Goal: Transaction & Acquisition: Purchase product/service

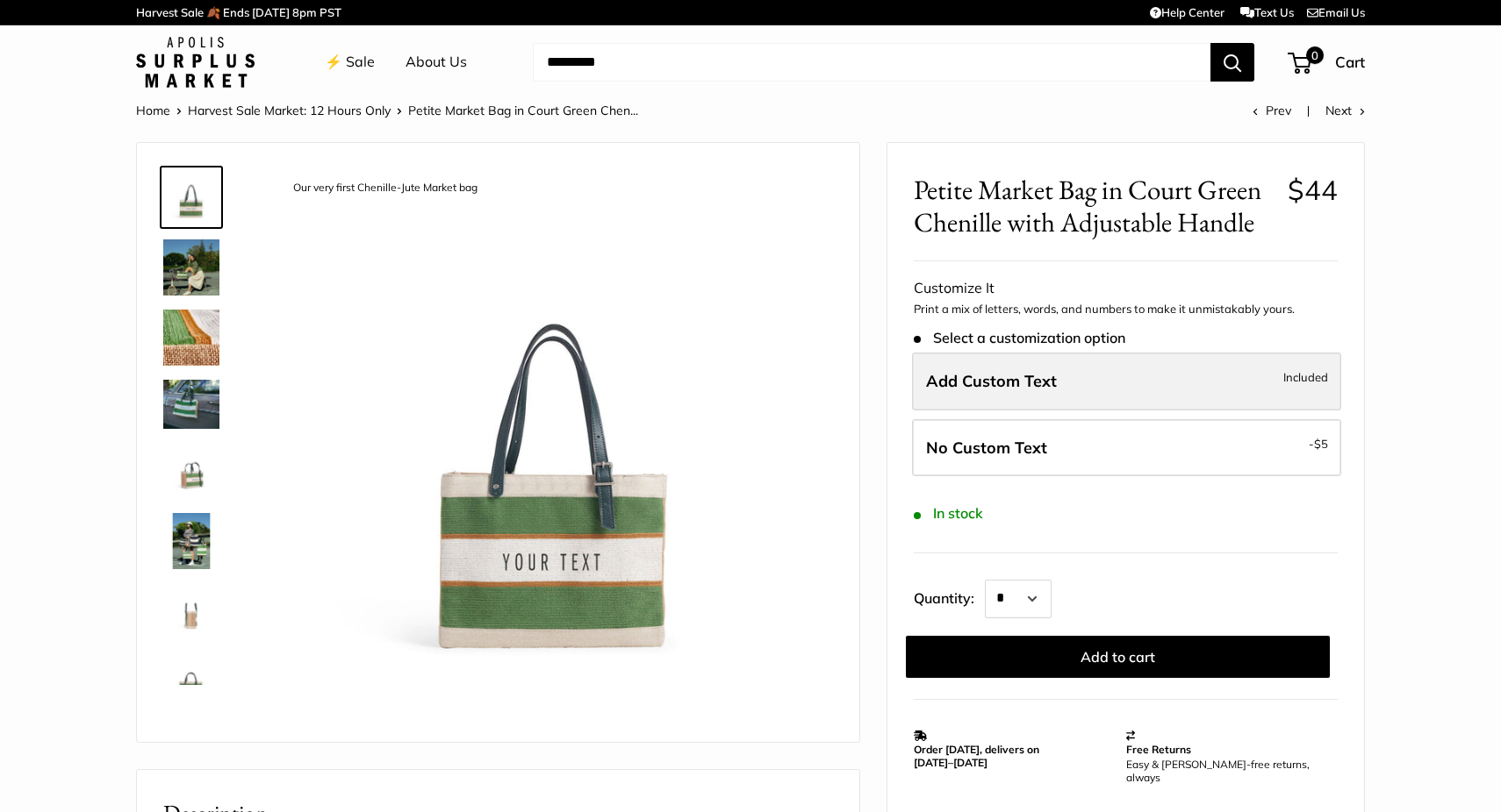
click at [1053, 391] on span "Add Custom Text" at bounding box center [991, 380] width 131 height 20
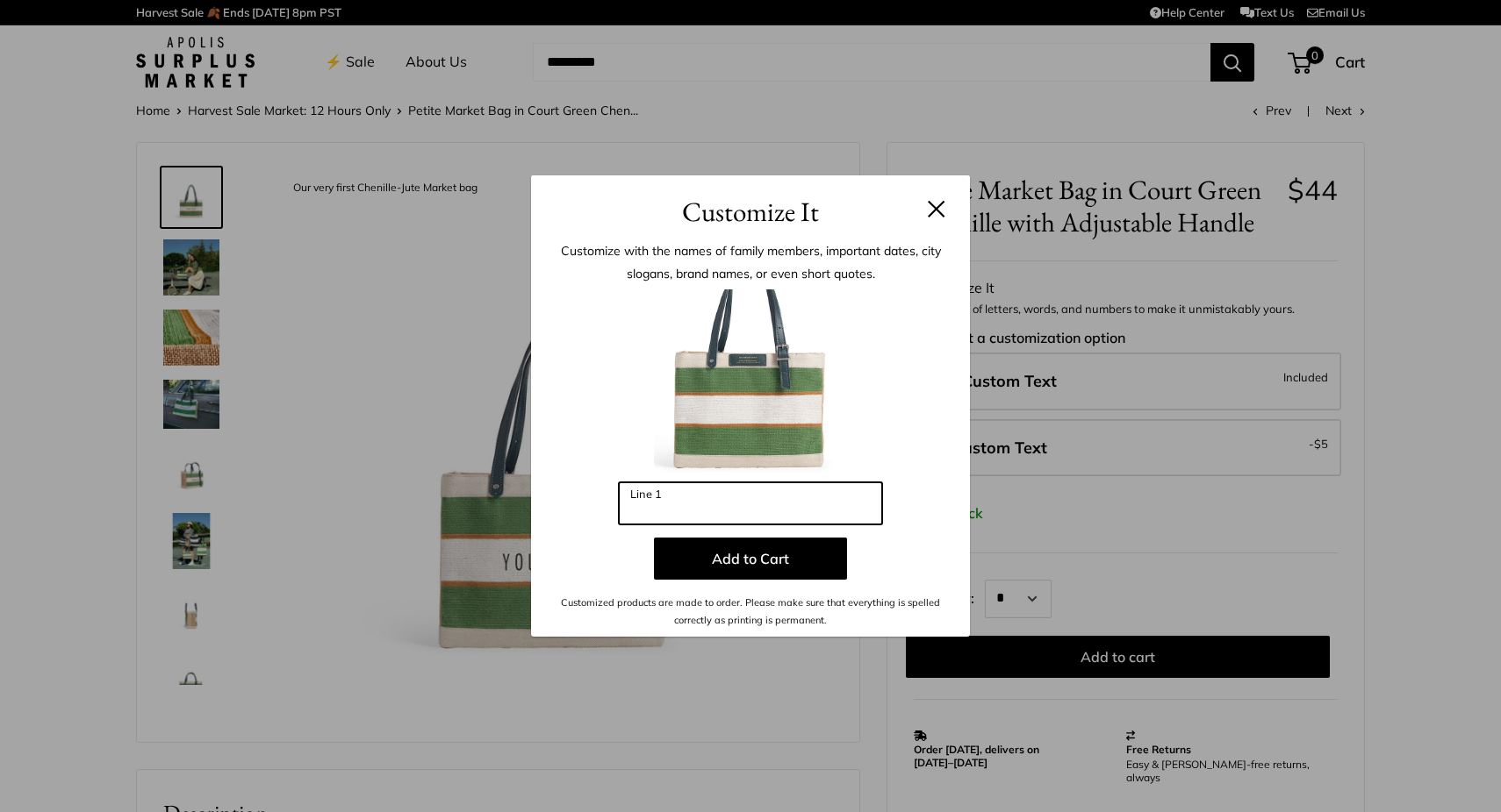
click at [799, 505] on input "Line 1" at bounding box center [750, 503] width 263 height 42
type input "*"
type input "******"
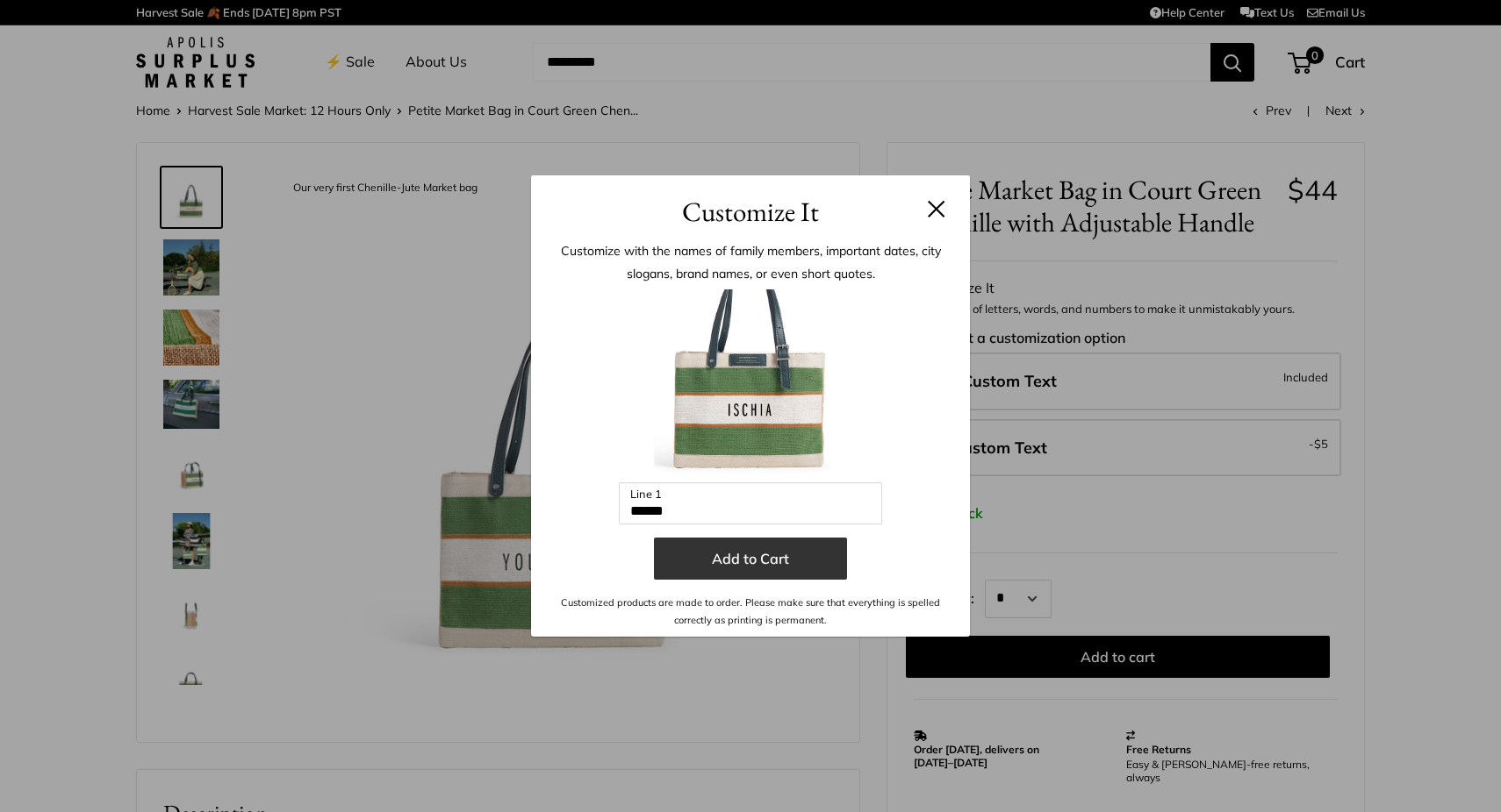
click at [816, 558] on button "Add to Cart" at bounding box center [750, 559] width 193 height 42
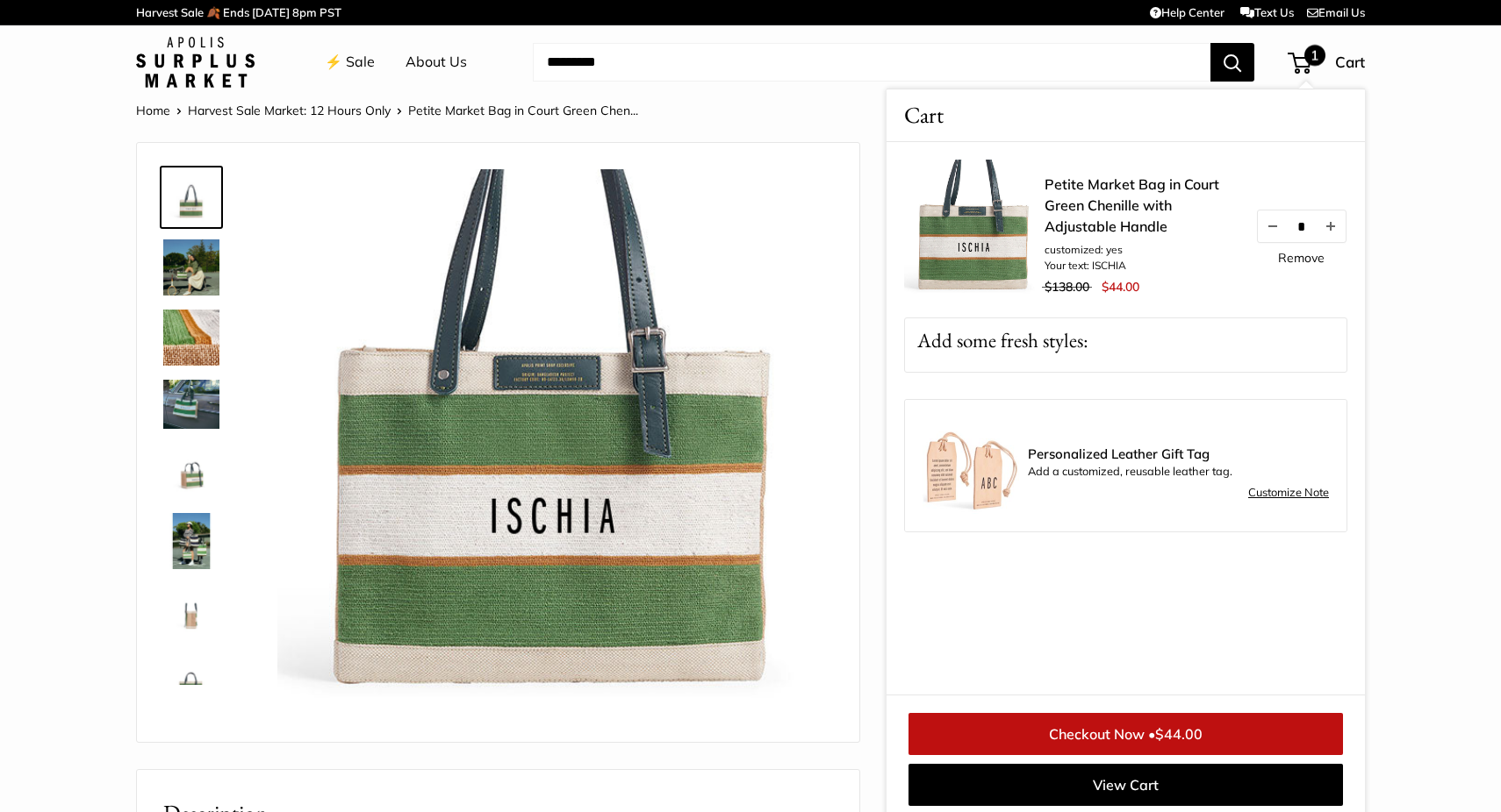
scroll to position [7, 0]
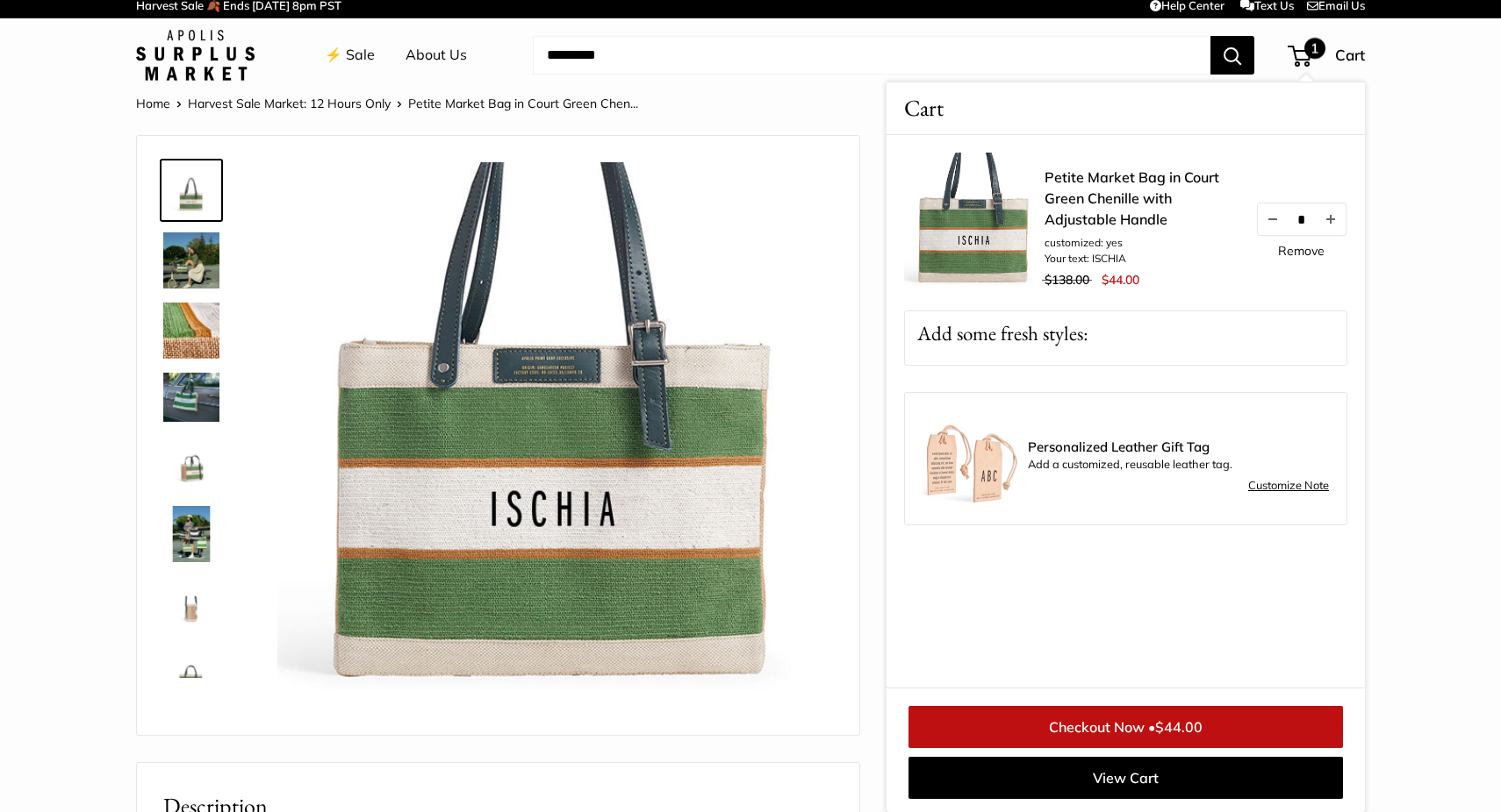
click at [1296, 55] on div "1" at bounding box center [1299, 56] width 23 height 21
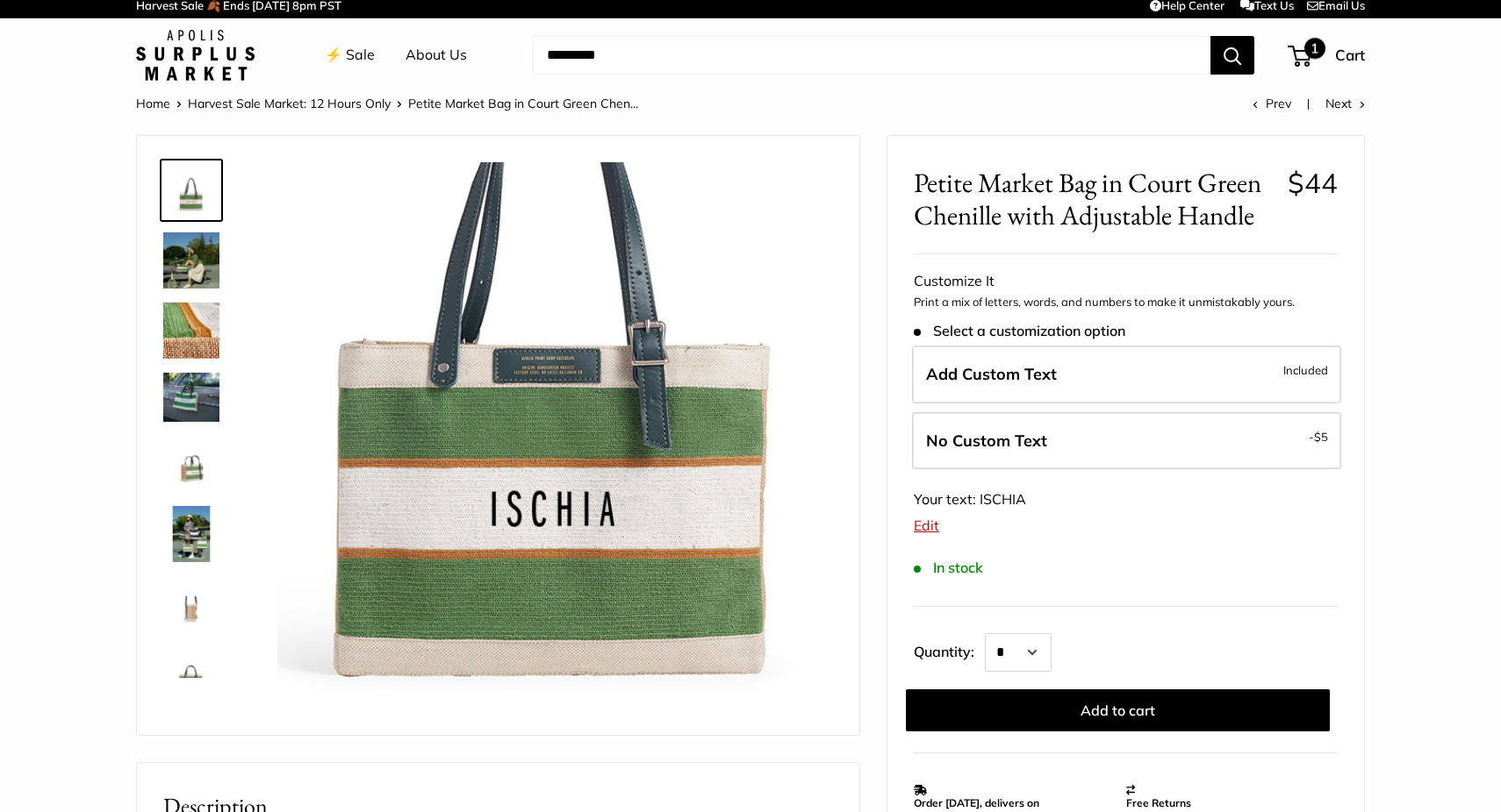
click at [1305, 56] on span "1" at bounding box center [1299, 56] width 23 height 21
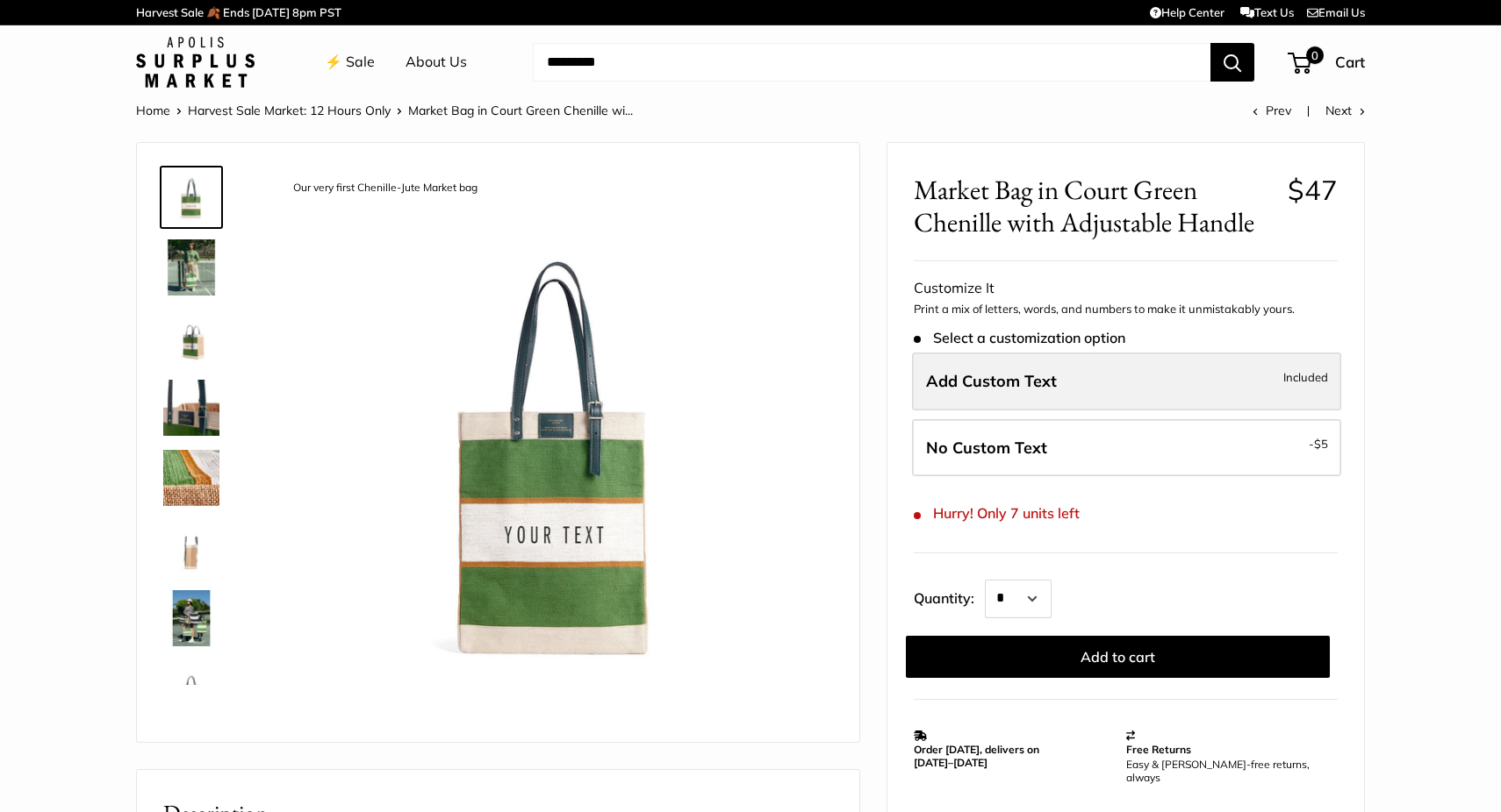
click at [1059, 383] on label "Add Custom Text Included" at bounding box center [1126, 382] width 429 height 58
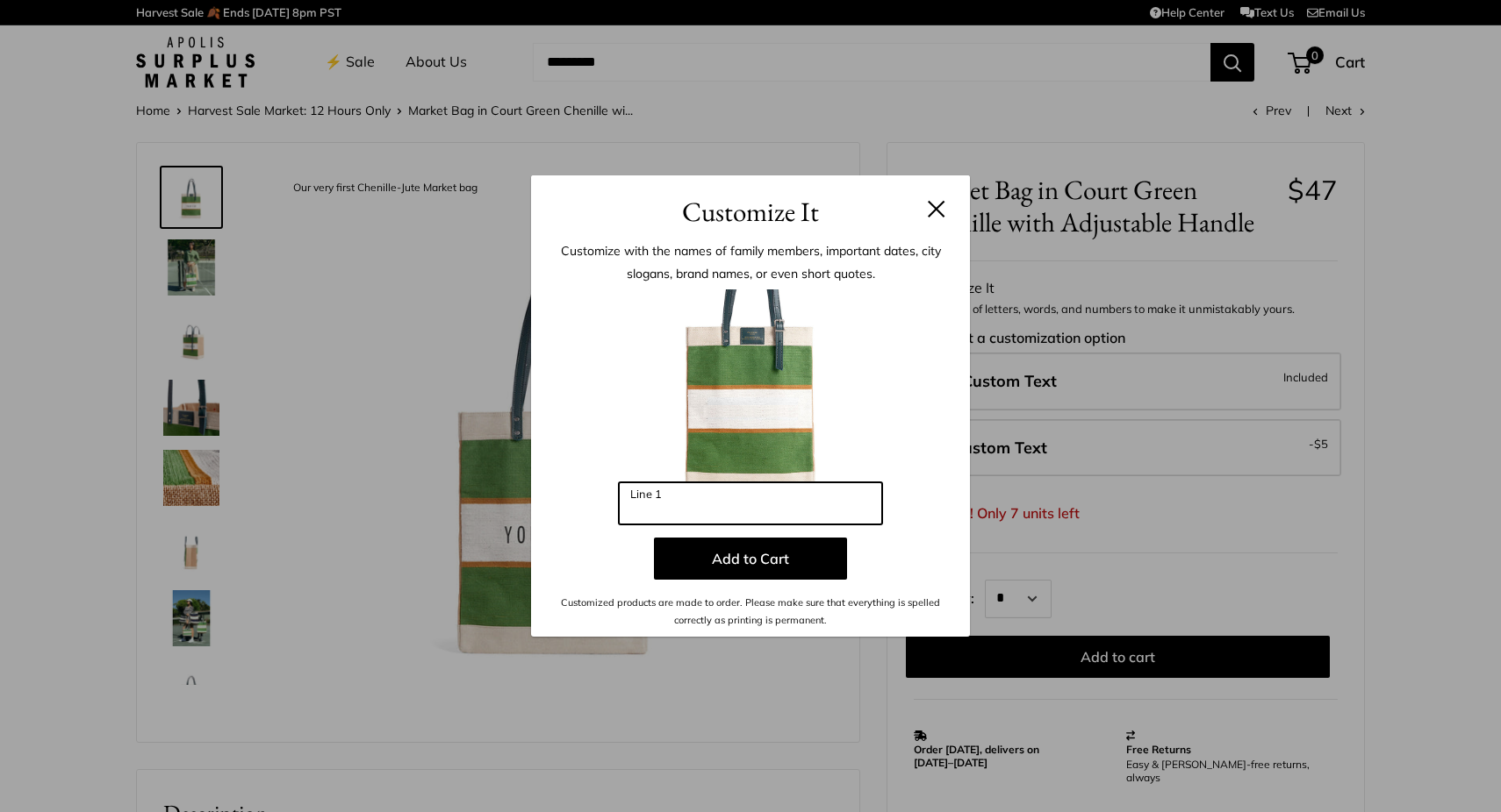
click at [750, 506] on input "Line 1" at bounding box center [750, 503] width 263 height 42
type input "******"
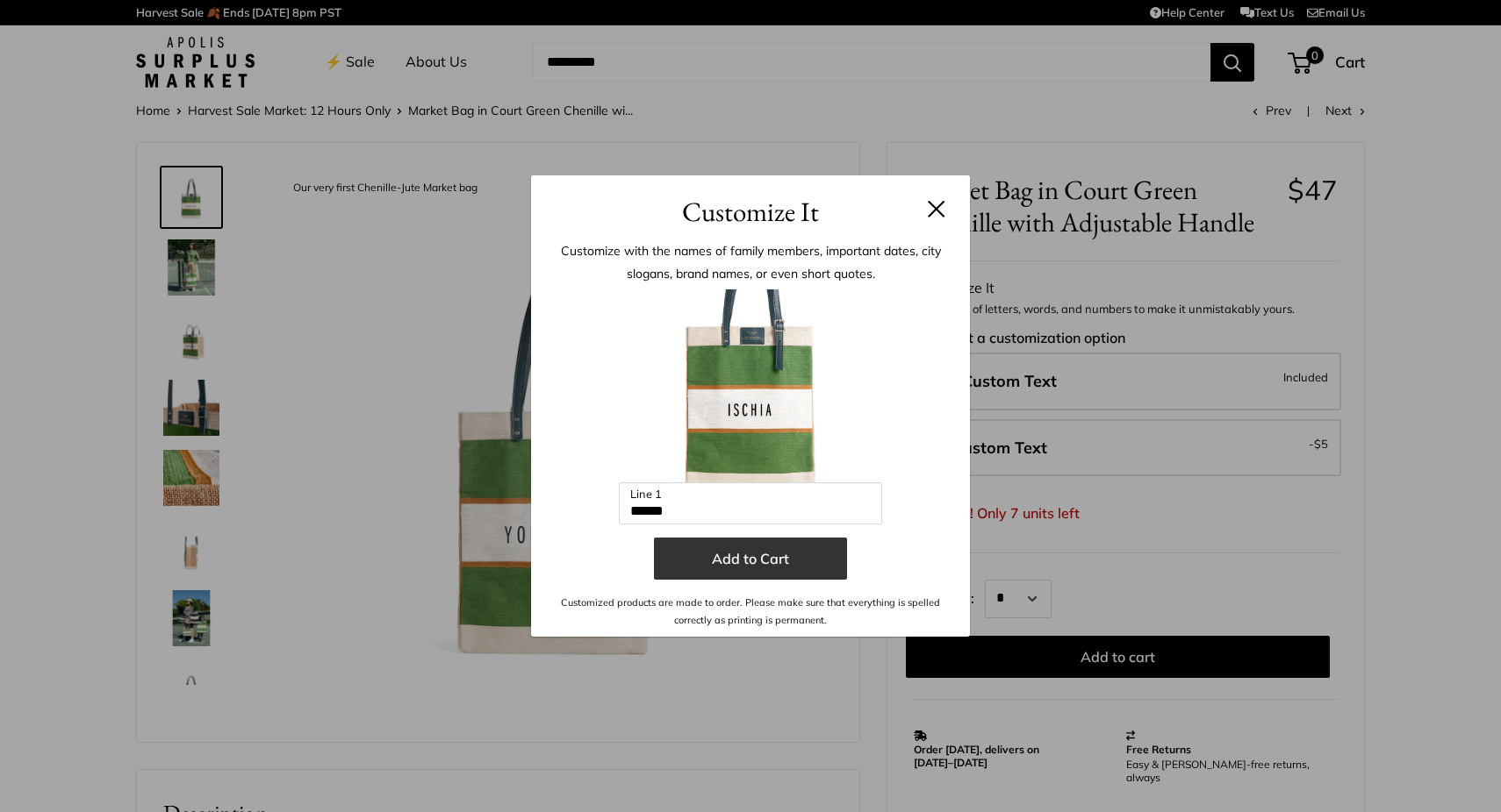
click at [735, 559] on button "Add to Cart" at bounding box center [750, 559] width 193 height 42
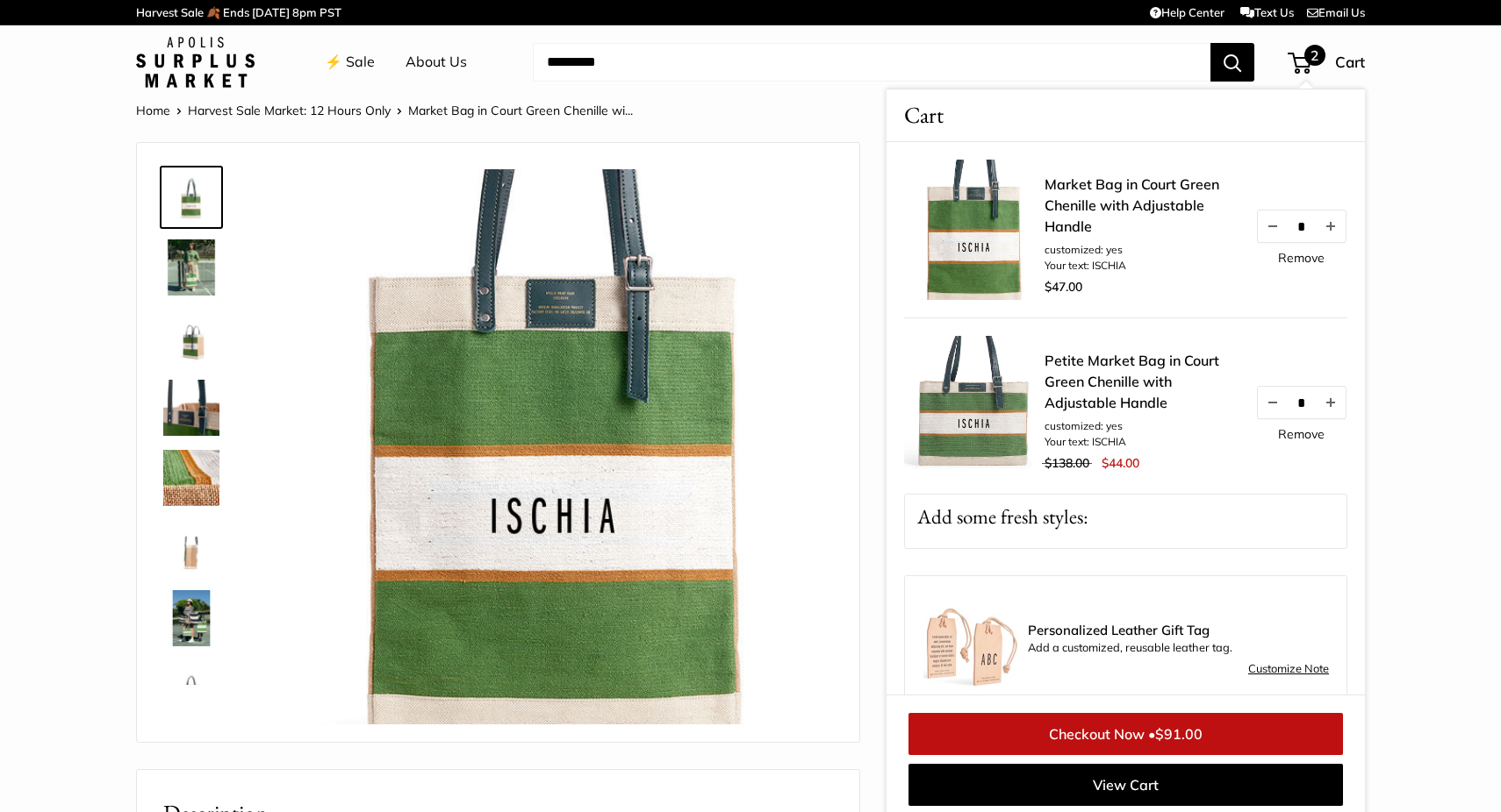
scroll to position [7, 0]
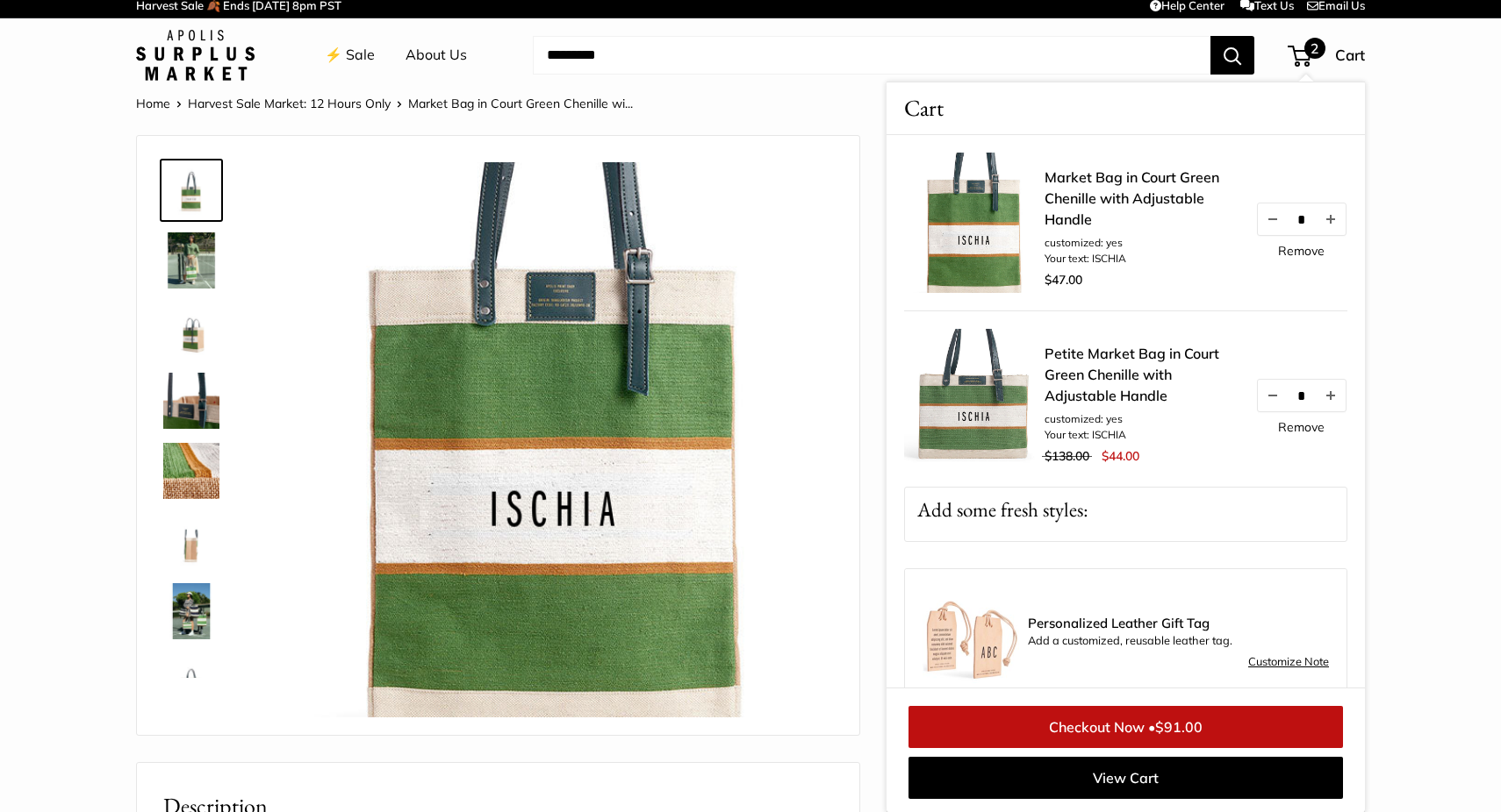
click at [201, 273] on img at bounding box center [192, 261] width 56 height 56
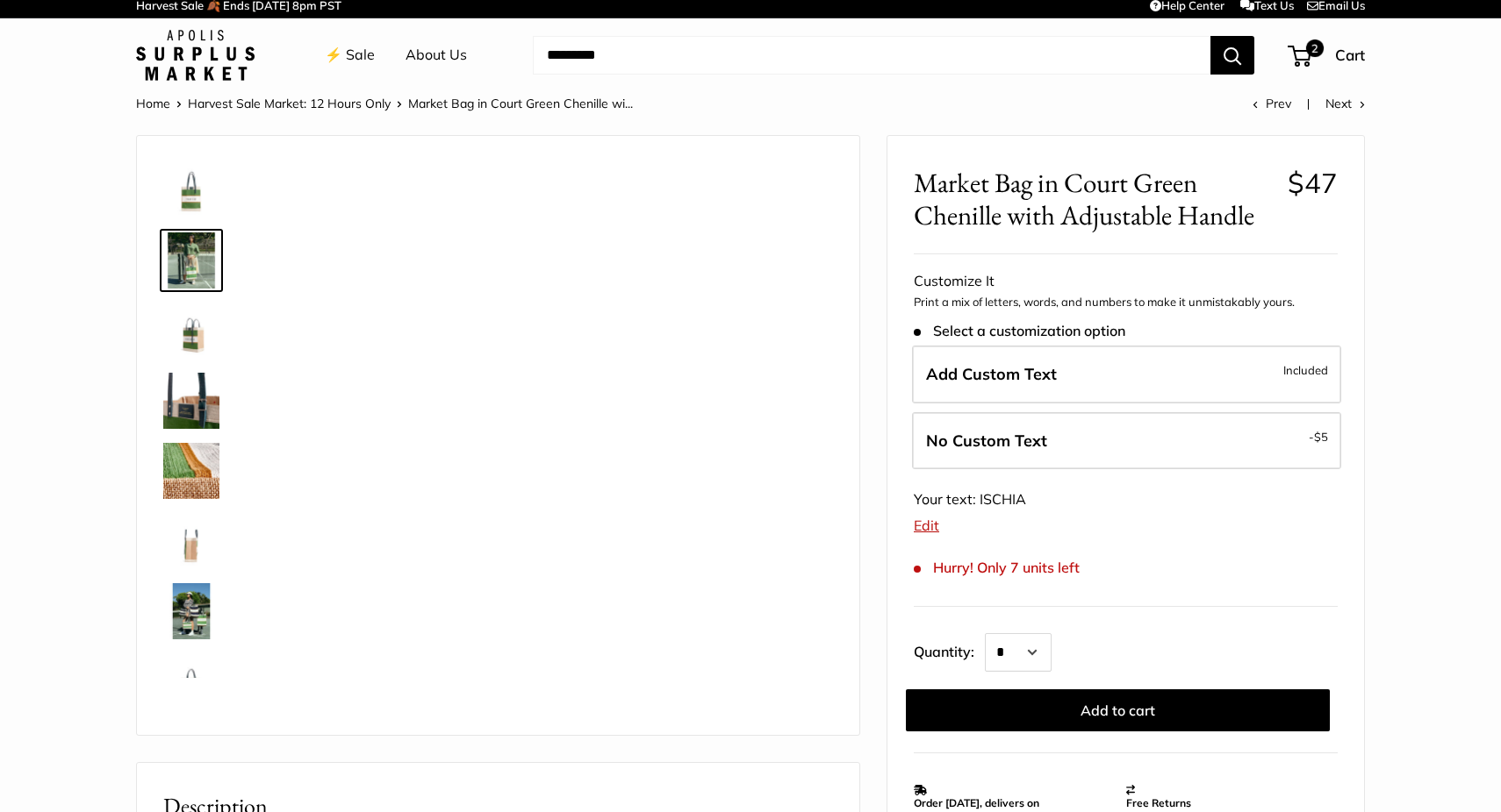
click at [193, 345] on img at bounding box center [192, 330] width 56 height 56
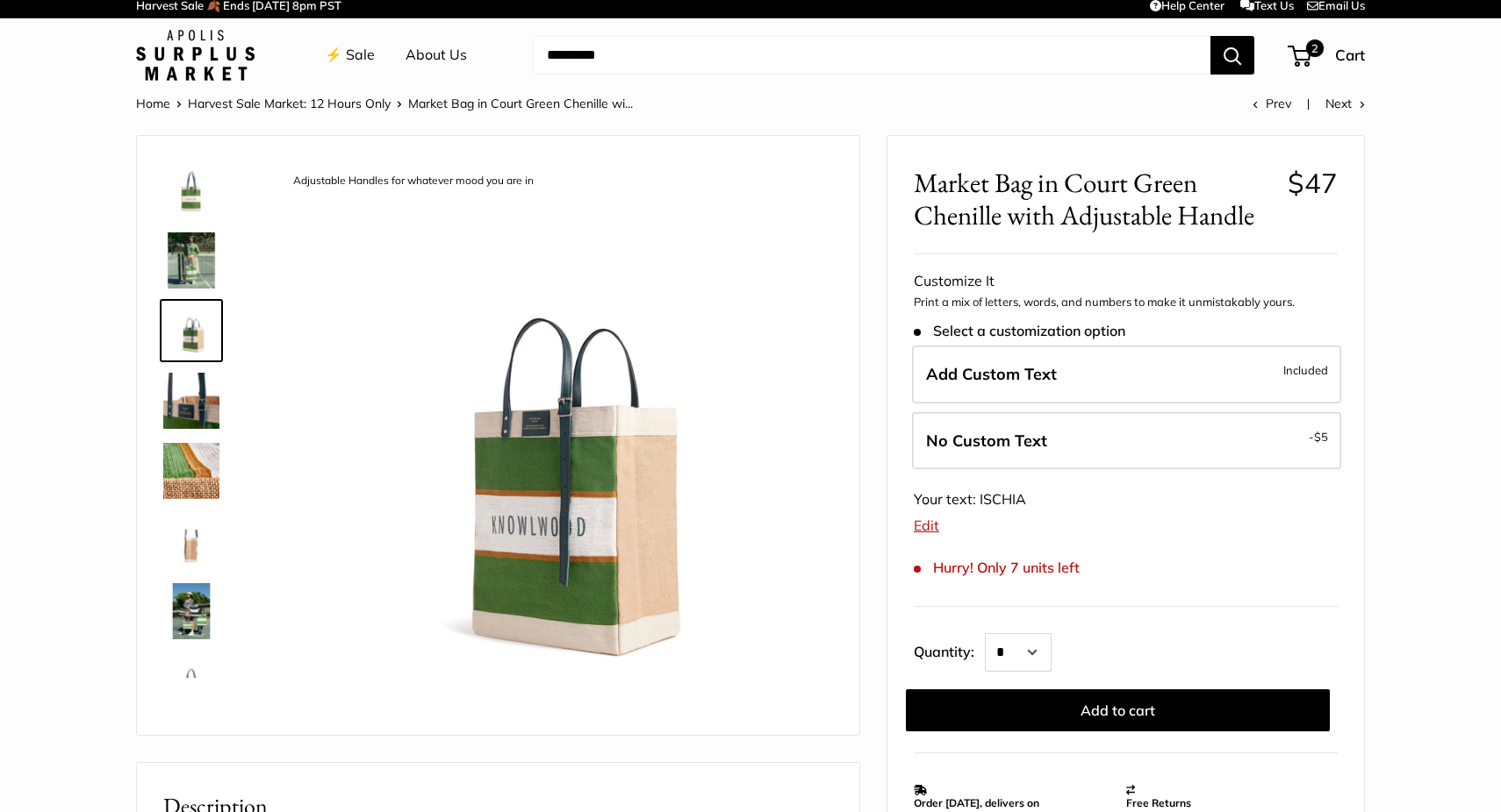
click at [190, 400] on img at bounding box center [192, 401] width 56 height 56
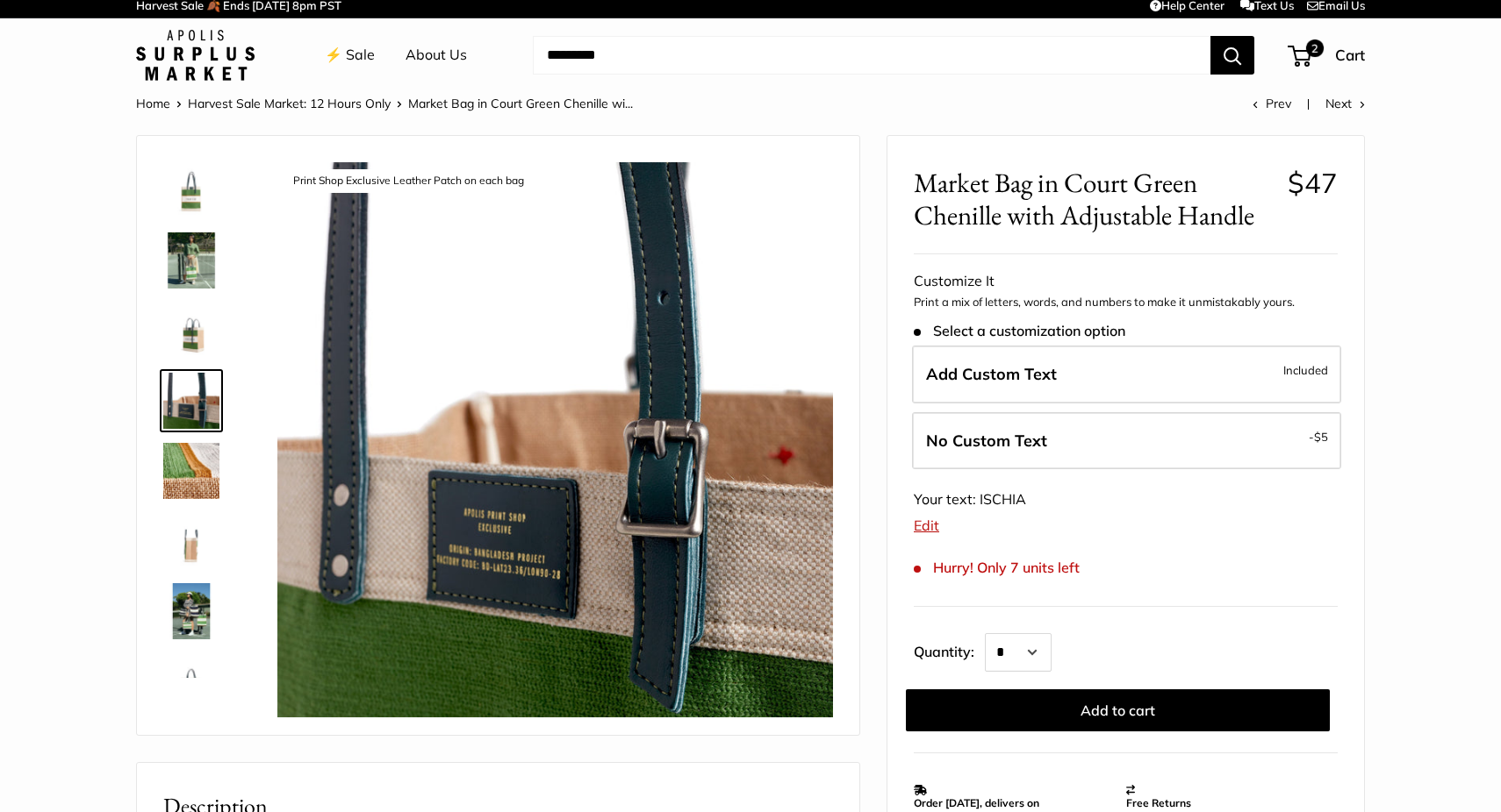
click at [178, 454] on img at bounding box center [192, 471] width 56 height 56
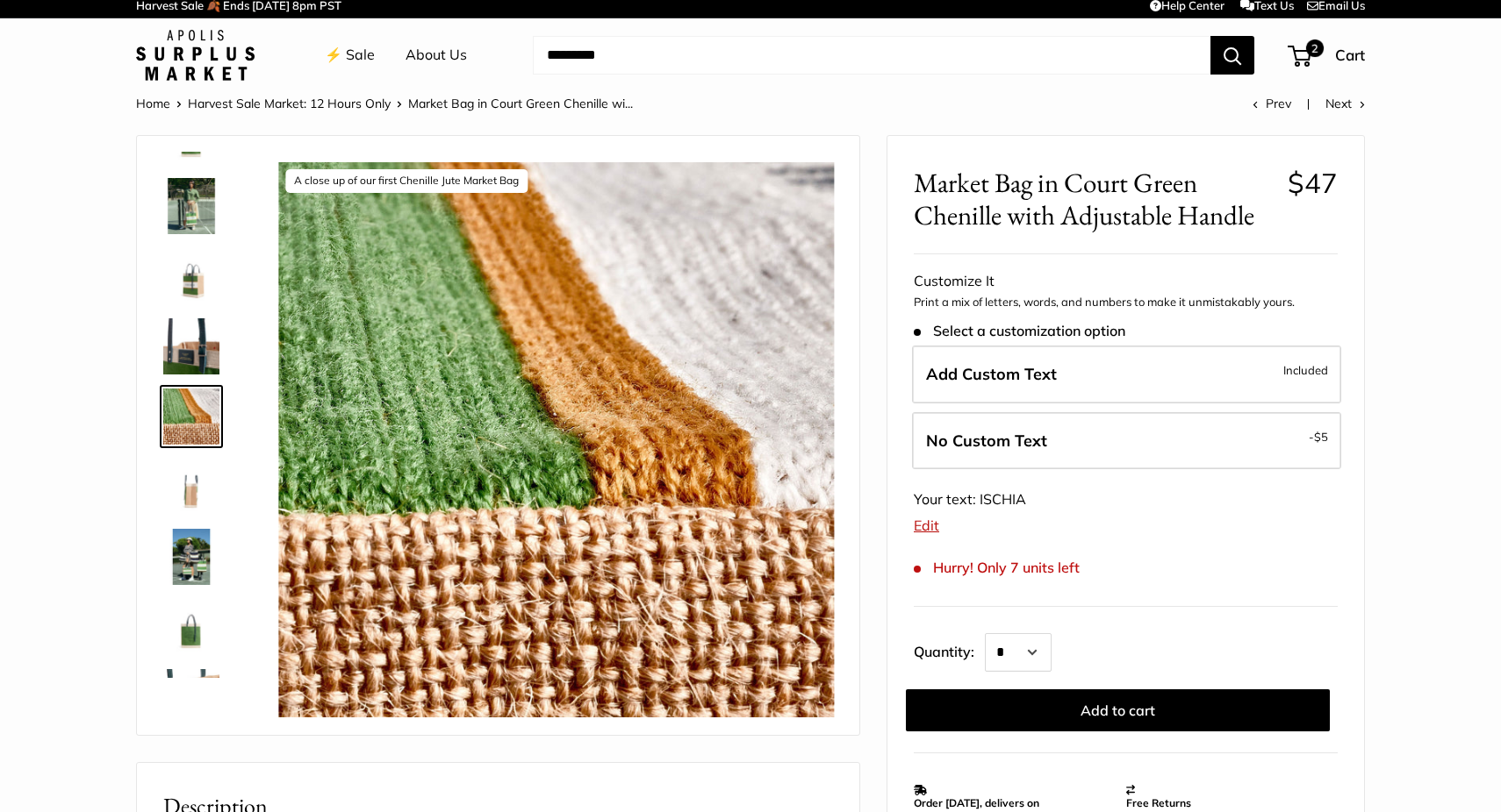
click at [181, 488] on img at bounding box center [192, 487] width 56 height 56
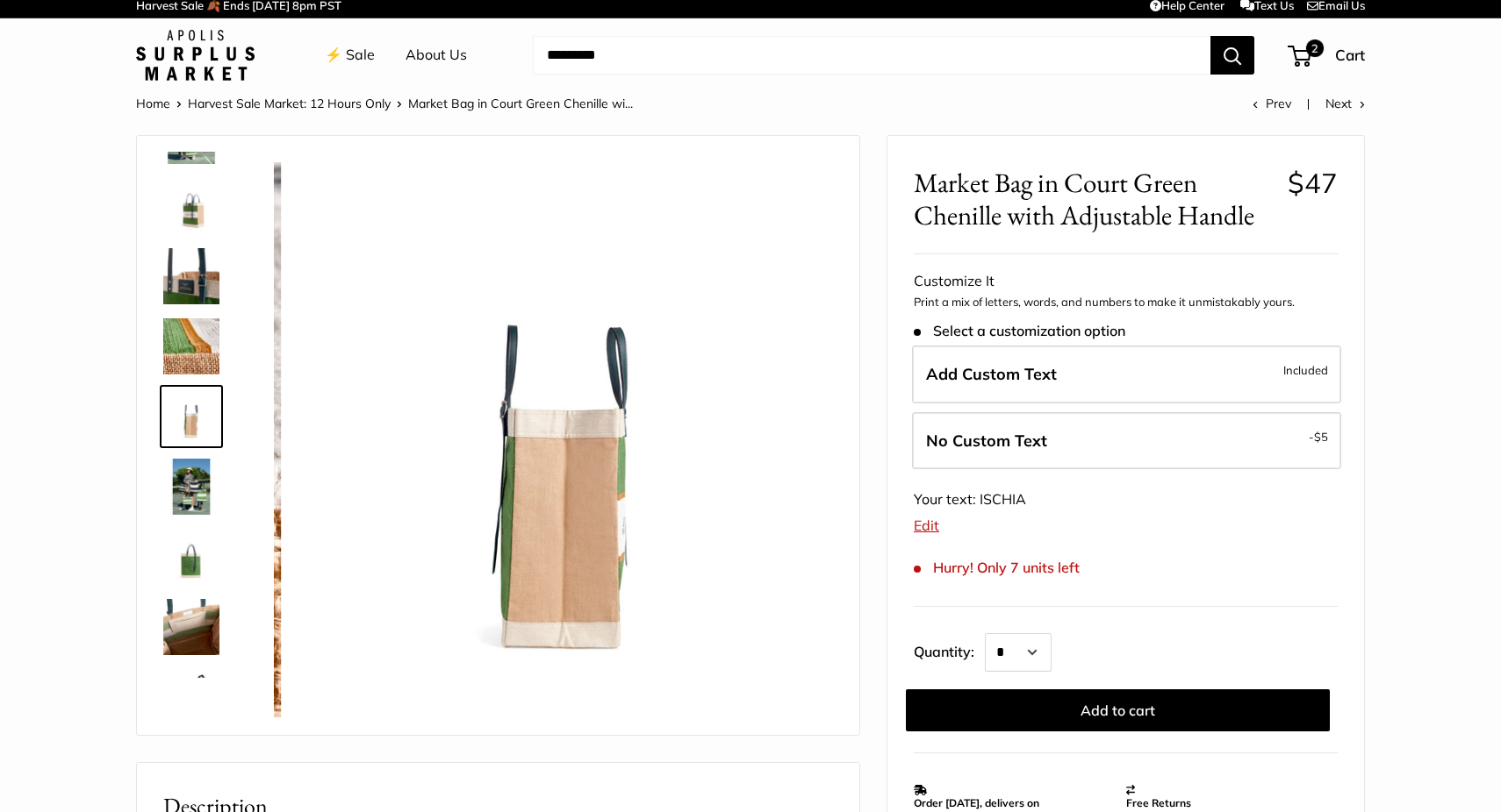
click at [190, 472] on img at bounding box center [192, 487] width 56 height 56
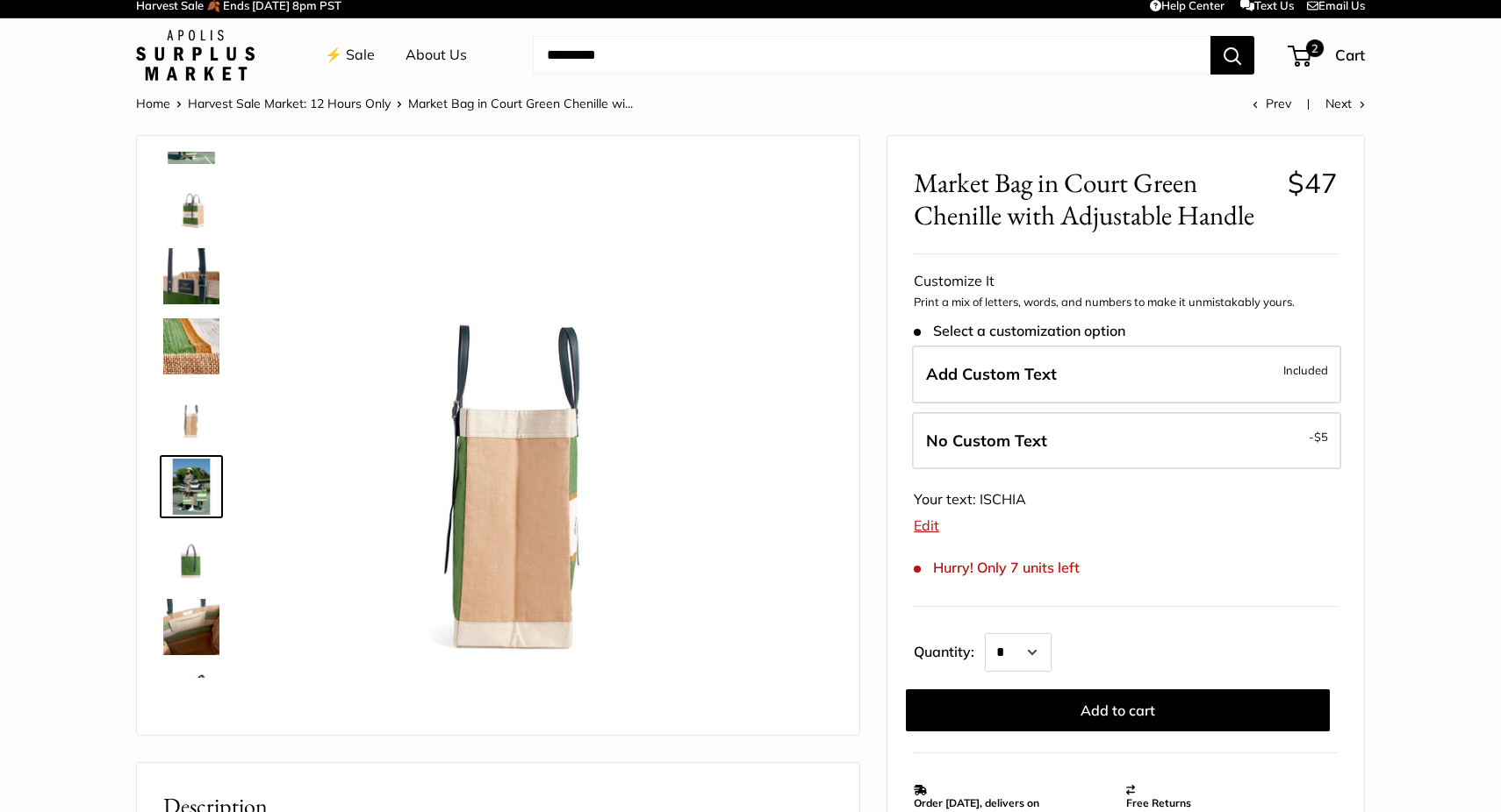
scroll to position [194, 0]
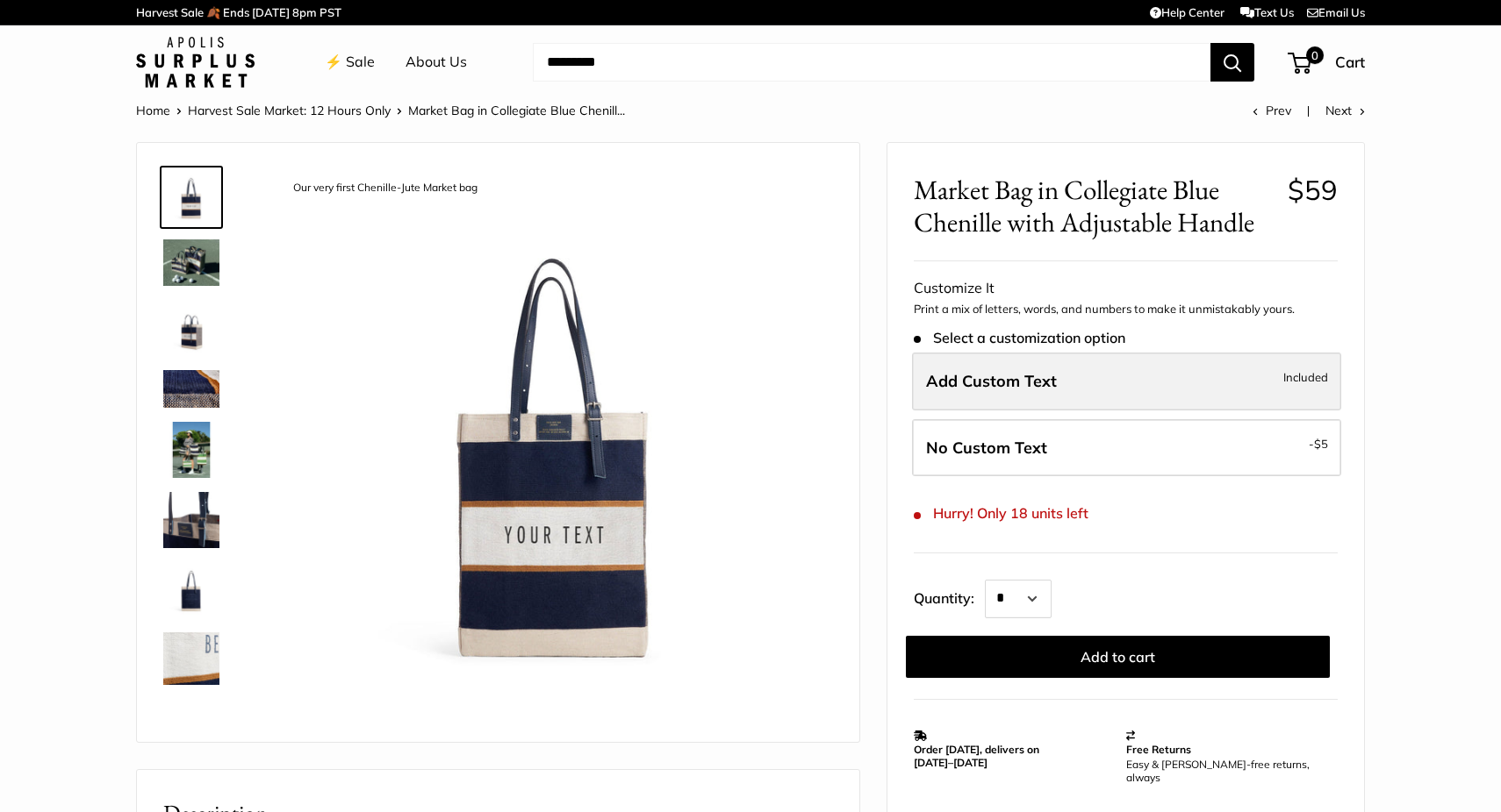
click at [971, 357] on label "Add Custom Text Included" at bounding box center [1126, 382] width 429 height 58
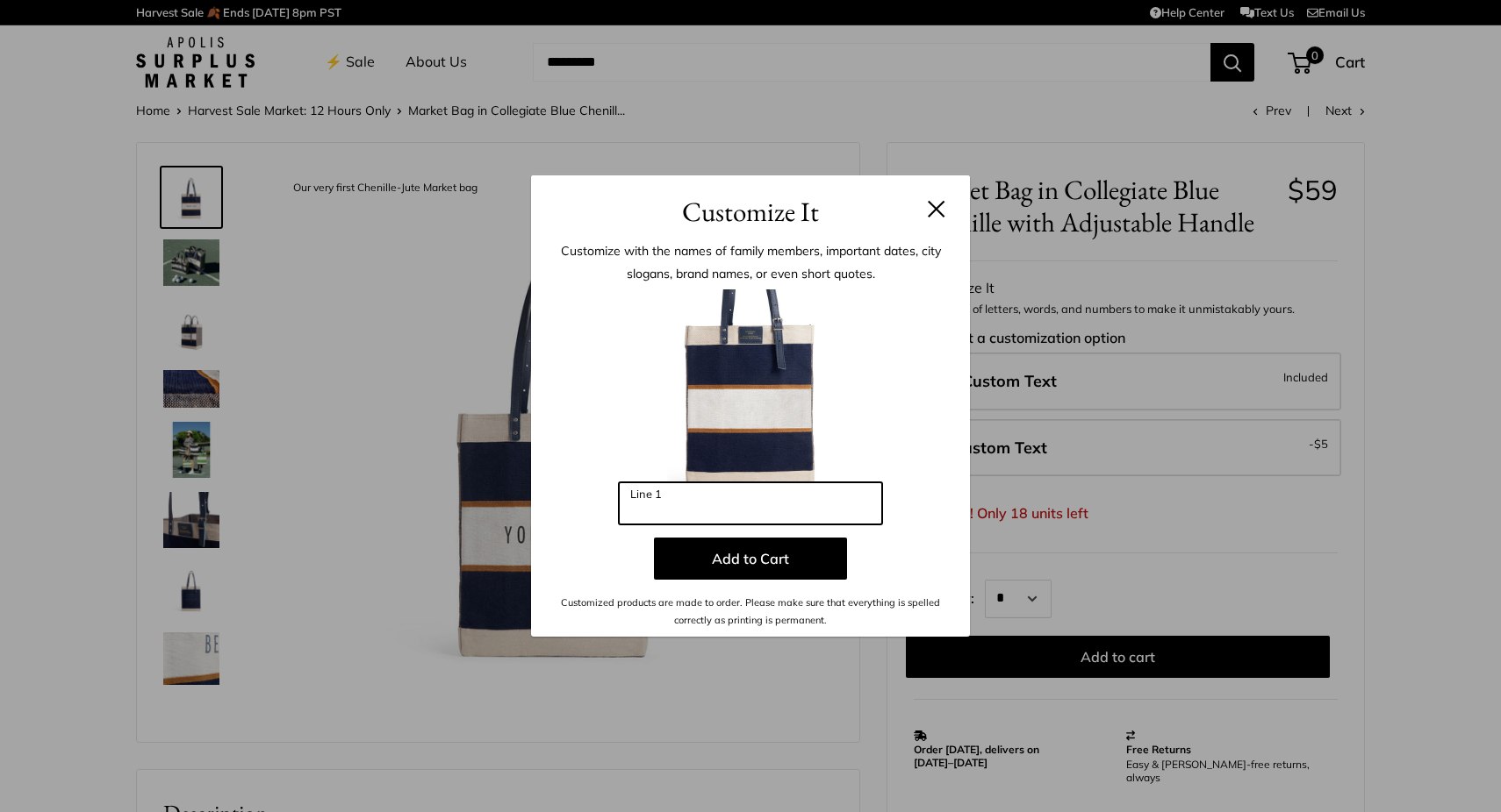
click at [689, 509] on input "Line 1" at bounding box center [750, 503] width 263 height 42
type input "******"
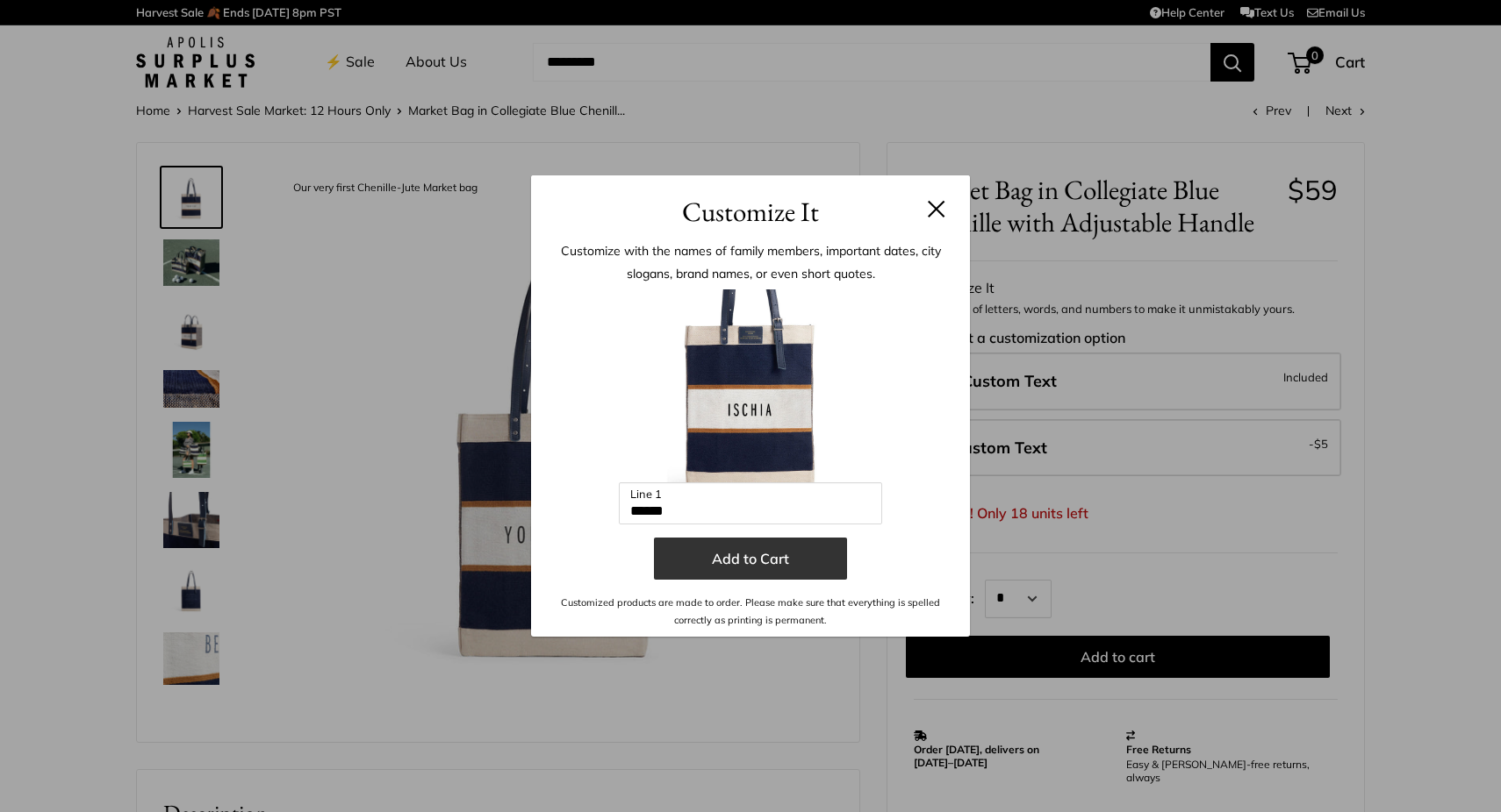
click at [775, 572] on button "Add to Cart" at bounding box center [750, 559] width 193 height 42
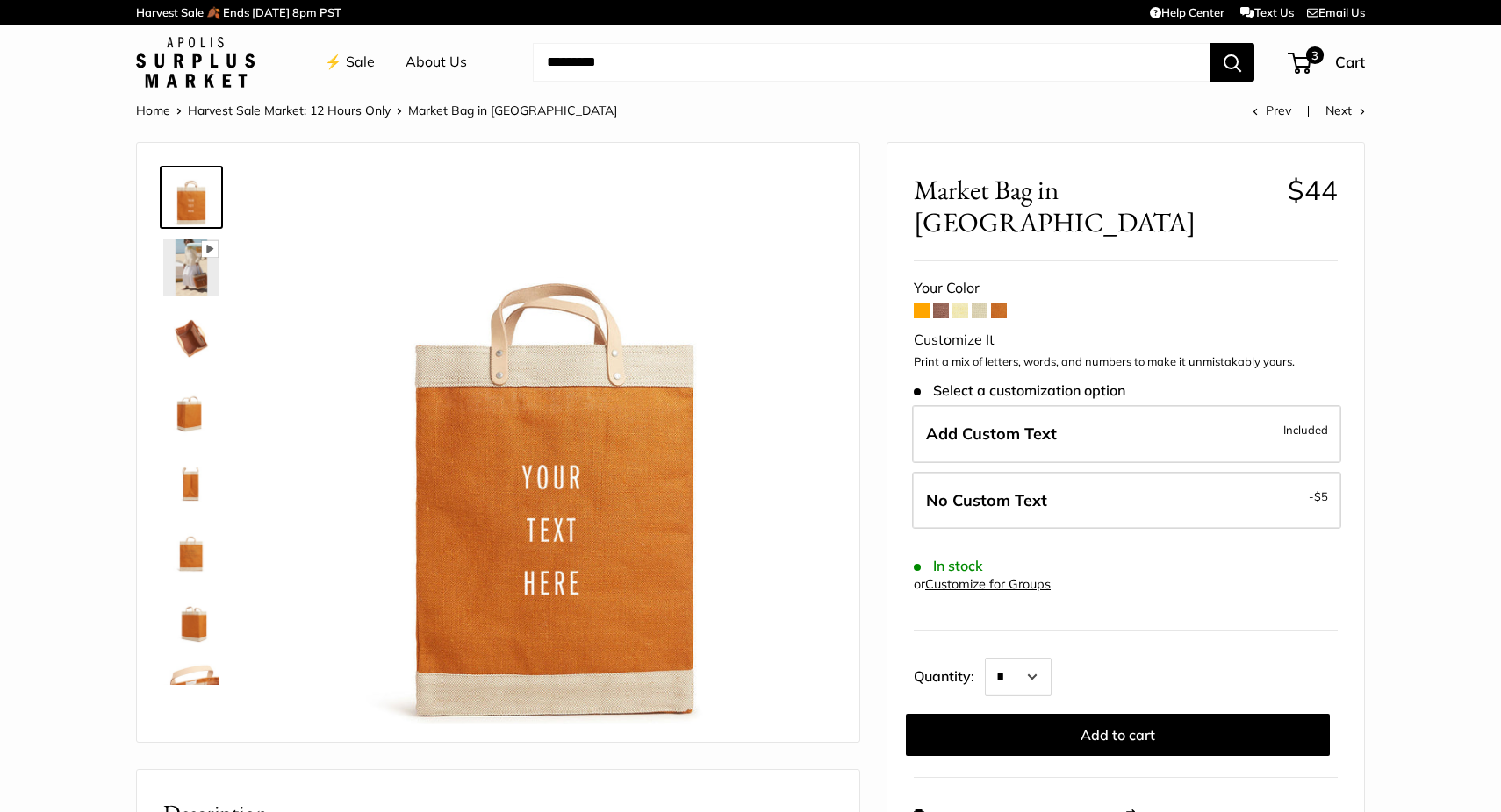
click at [189, 329] on img at bounding box center [192, 338] width 56 height 56
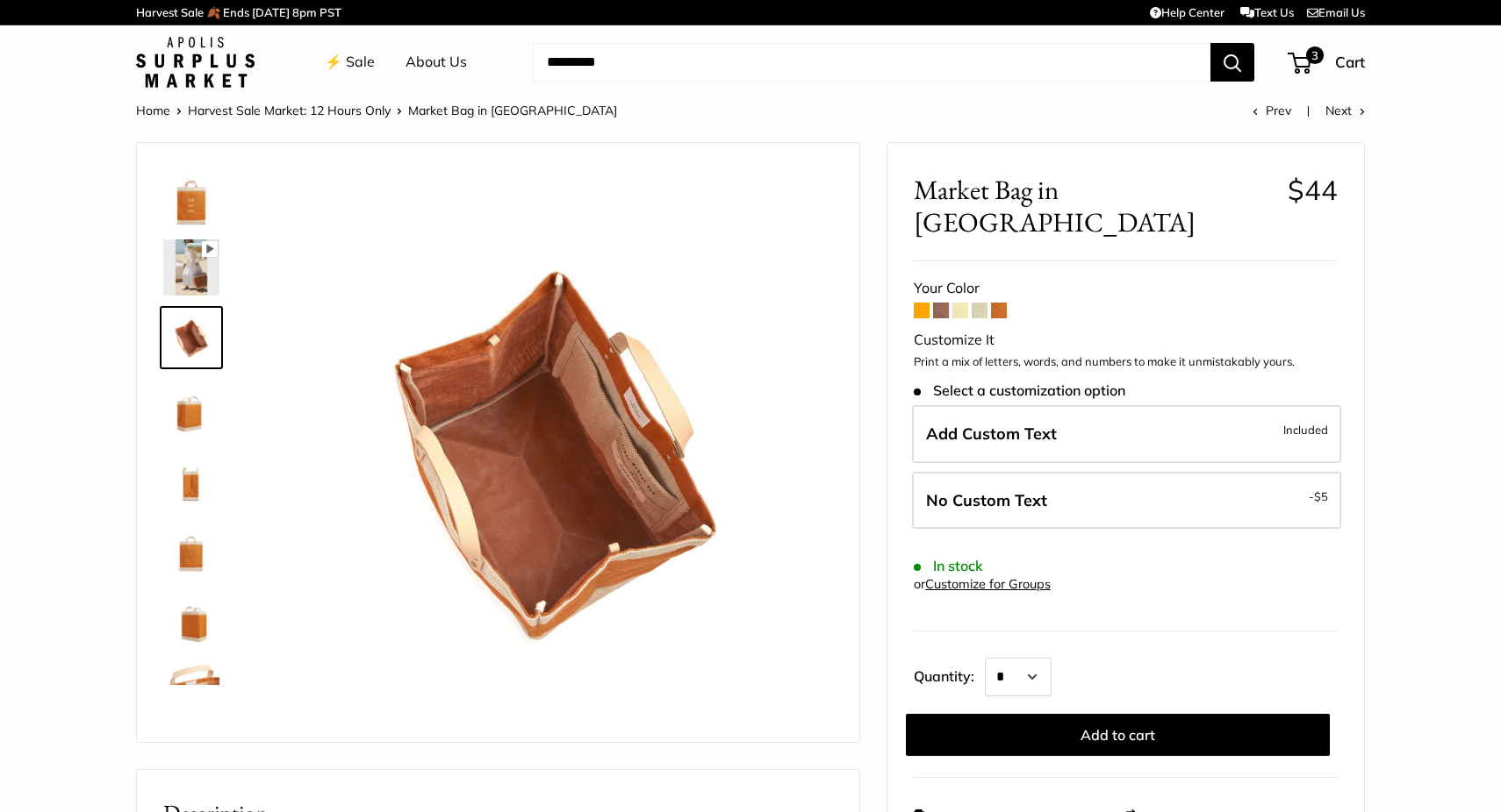
click at [936, 302] on span at bounding box center [941, 310] width 16 height 16
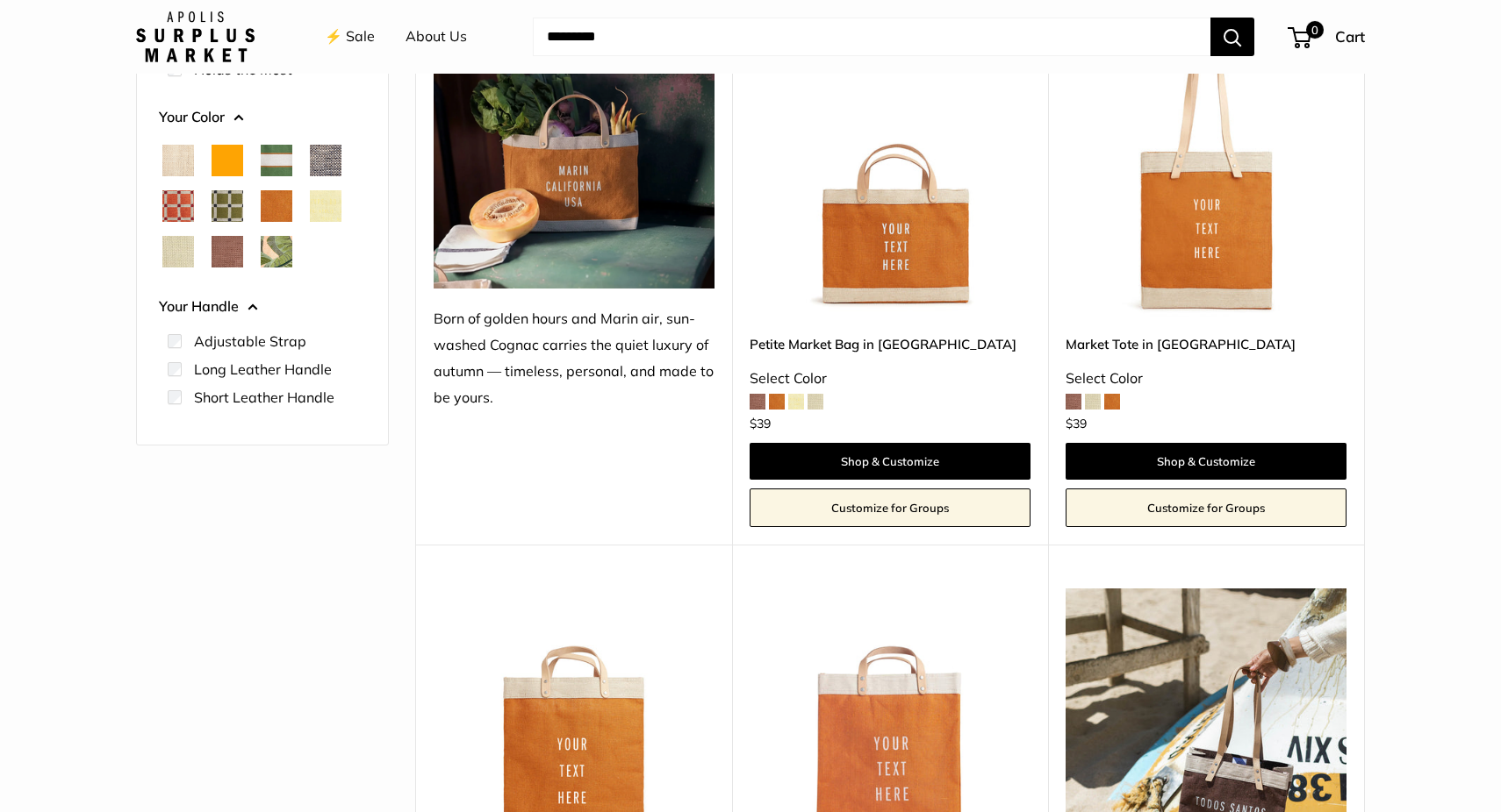
scroll to position [334, 0]
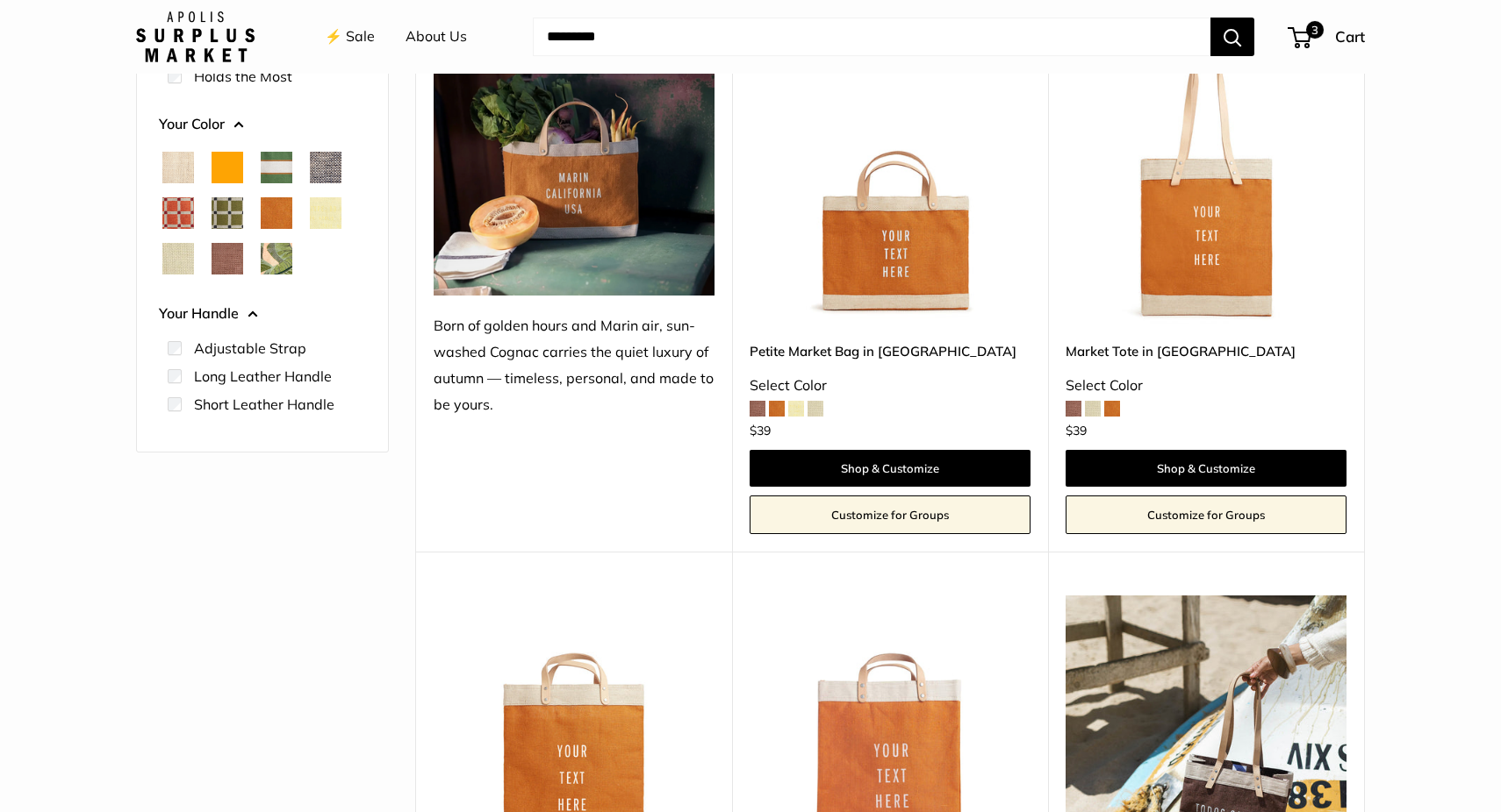
click at [0, 0] on img at bounding box center [0, 0] width 0 height 0
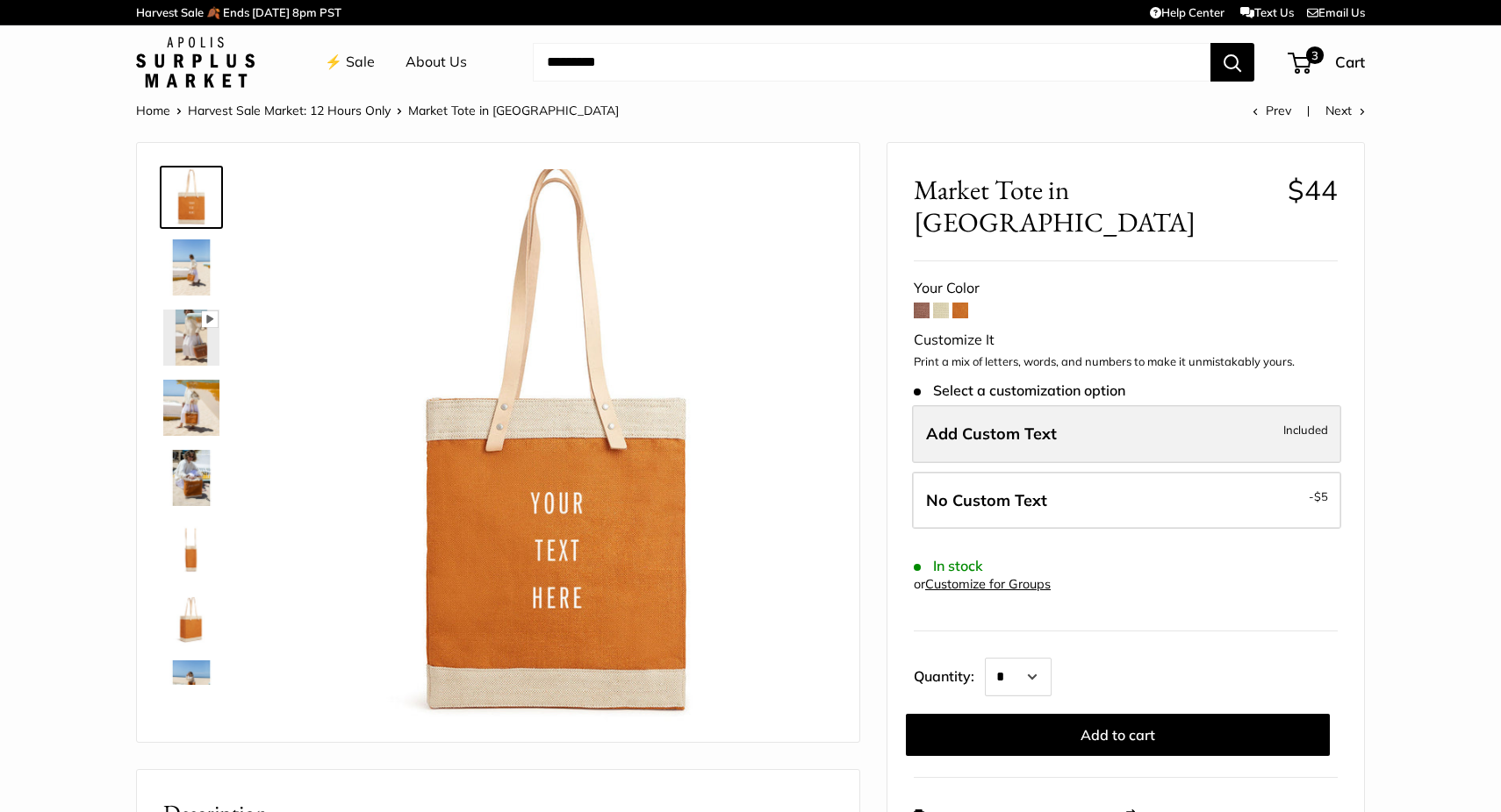
click at [1096, 406] on label "Add Custom Text Included" at bounding box center [1126, 435] width 429 height 58
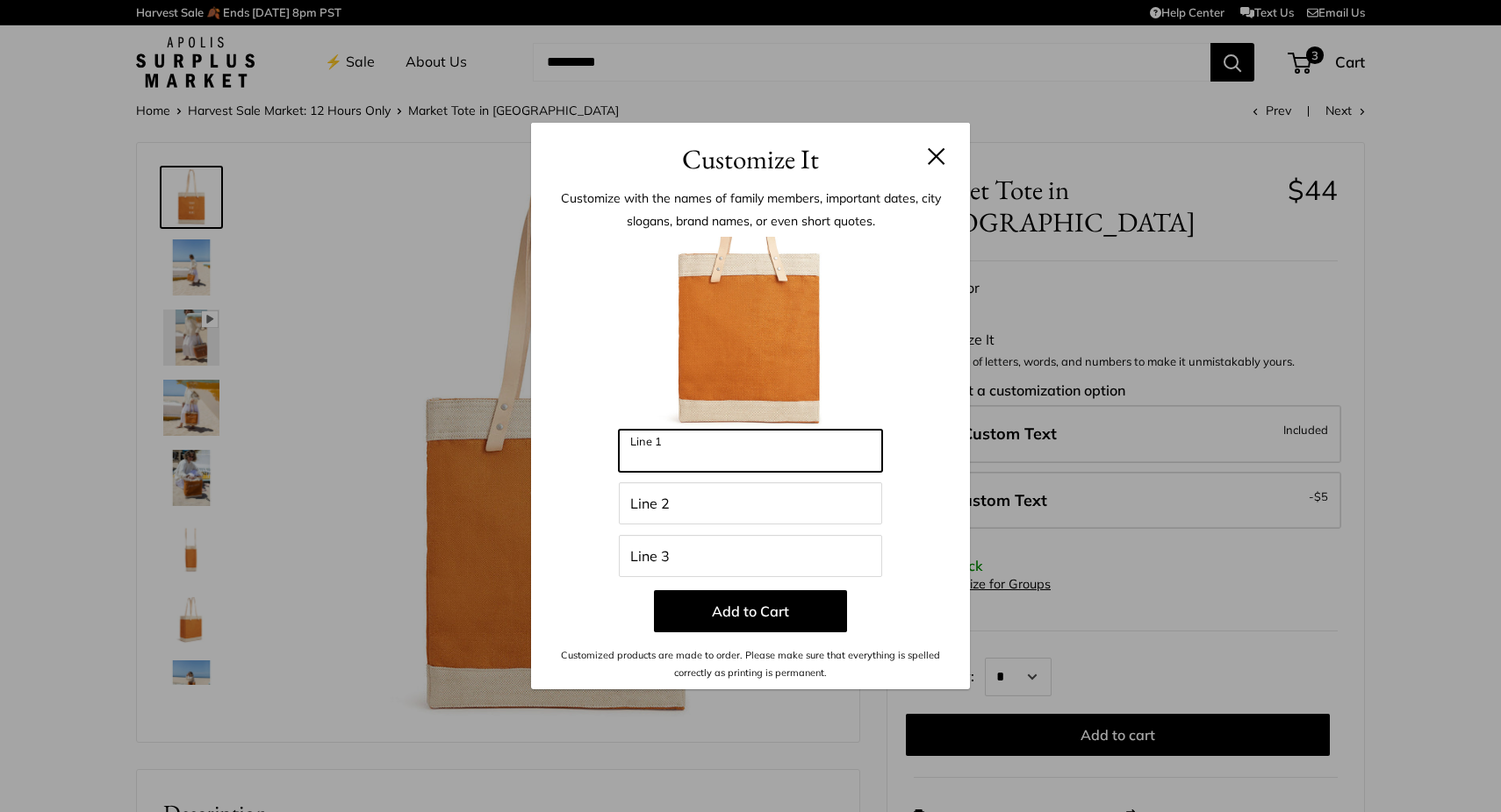
click at [823, 454] on input "Line 1" at bounding box center [750, 451] width 263 height 42
click at [925, 159] on h3 "Customize It" at bounding box center [750, 160] width 386 height 41
click at [942, 161] on button at bounding box center [936, 156] width 18 height 18
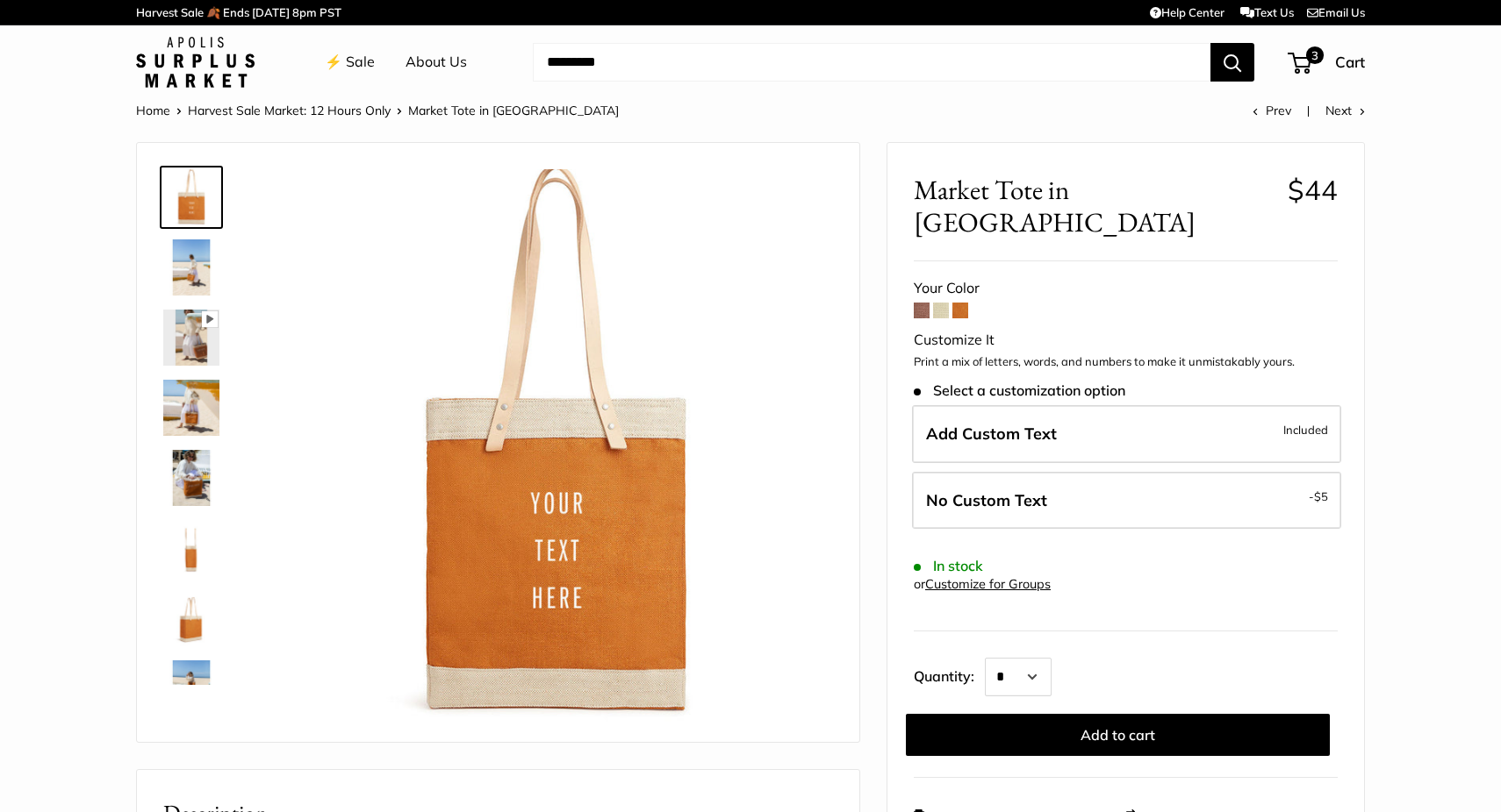
click at [921, 302] on span at bounding box center [921, 310] width 16 height 16
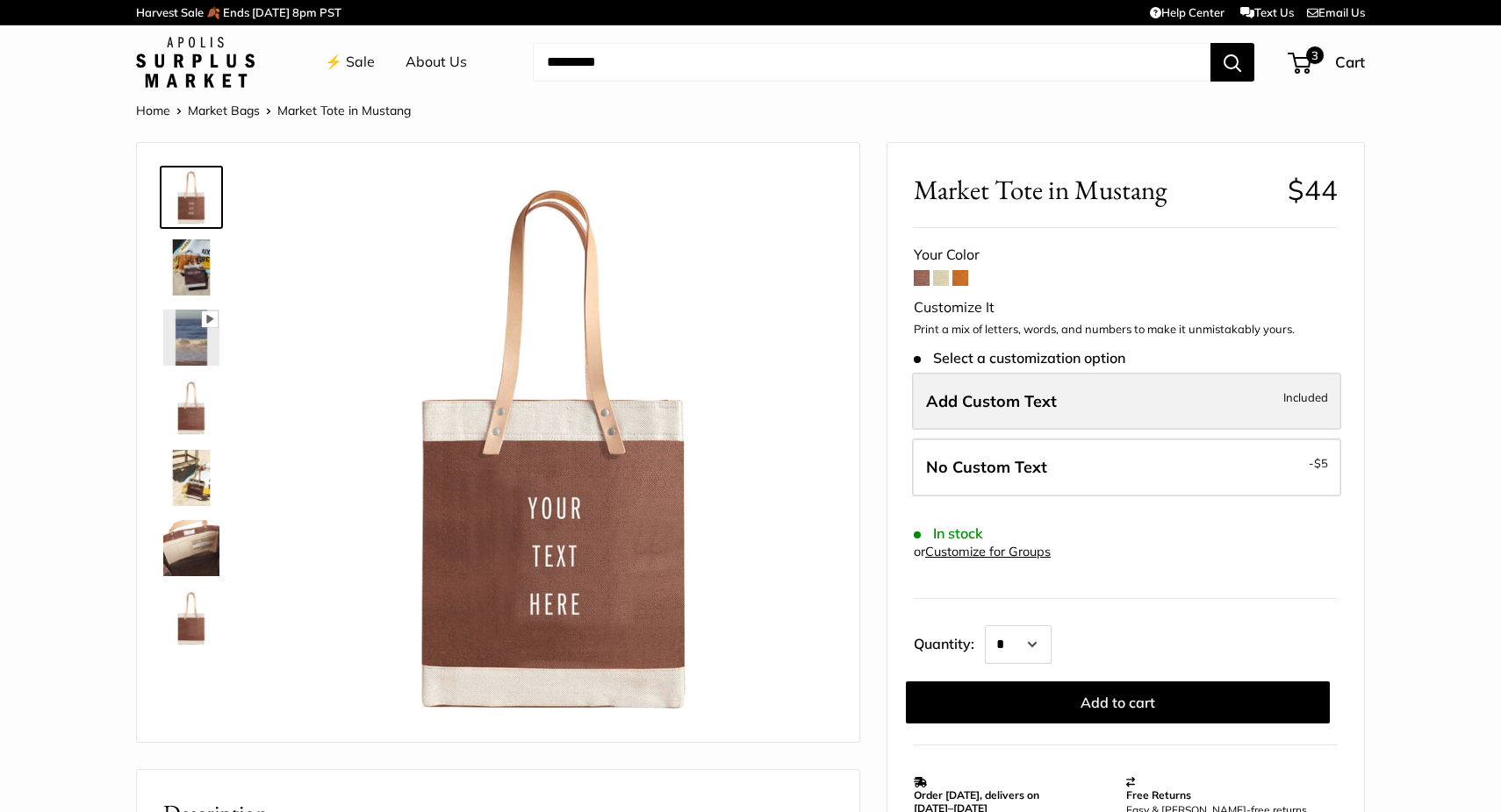
click at [981, 412] on label "Add Custom Text Included" at bounding box center [1126, 402] width 429 height 58
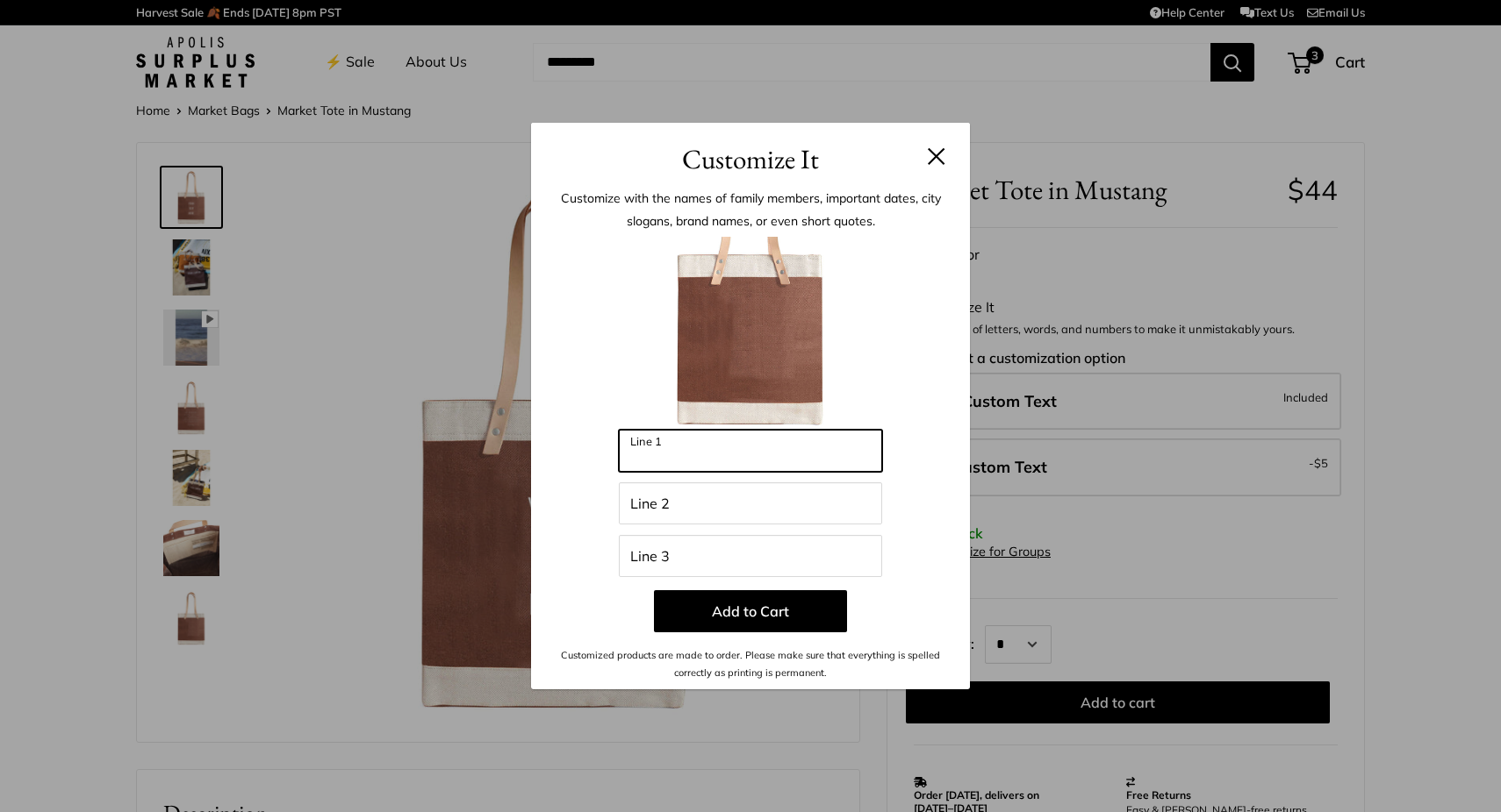
click at [822, 440] on input "Line 1" at bounding box center [750, 451] width 263 height 42
click at [767, 638] on div "Enter 39 letters ******** Line 1 Line 2 Line 3 Add to Cart Customized products …" at bounding box center [750, 459] width 386 height 446
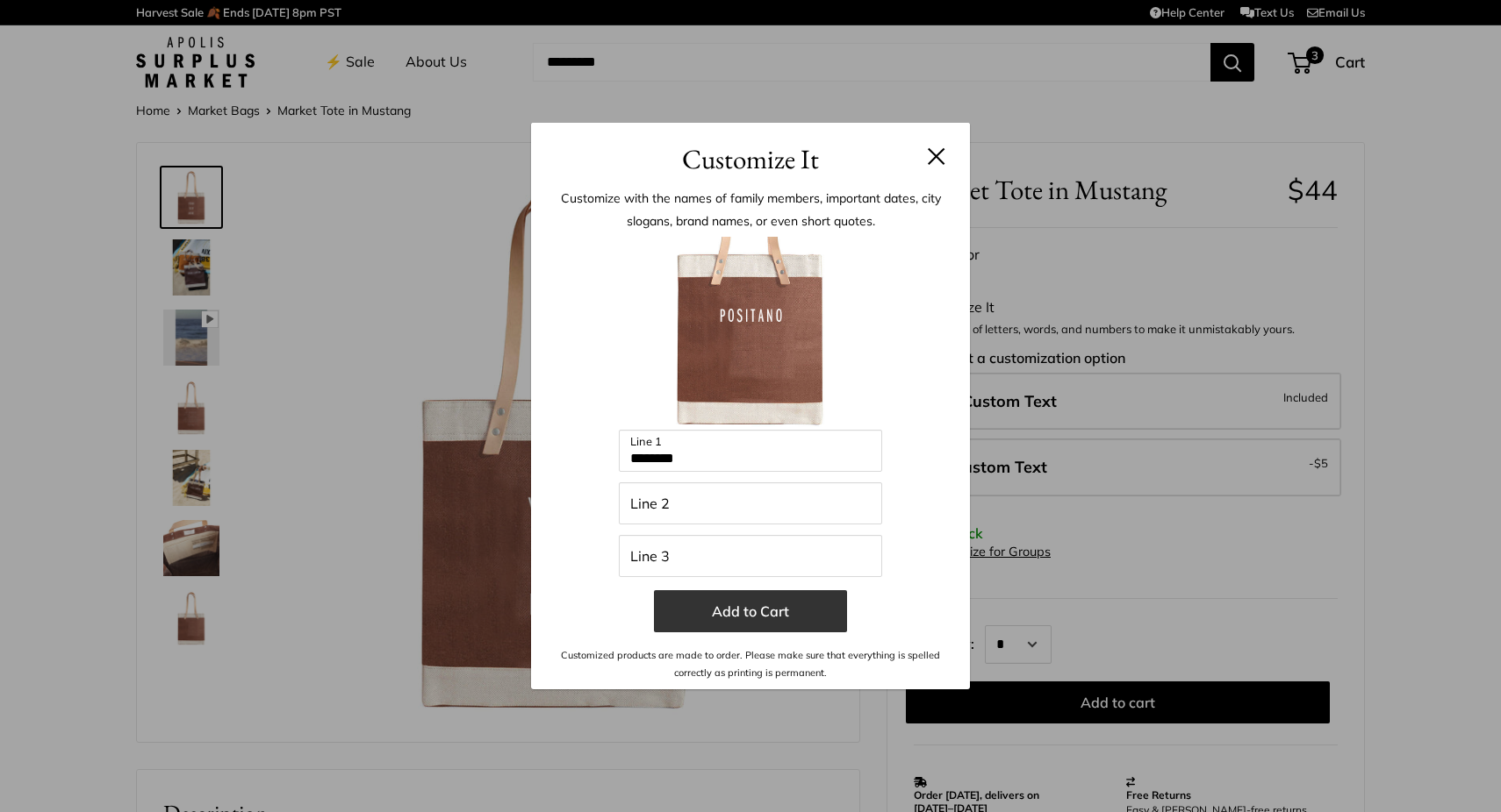
click at [751, 617] on button "Add to Cart" at bounding box center [750, 611] width 193 height 42
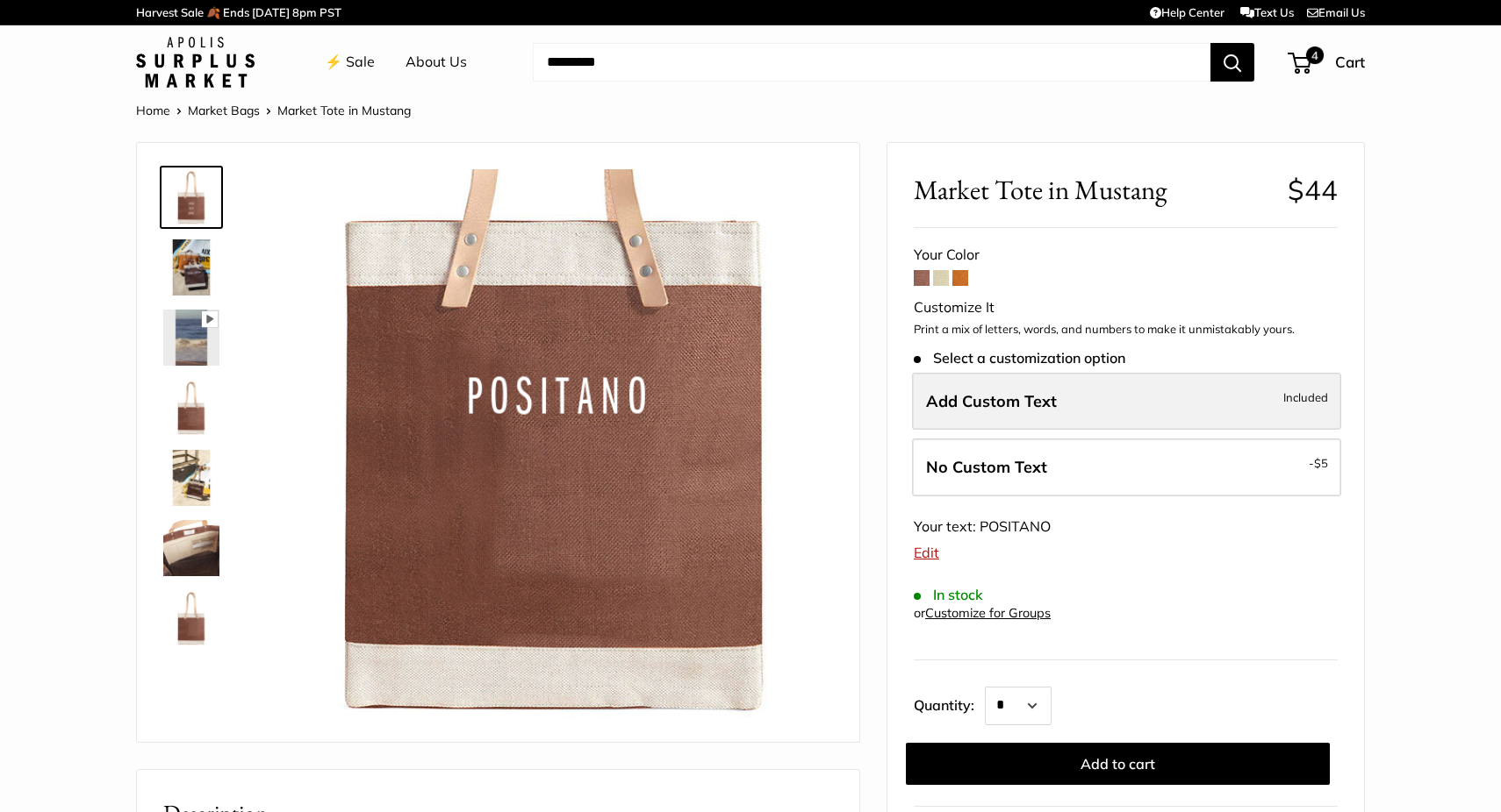
click at [1032, 389] on label "Add Custom Text Included" at bounding box center [1126, 402] width 429 height 58
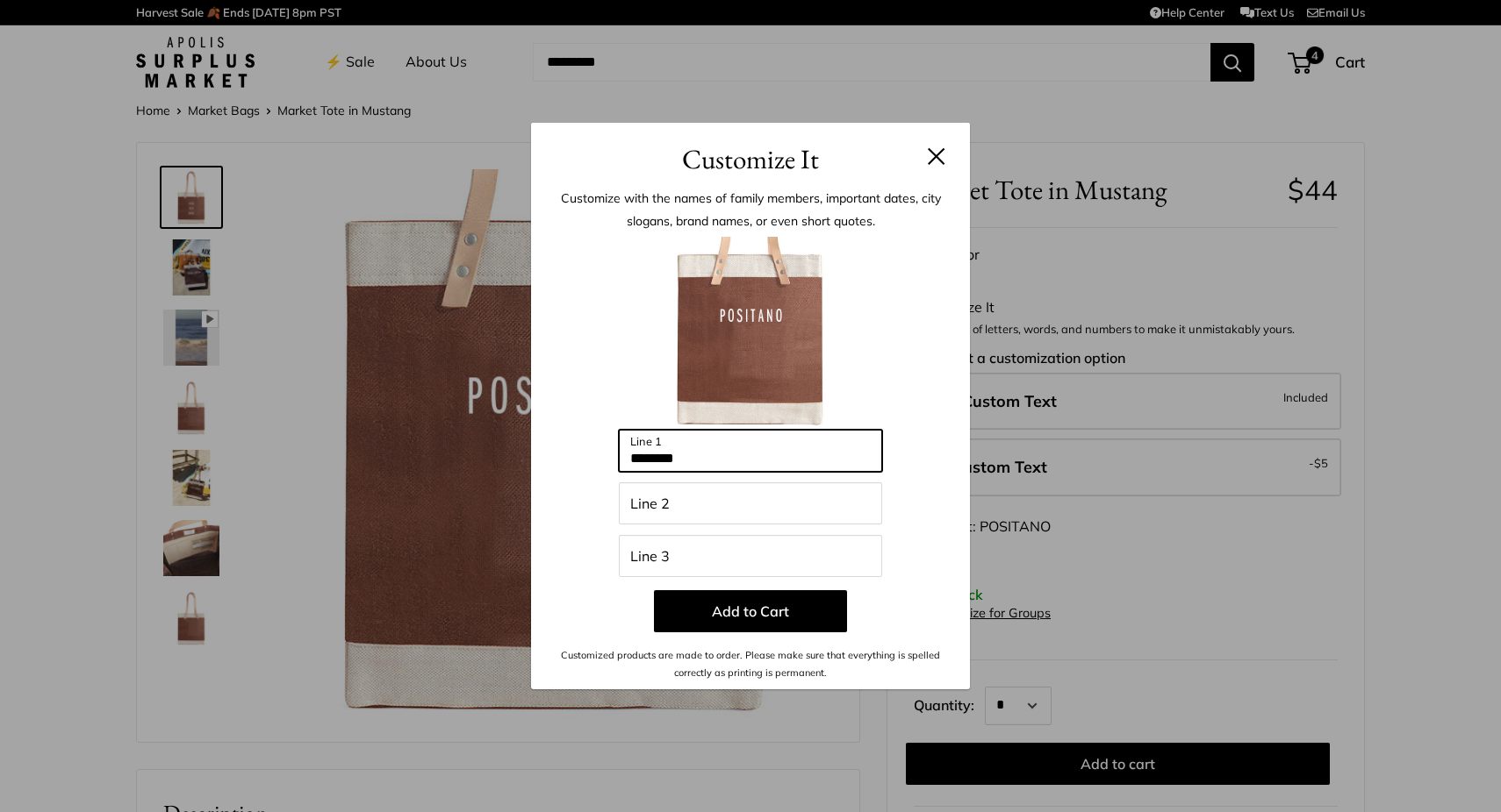
drag, startPoint x: 728, startPoint y: 468, endPoint x: 553, endPoint y: 443, distance: 176.8
click at [553, 443] on div "Customize with the names of family members, important dates, city slogans, bran…" at bounding box center [750, 435] width 439 height 510
type input "******"
click at [680, 490] on input "Line 2" at bounding box center [750, 503] width 263 height 42
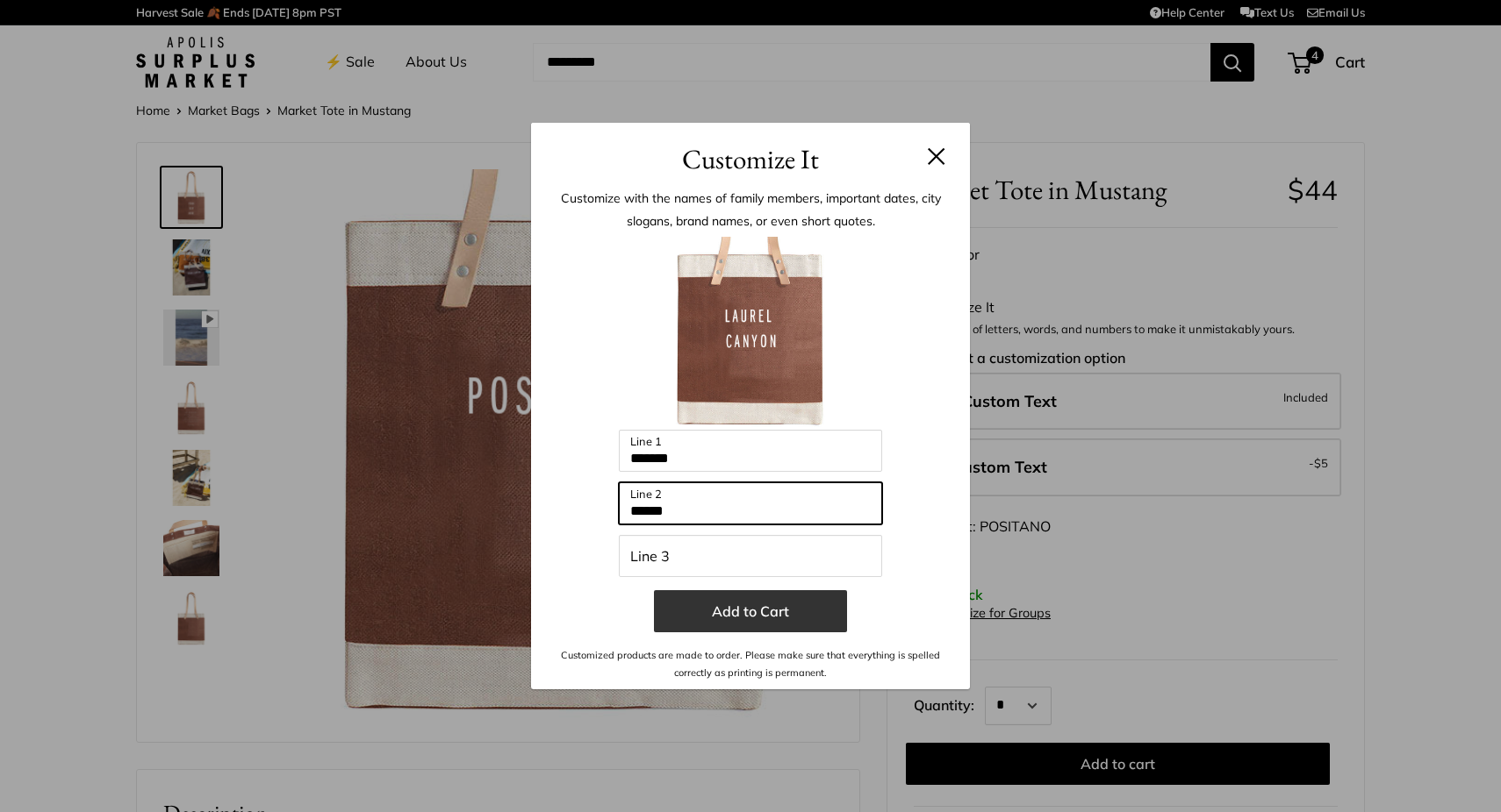
type input "******"
click at [728, 617] on button "Add to Cart" at bounding box center [750, 611] width 193 height 42
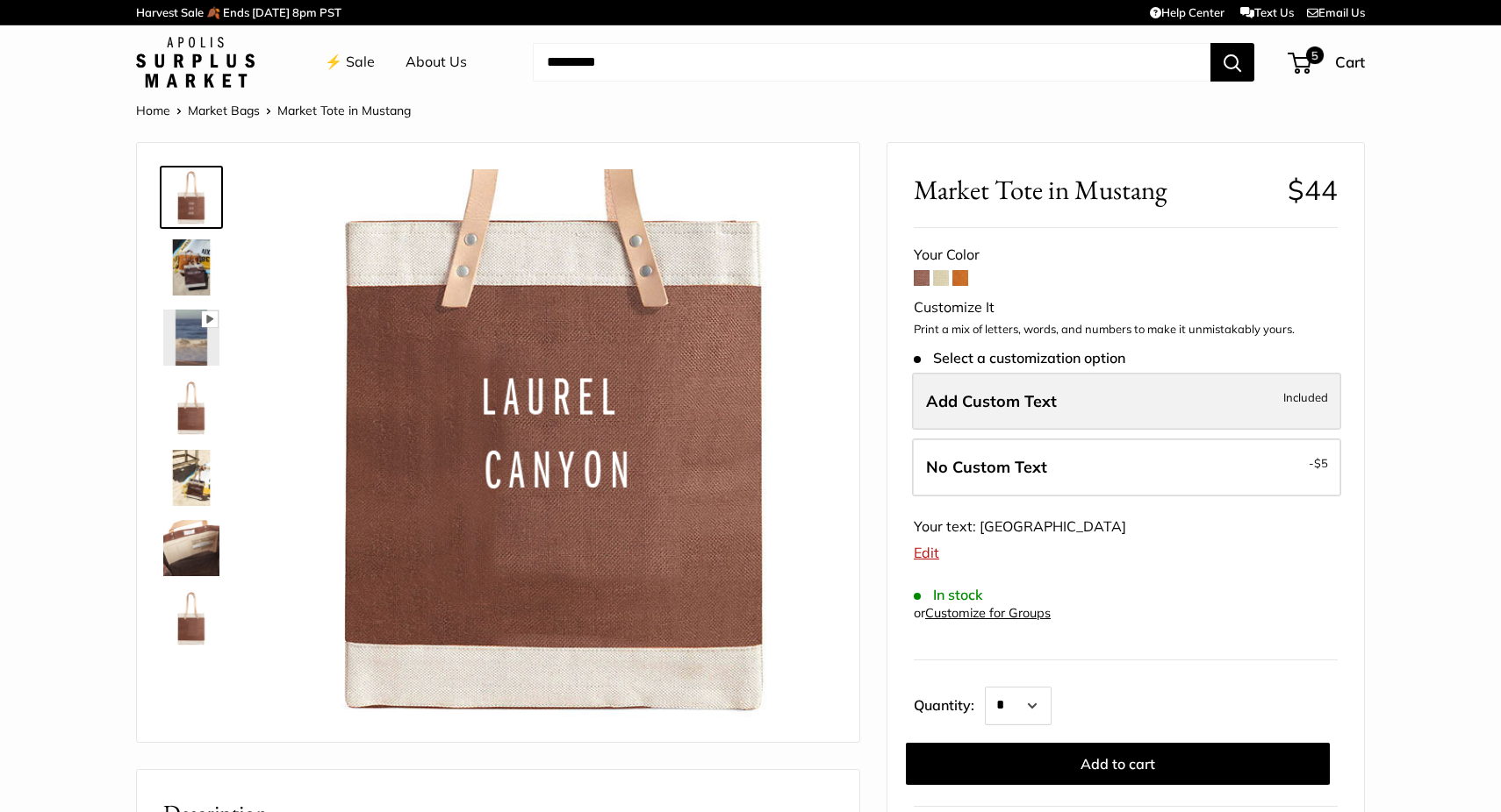
click at [1079, 390] on label "Add Custom Text Included" at bounding box center [1126, 402] width 429 height 58
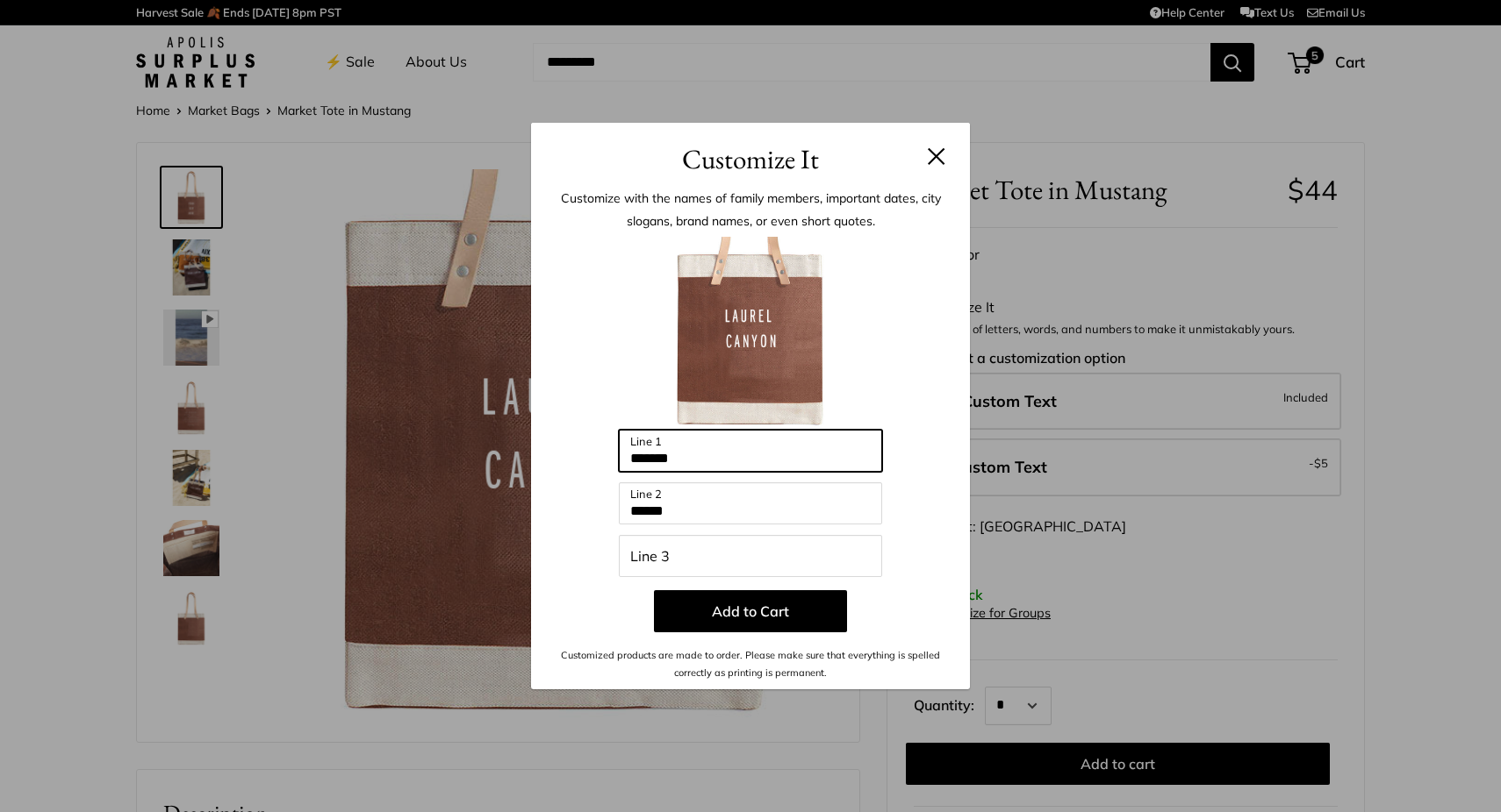
drag, startPoint x: 733, startPoint y: 452, endPoint x: 533, endPoint y: 452, distance: 200.0
click at [533, 452] on div "Customize with the names of family members, important dates, city slogans, bran…" at bounding box center [750, 435] width 439 height 510
type input "*****"
drag, startPoint x: 717, startPoint y: 501, endPoint x: 551, endPoint y: 500, distance: 166.0
click at [551, 500] on div "Customize with the names of family members, important dates, city slogans, bran…" at bounding box center [750, 435] width 439 height 510
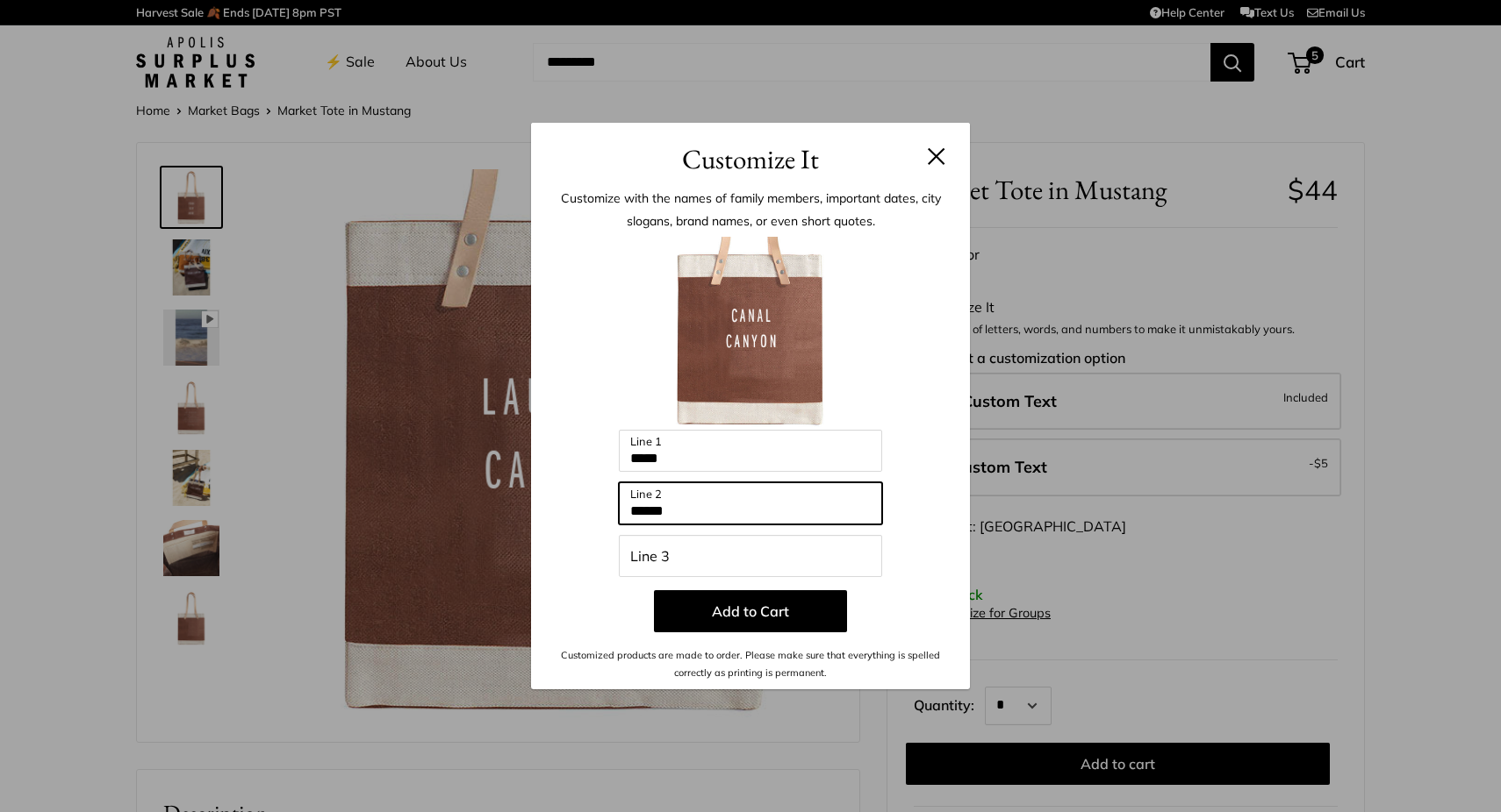
drag, startPoint x: 709, startPoint y: 508, endPoint x: 548, endPoint y: 507, distance: 161.0
click at [548, 508] on div "Customize with the names of family members, important dates, city slogans, bran…" at bounding box center [750, 435] width 439 height 510
type input "*****"
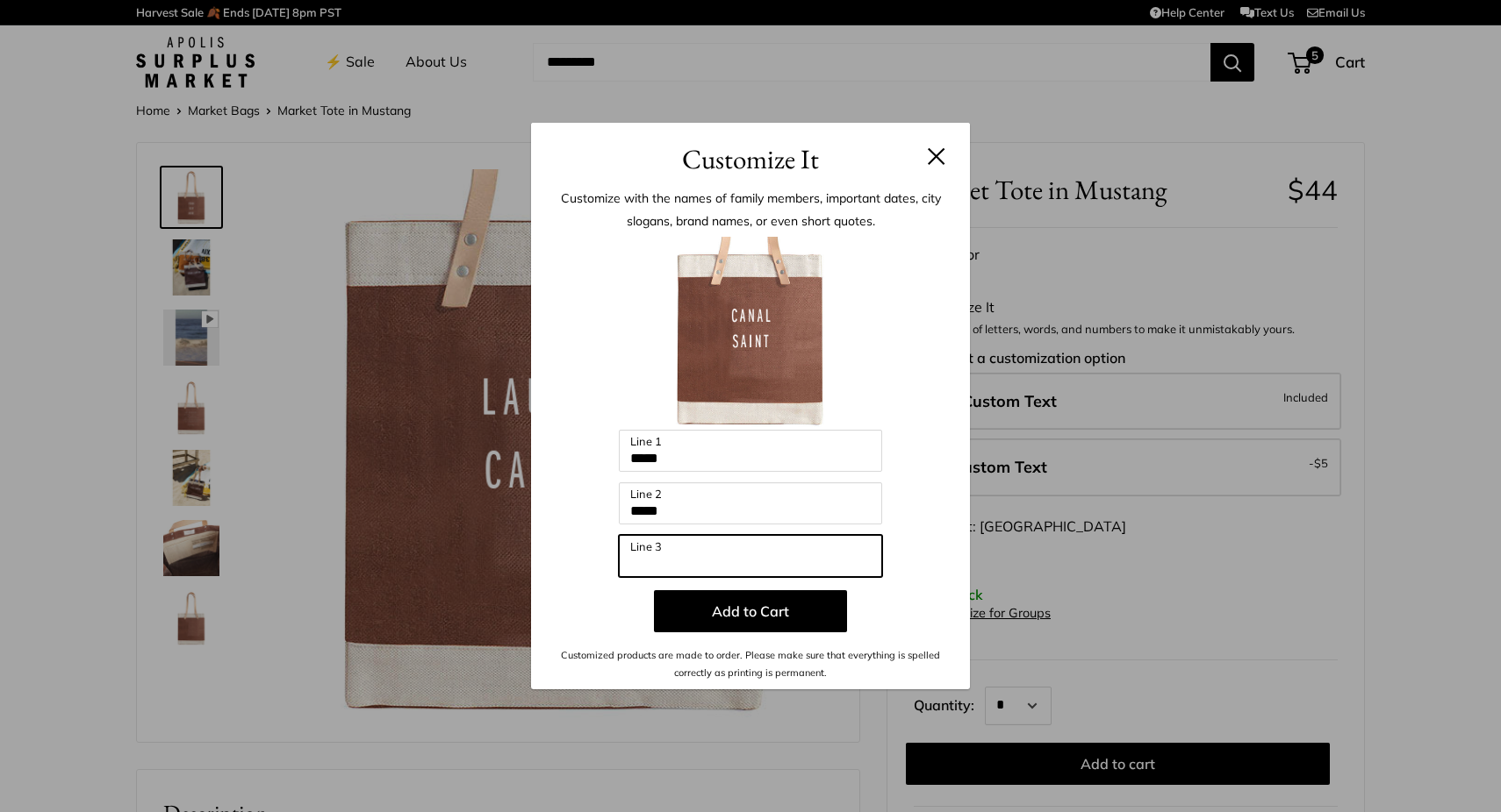
drag, startPoint x: 681, startPoint y: 555, endPoint x: 557, endPoint y: 555, distance: 124.0
click at [558, 555] on div "Enter 39 letters ***** Line 1 ***** Line 2 Line 3 Add to Cart Customized produc…" at bounding box center [750, 459] width 386 height 446
type input "******"
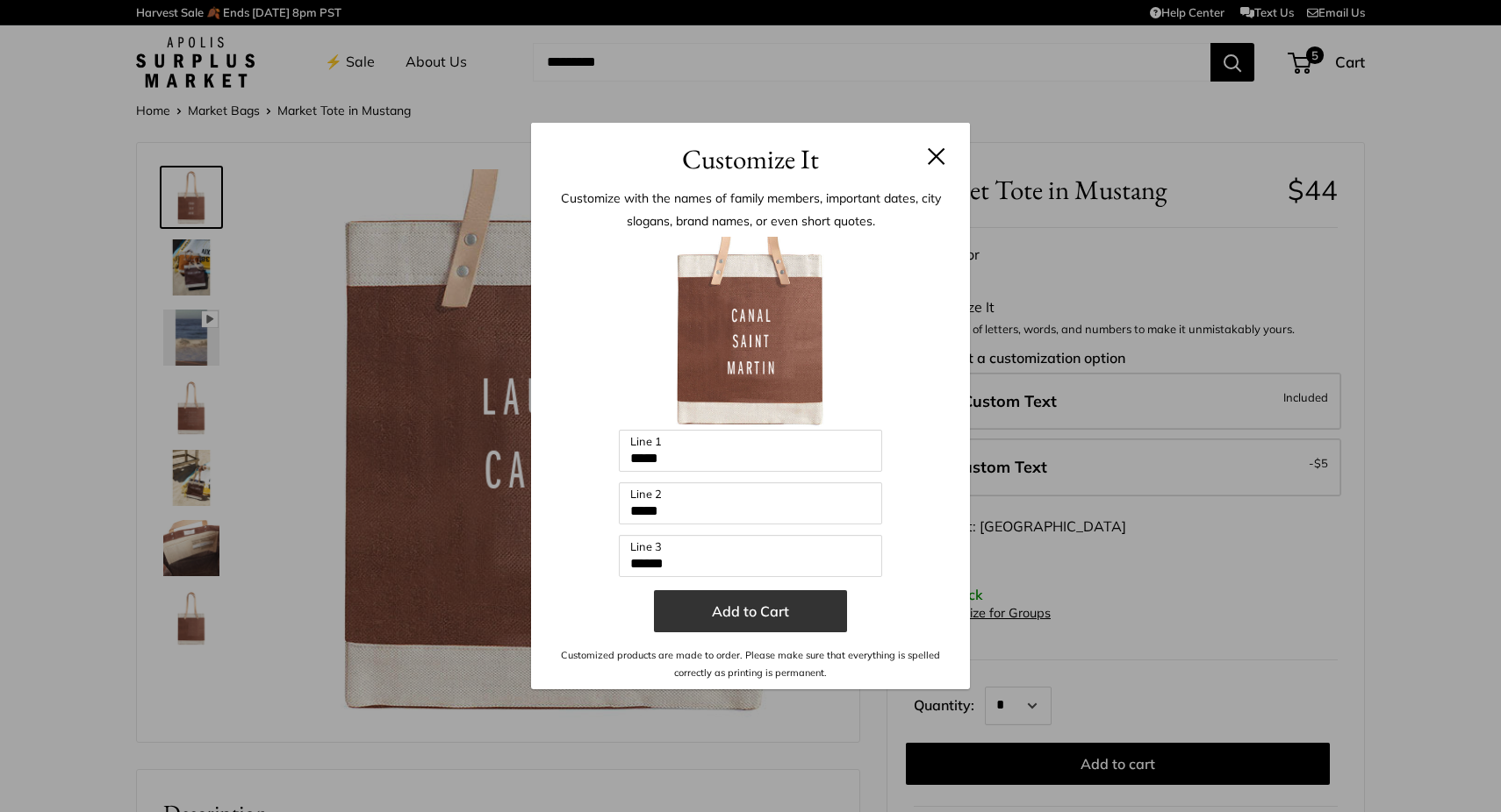
click at [751, 608] on button "Add to Cart" at bounding box center [750, 611] width 193 height 42
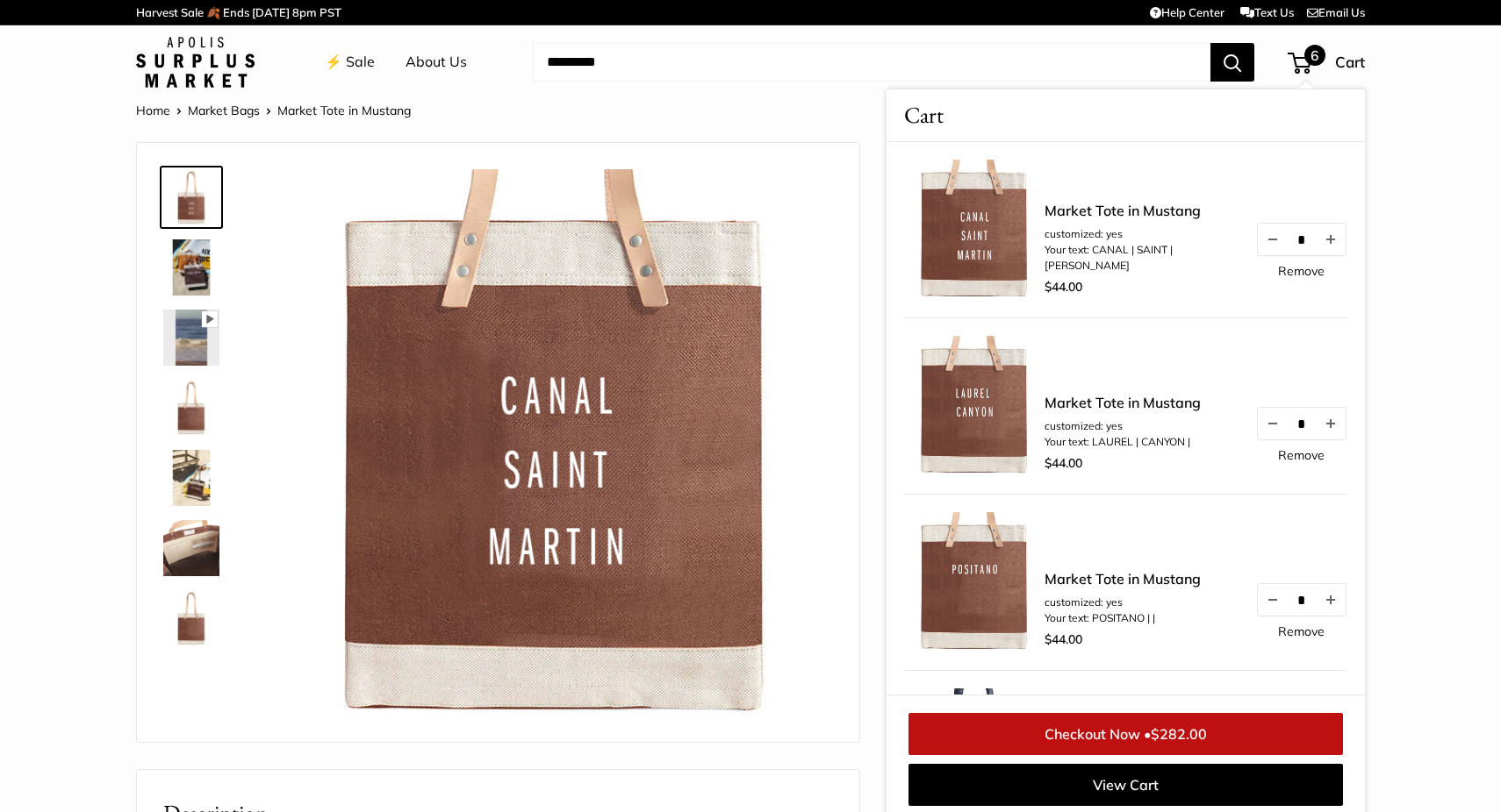
scroll to position [7, 0]
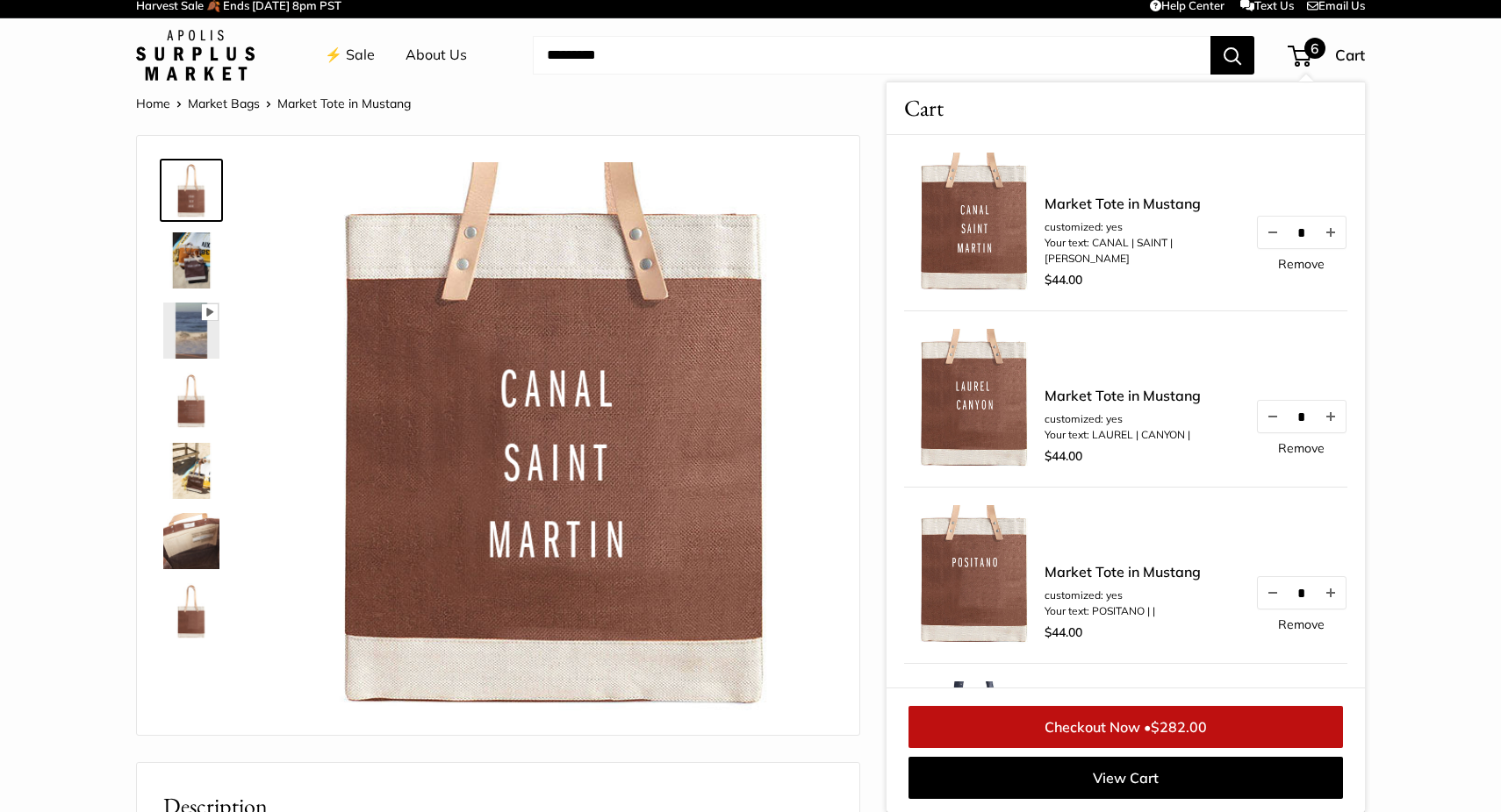
click at [1304, 61] on span "6" at bounding box center [1299, 56] width 23 height 21
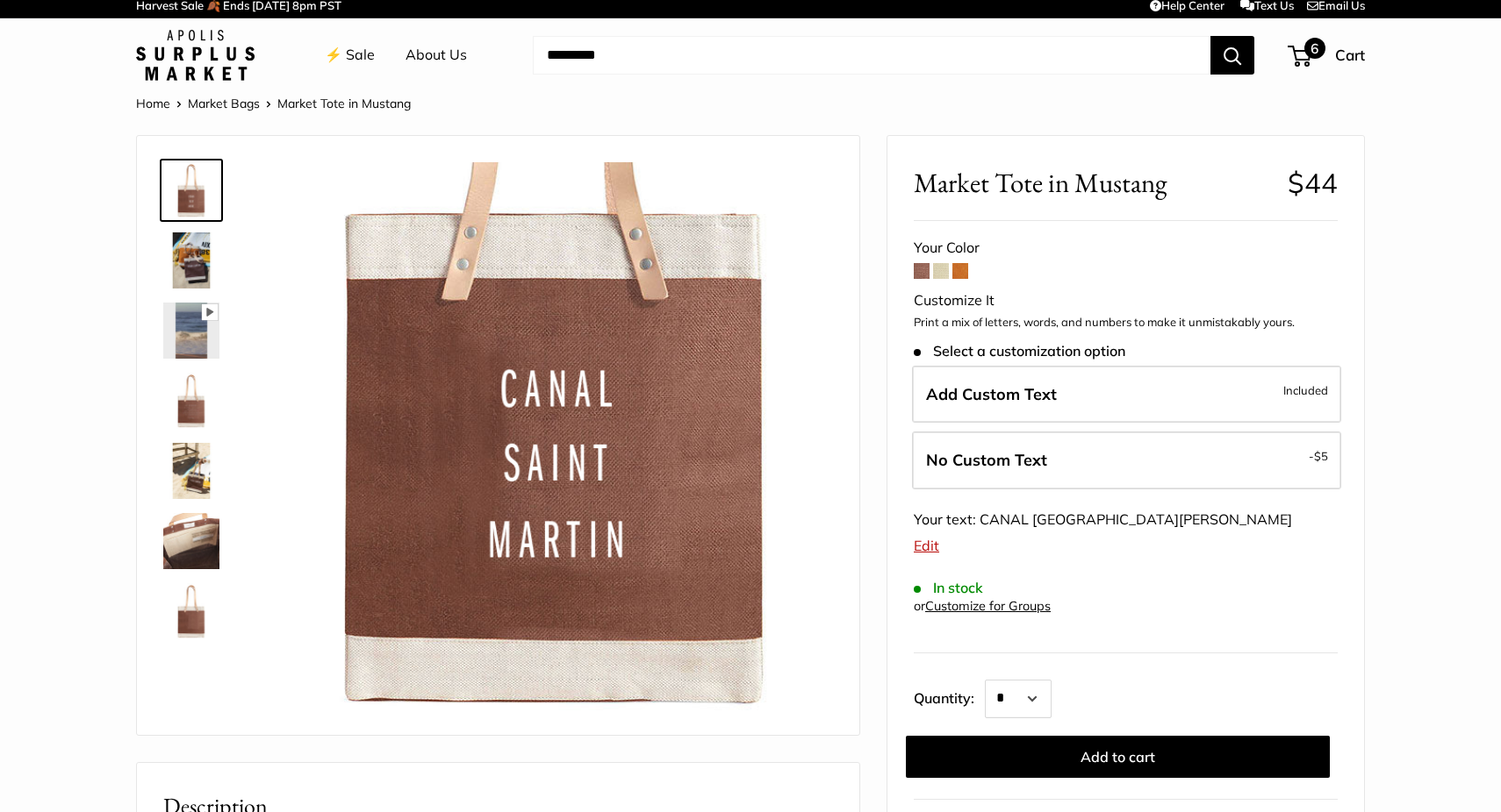
click at [1296, 49] on span "6" at bounding box center [1299, 56] width 23 height 21
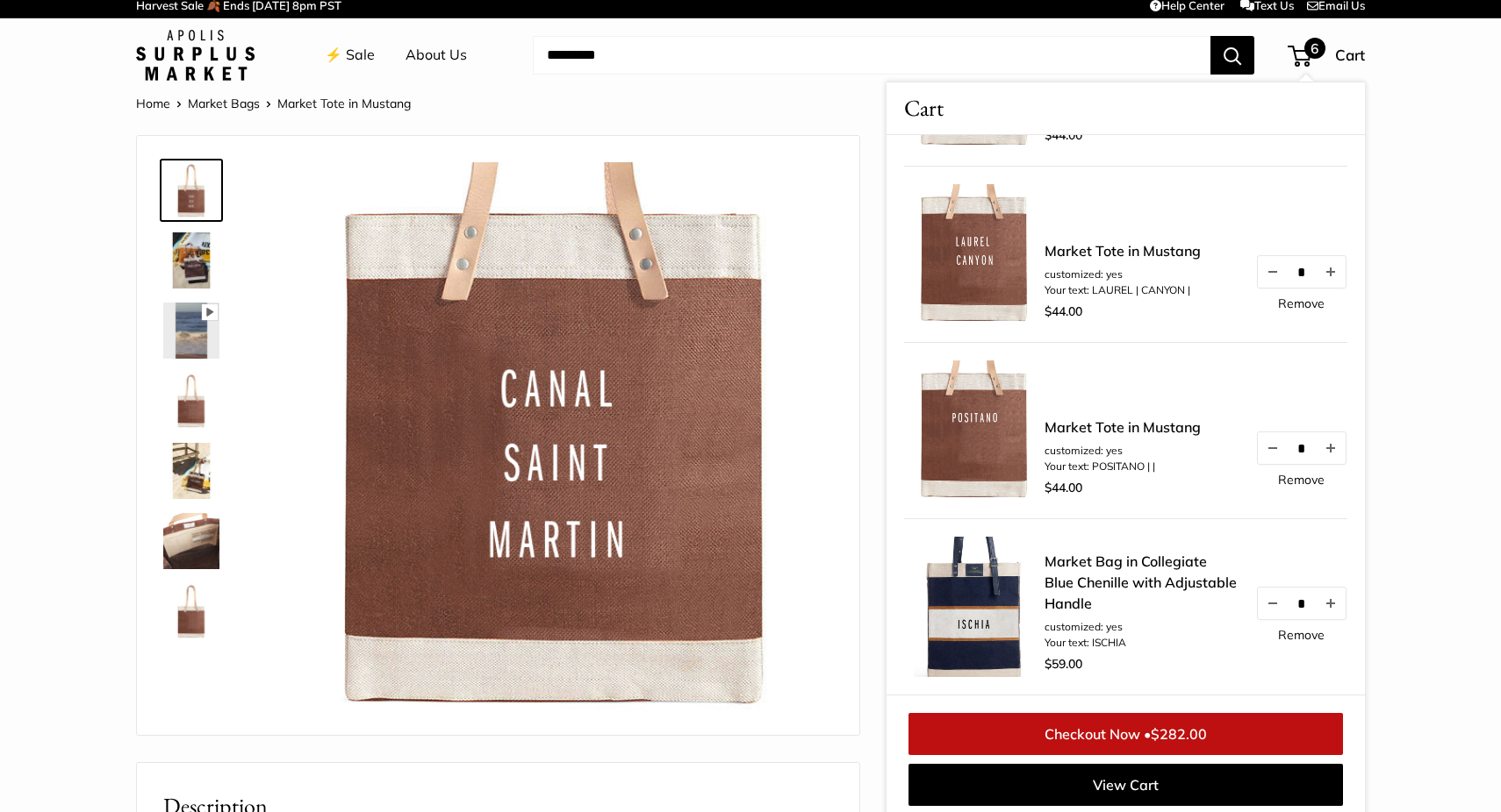
scroll to position [0, 0]
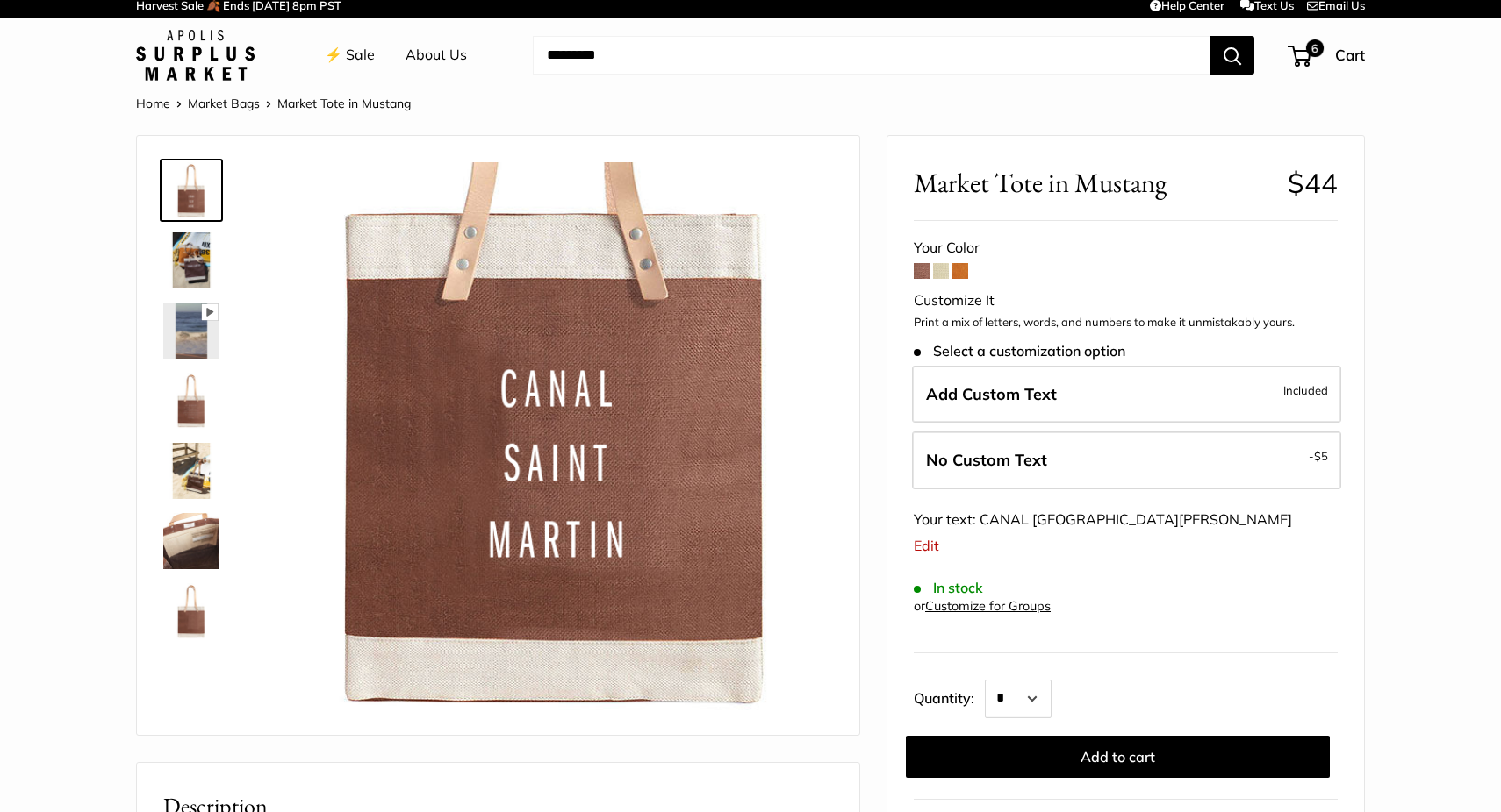
click at [961, 272] on span at bounding box center [960, 270] width 16 height 16
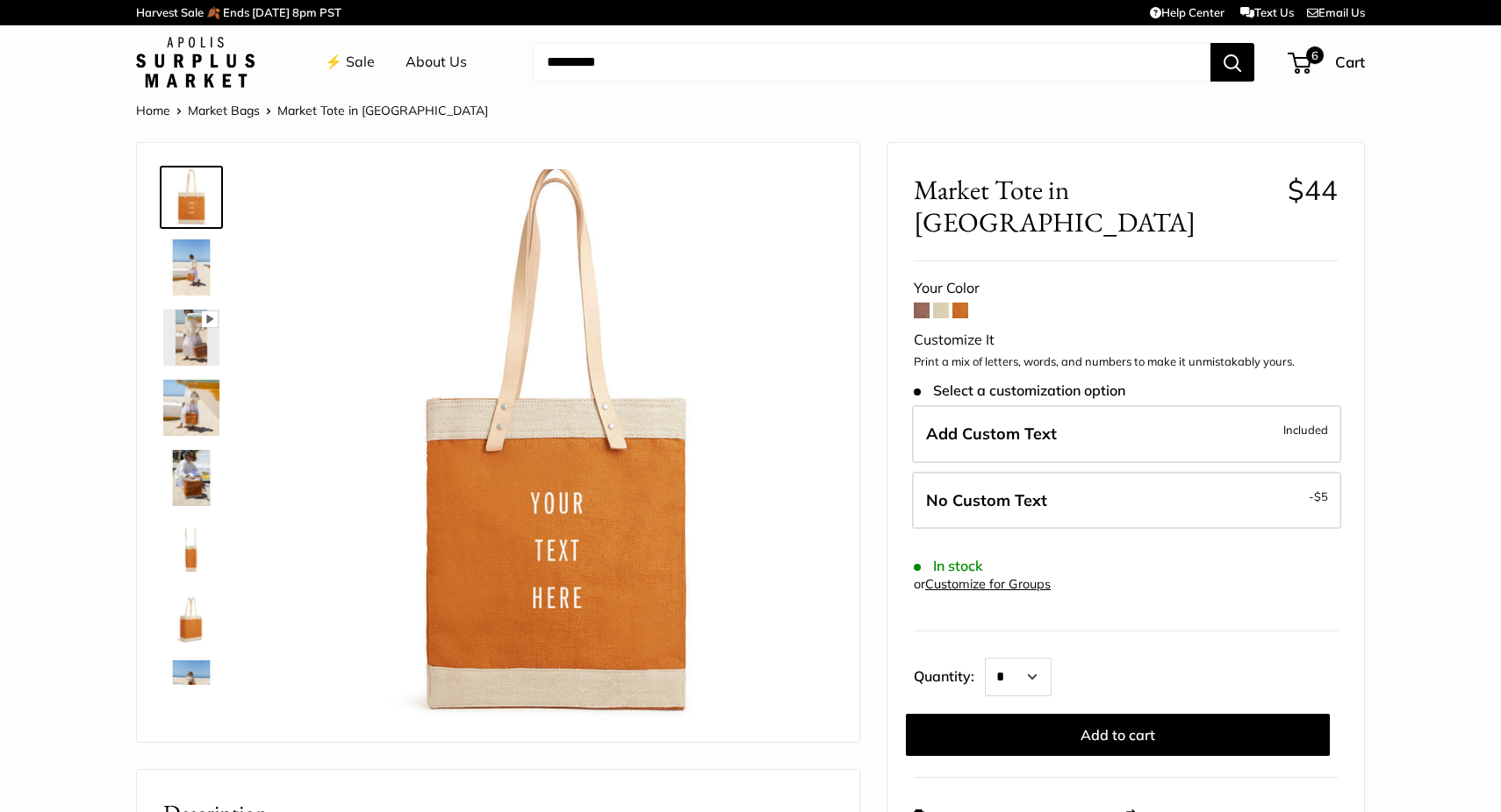
click at [942, 302] on span at bounding box center [941, 310] width 16 height 16
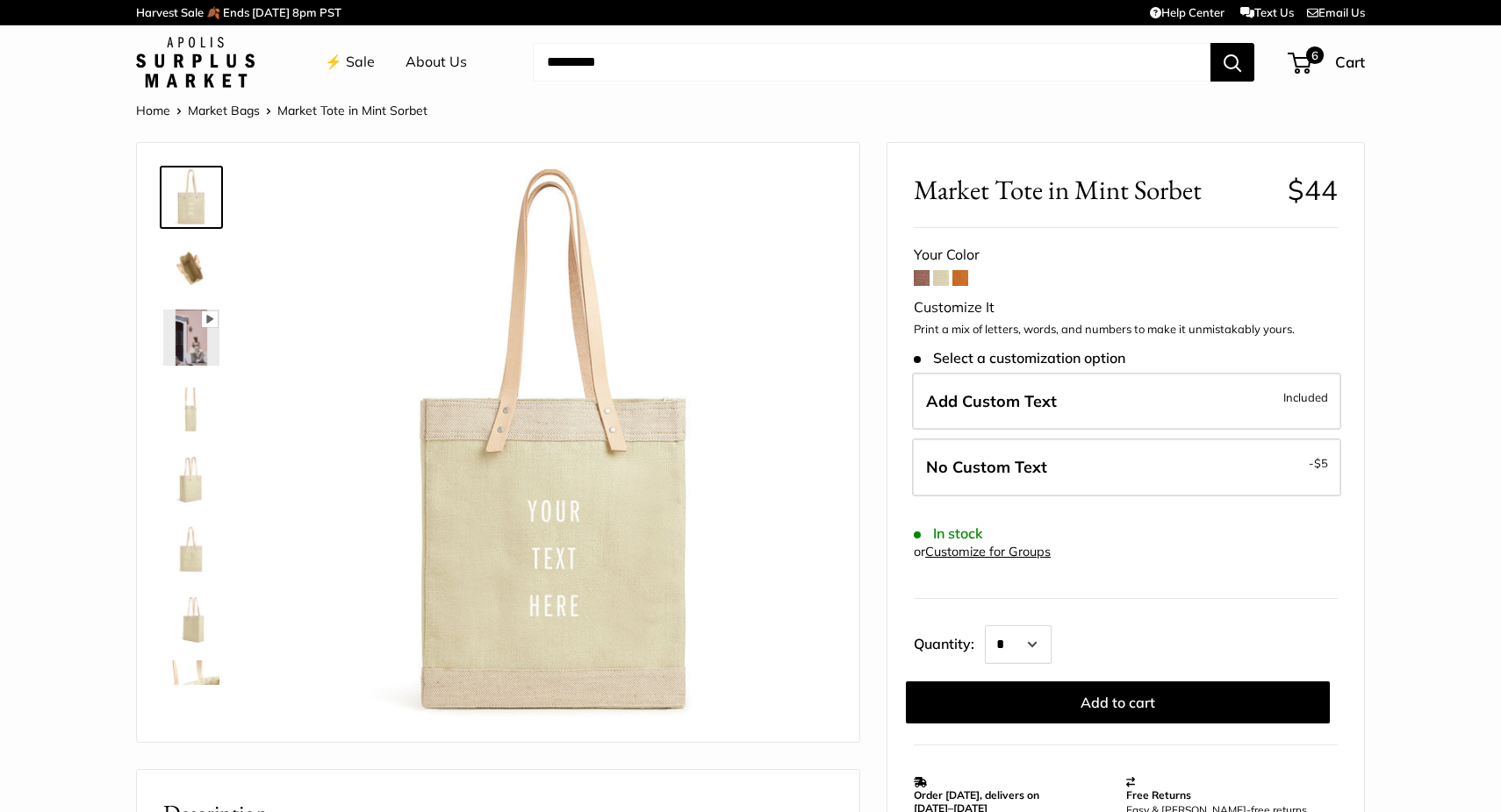
click at [212, 84] on img at bounding box center [195, 62] width 118 height 51
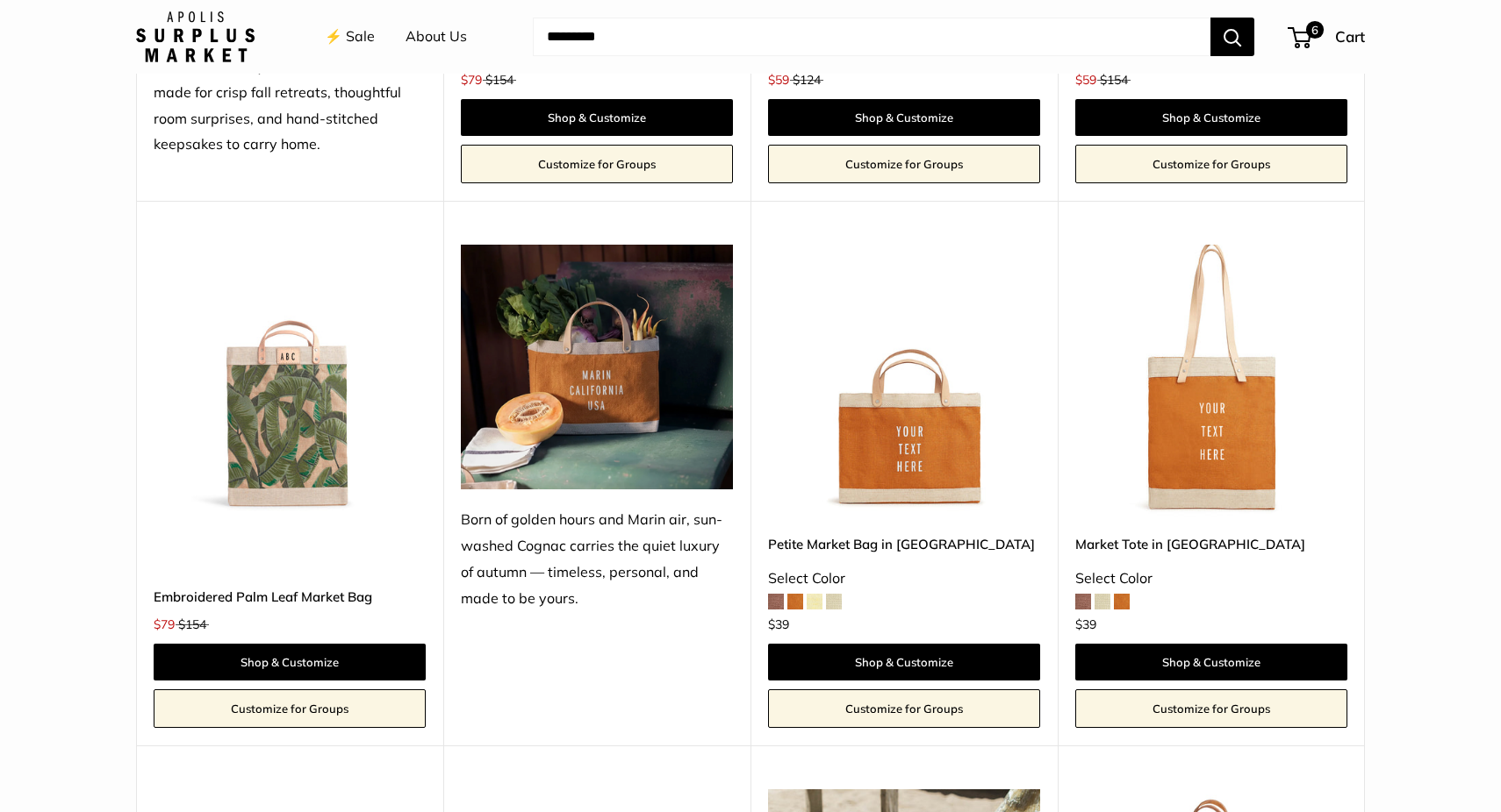
scroll to position [1198, 0]
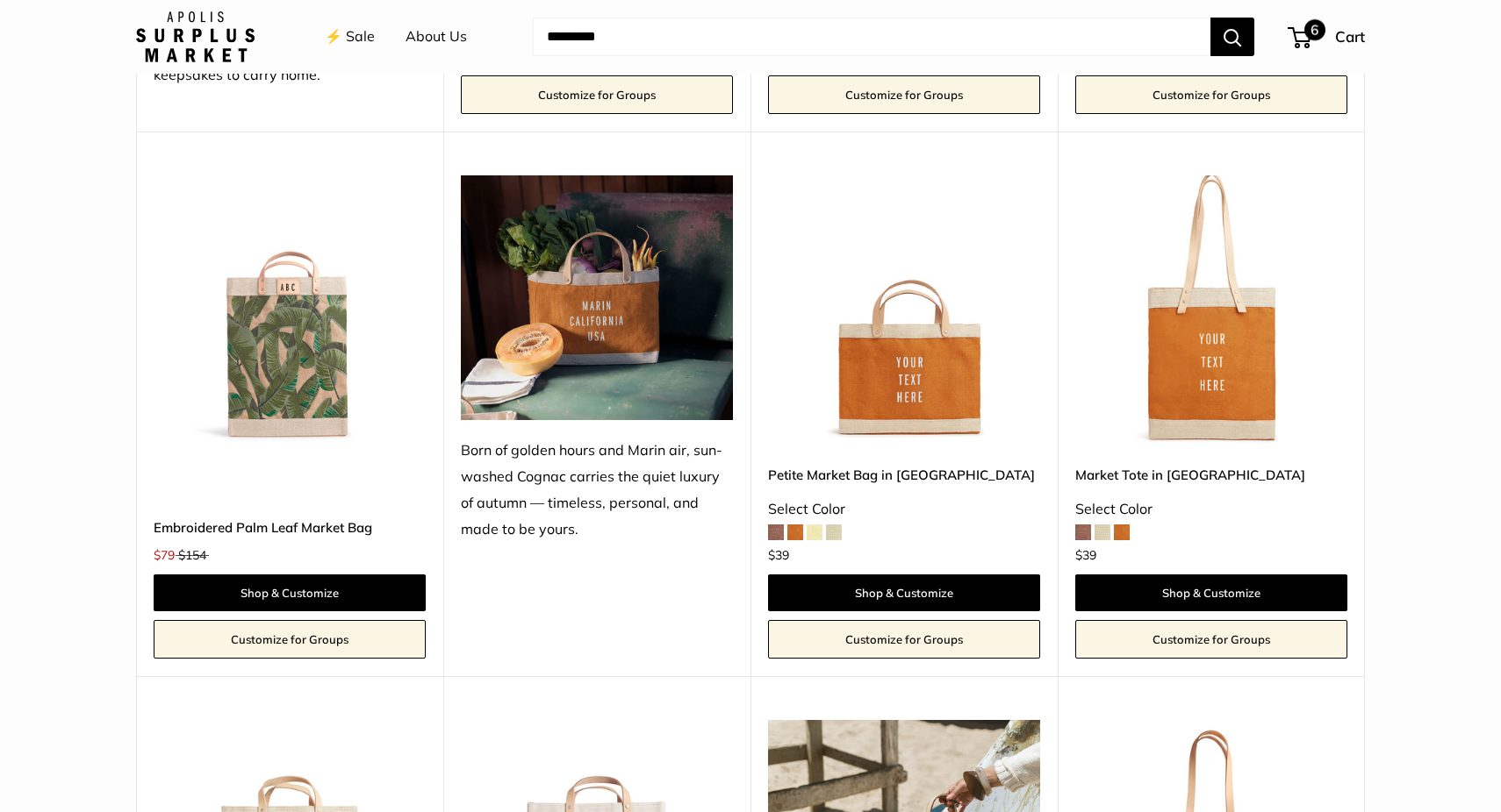
click at [1312, 38] on span "6" at bounding box center [1315, 30] width 21 height 21
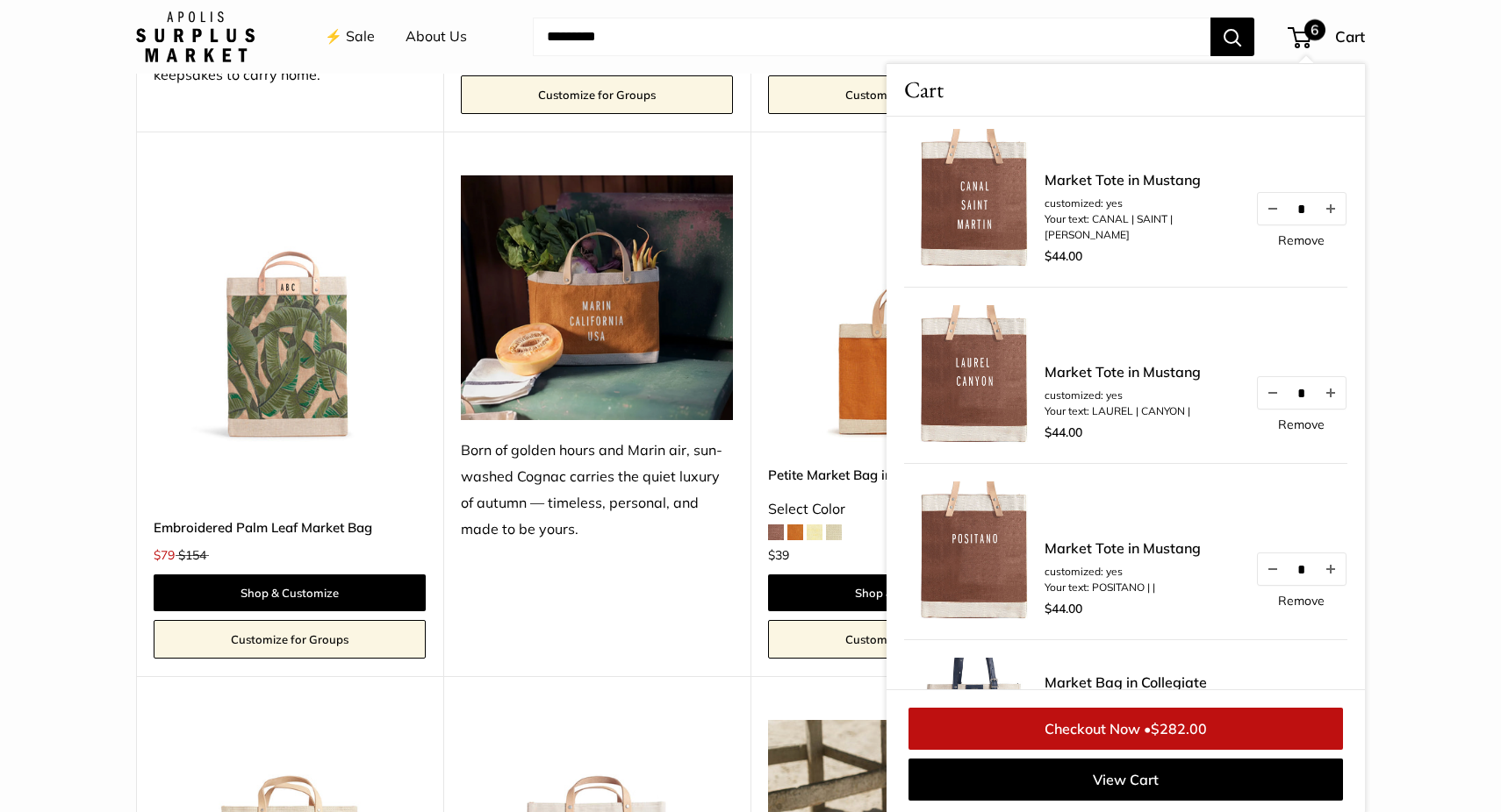
scroll to position [5, 0]
click at [1298, 603] on link "Remove" at bounding box center [1302, 602] width 47 height 12
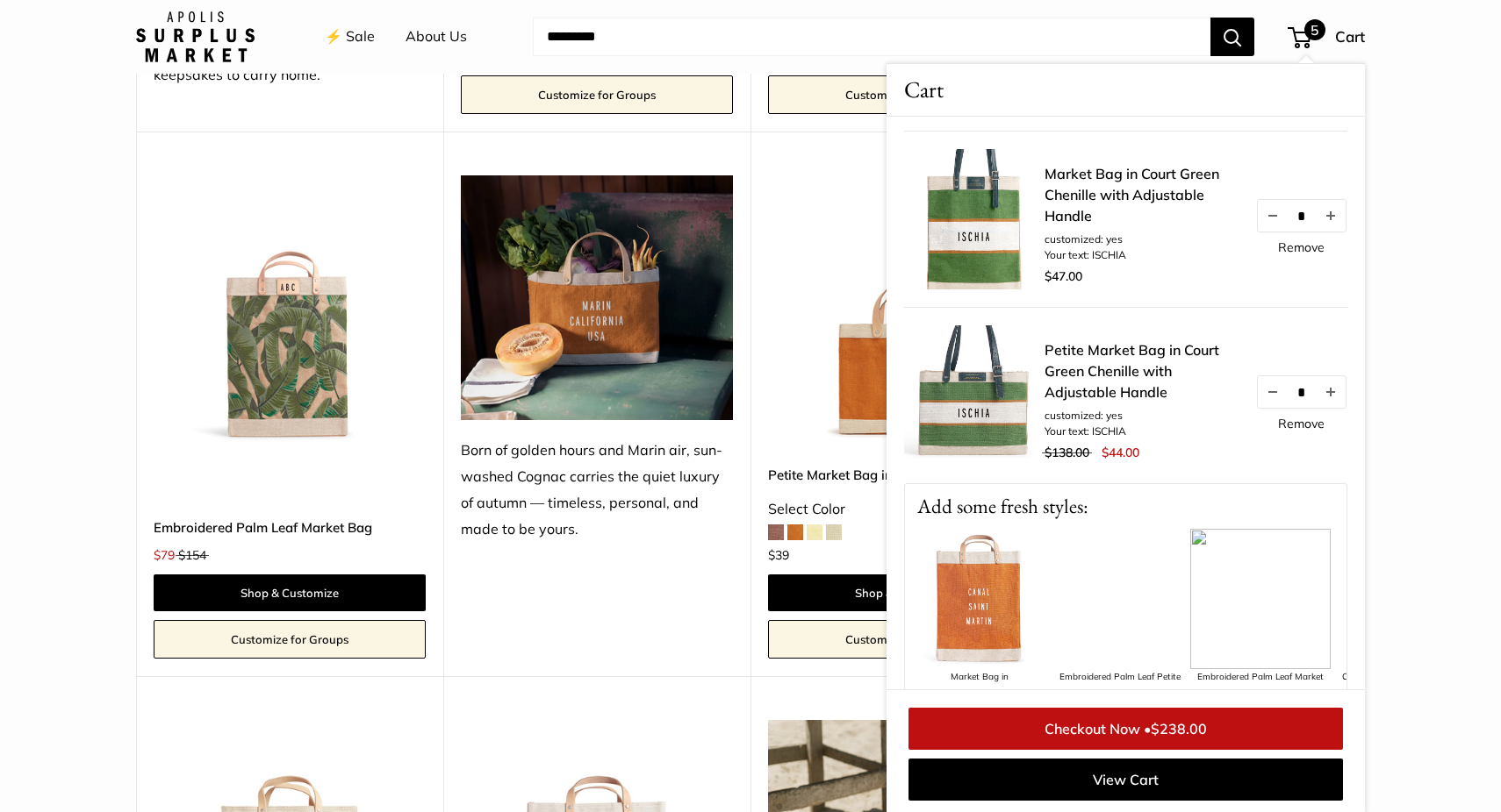
scroll to position [250, 0]
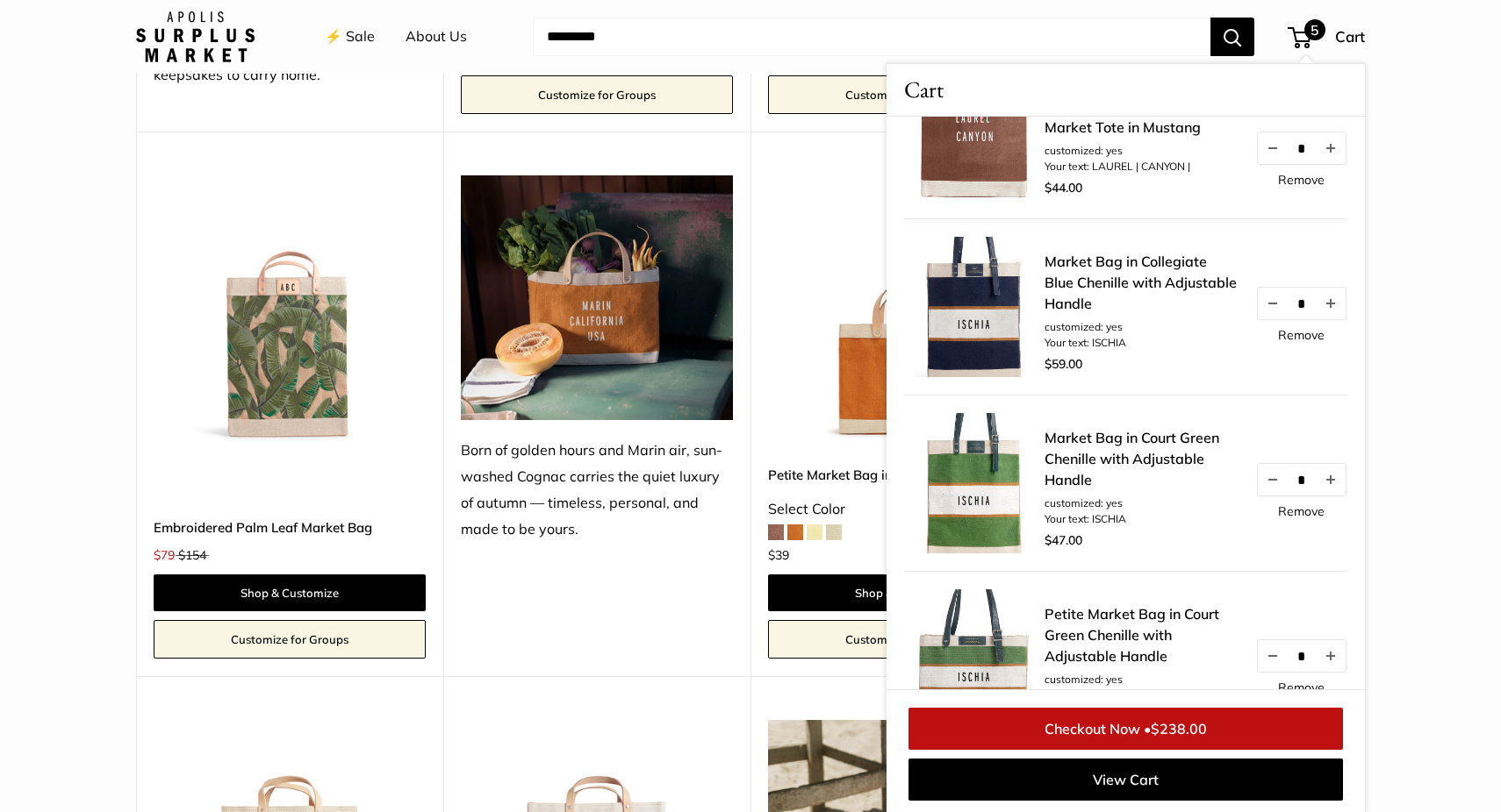
click at [1285, 334] on link "Remove" at bounding box center [1302, 334] width 47 height 12
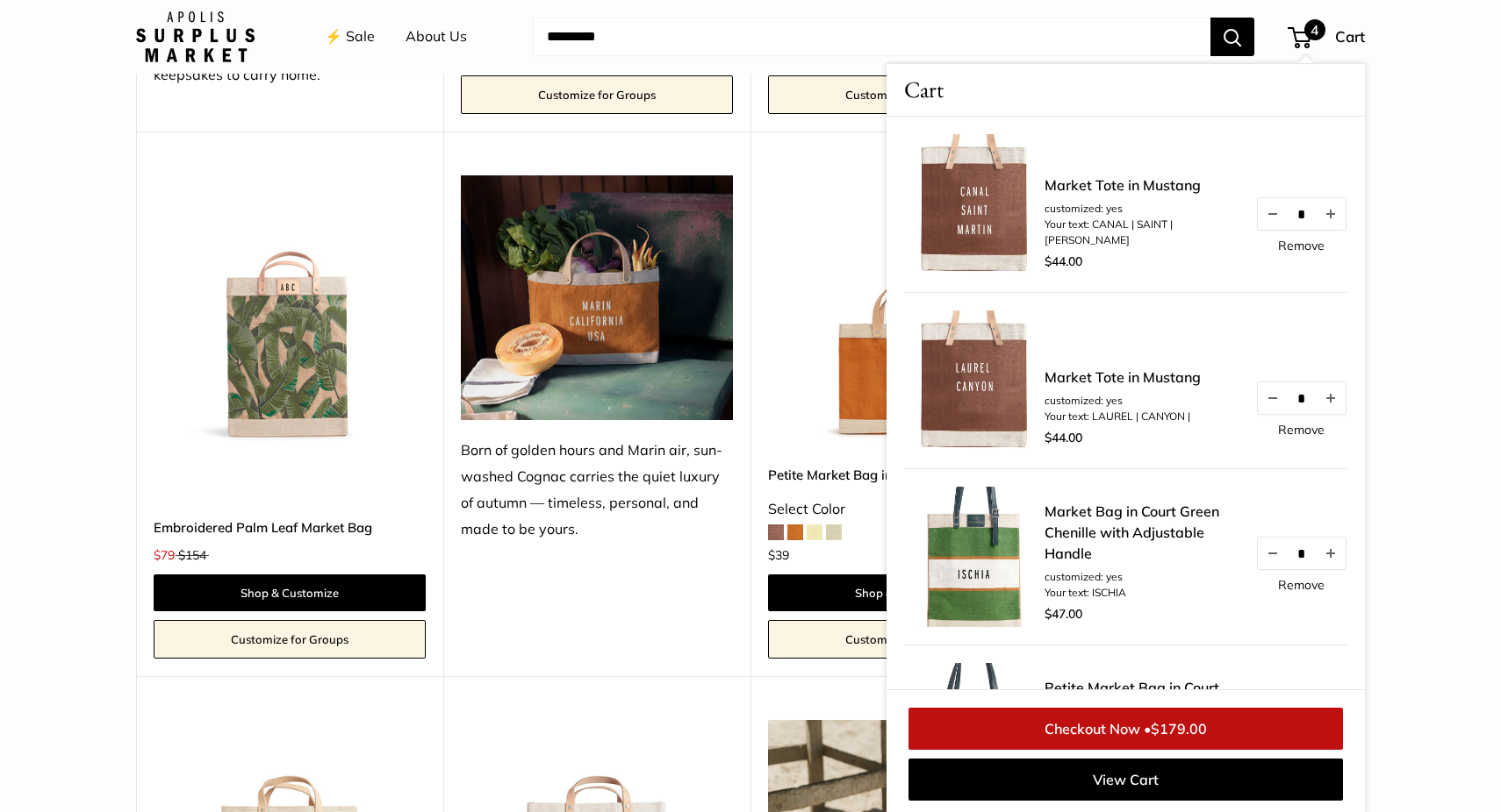
click at [1293, 588] on link "Remove" at bounding box center [1302, 585] width 47 height 12
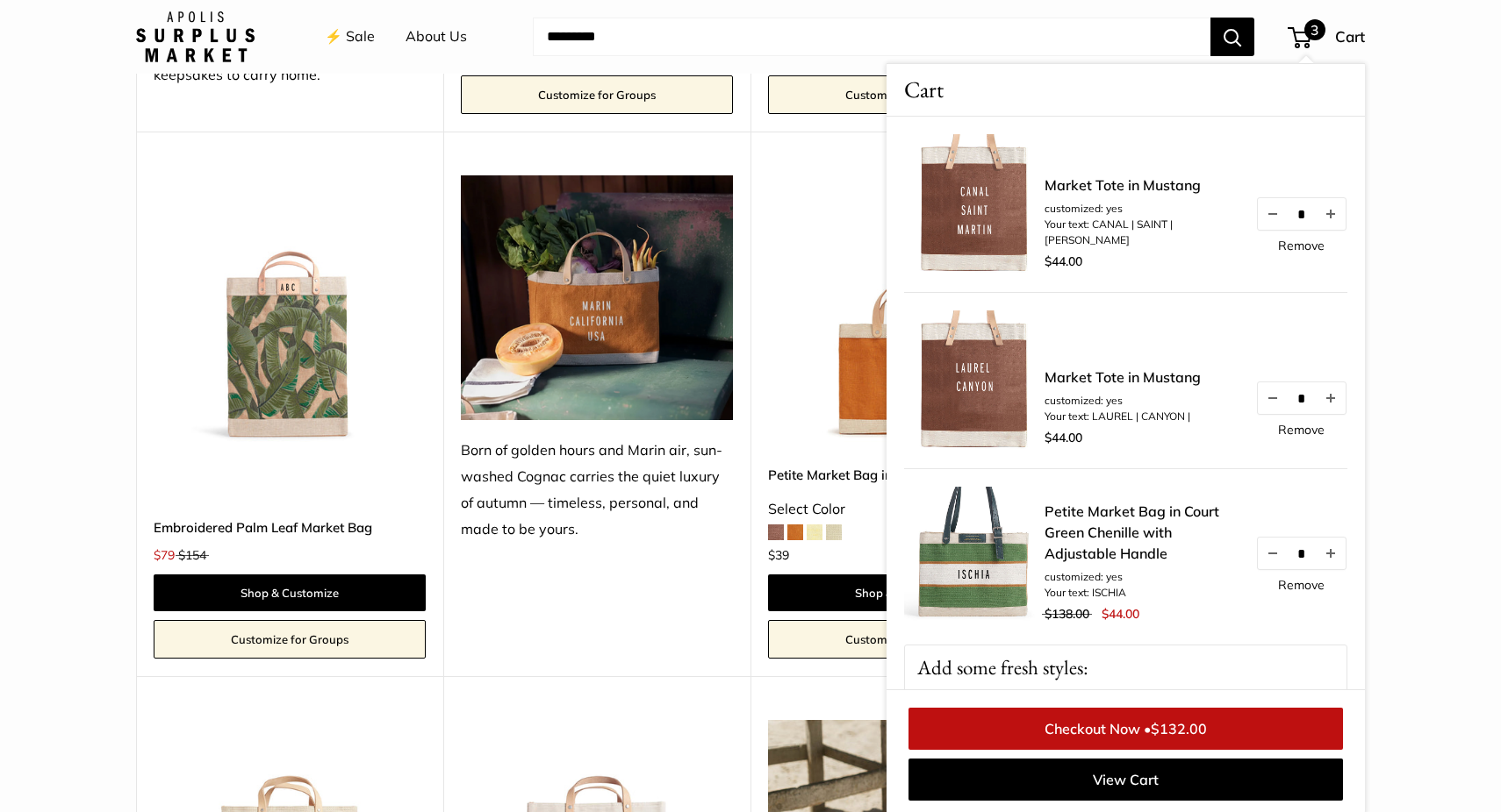
click at [1021, 541] on img at bounding box center [975, 558] width 141 height 141
click at [977, 563] on img at bounding box center [975, 558] width 141 height 141
click at [1116, 544] on link "Petite Market Bag in Court Green Chenille with Adjustable Handle" at bounding box center [1141, 532] width 193 height 63
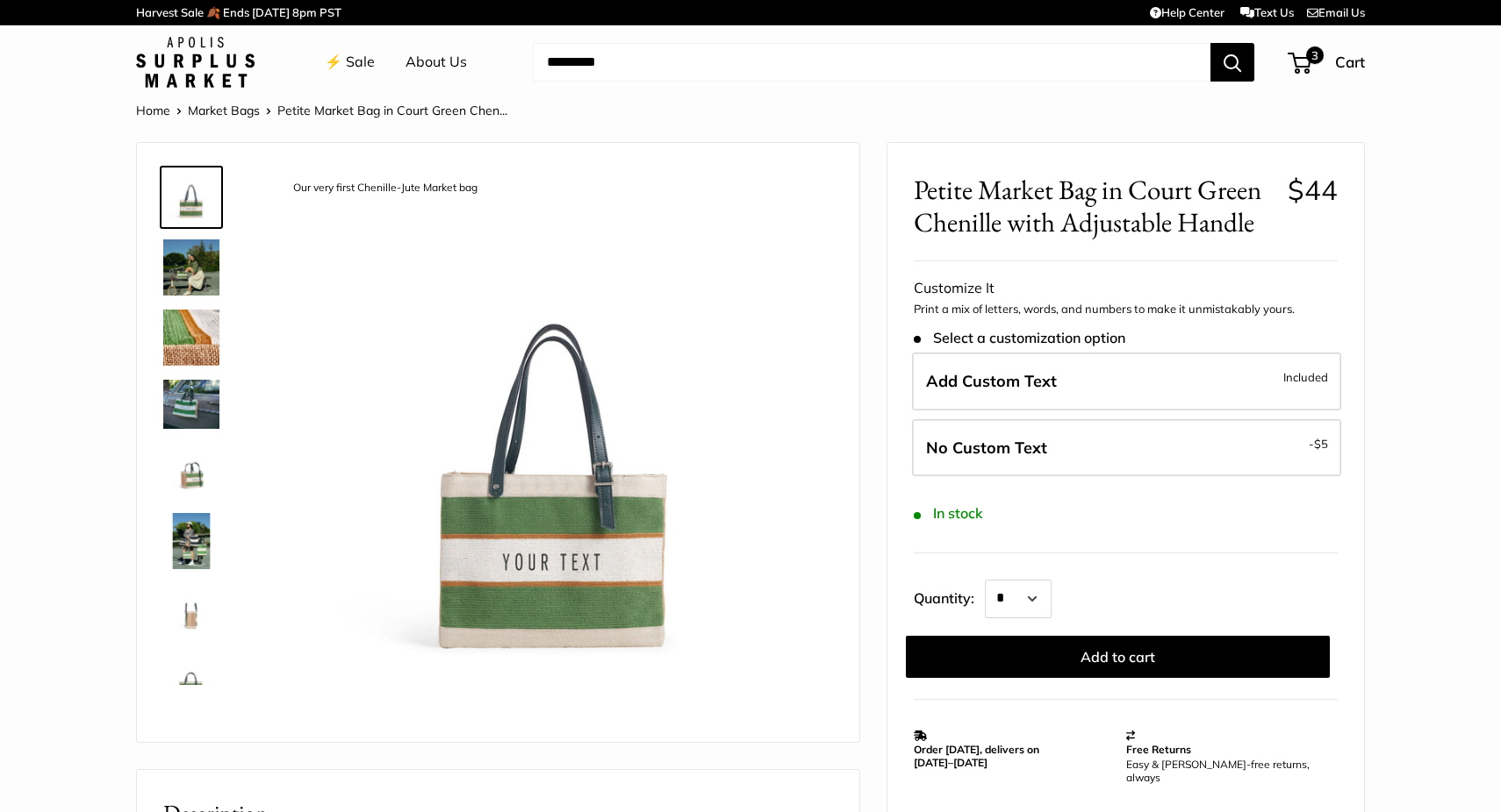
click at [191, 278] on img at bounding box center [192, 268] width 56 height 56
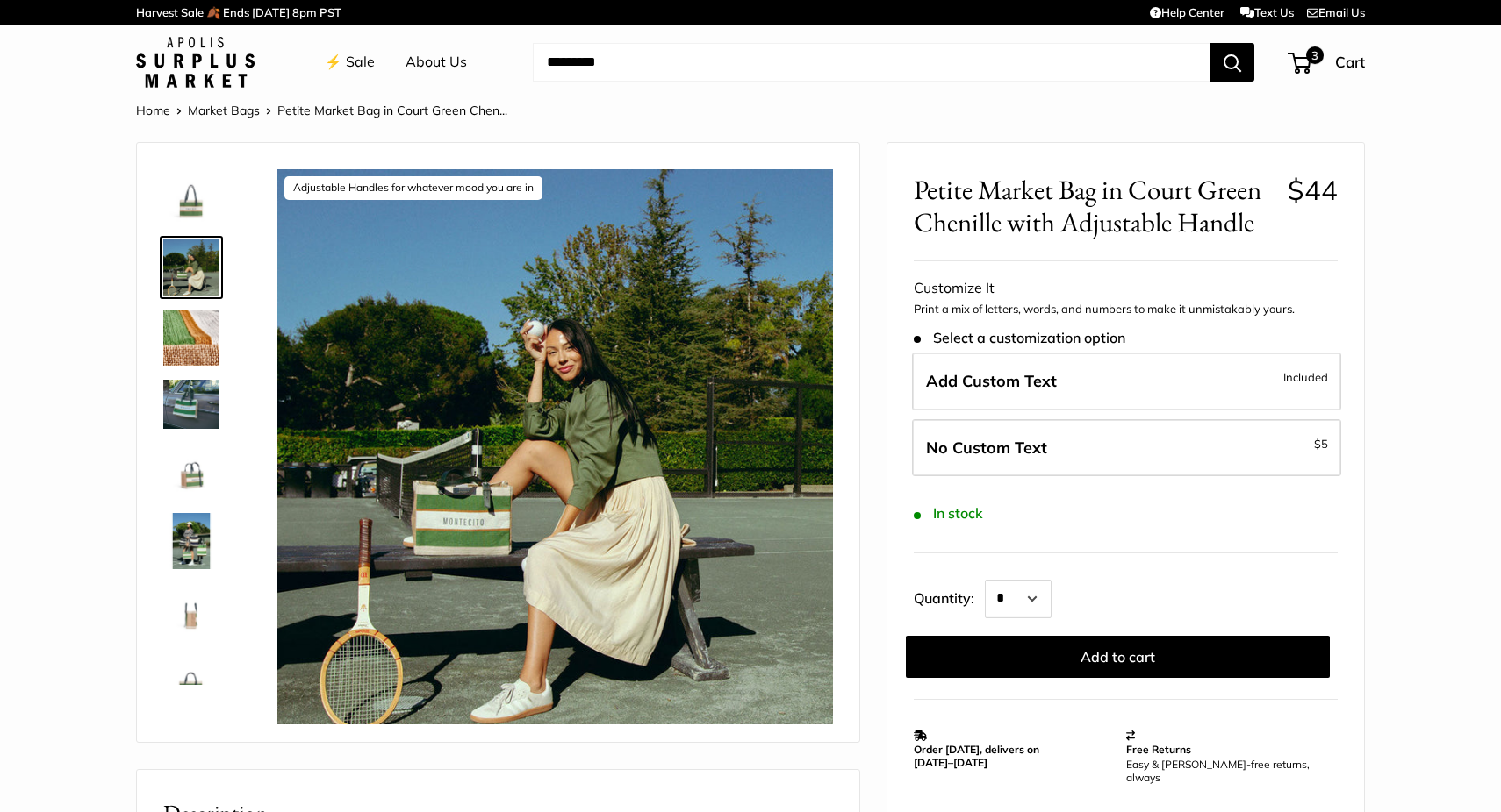
click at [187, 332] on img at bounding box center [192, 338] width 56 height 56
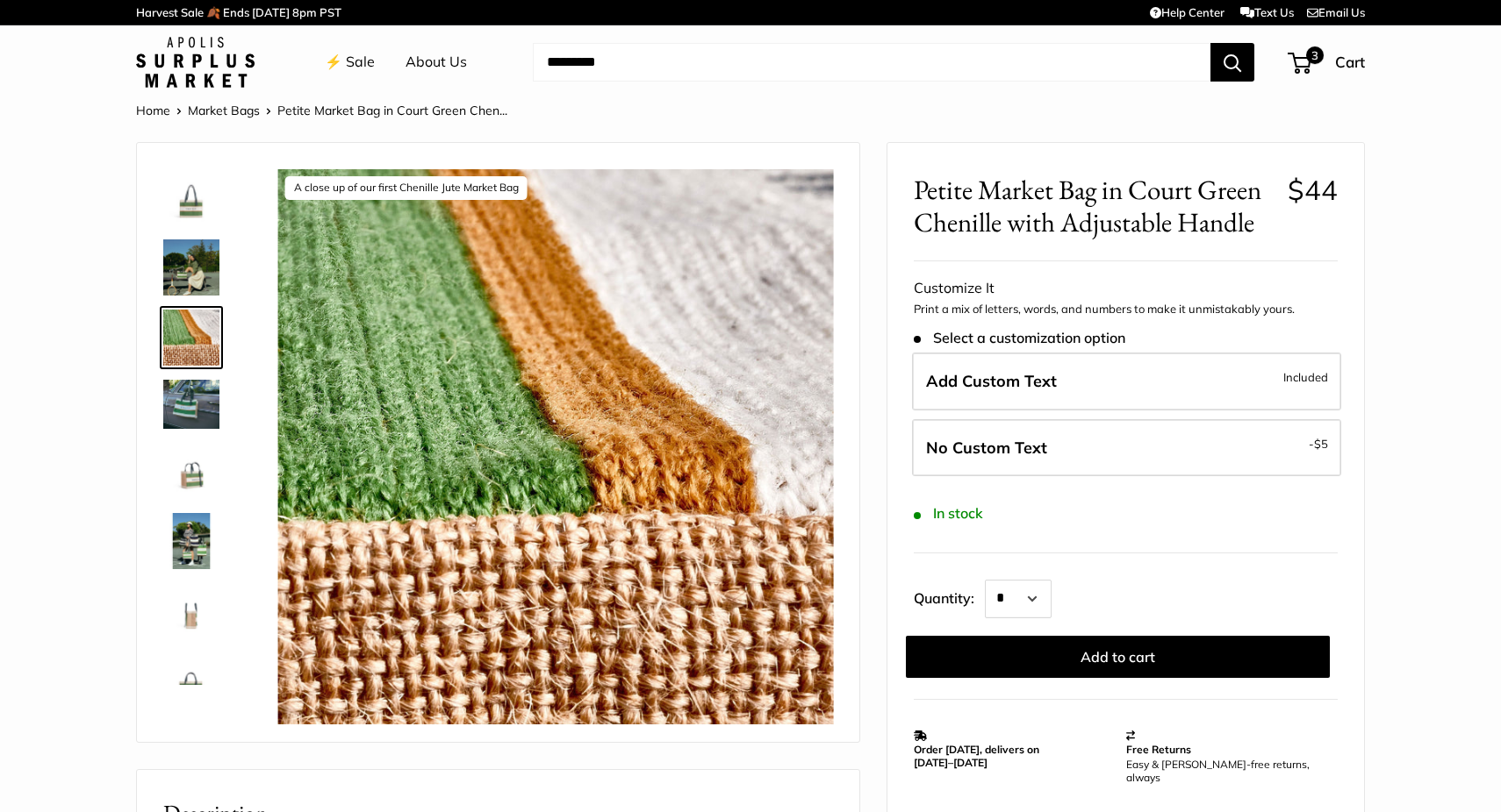
click at [178, 498] on img at bounding box center [192, 471] width 56 height 56
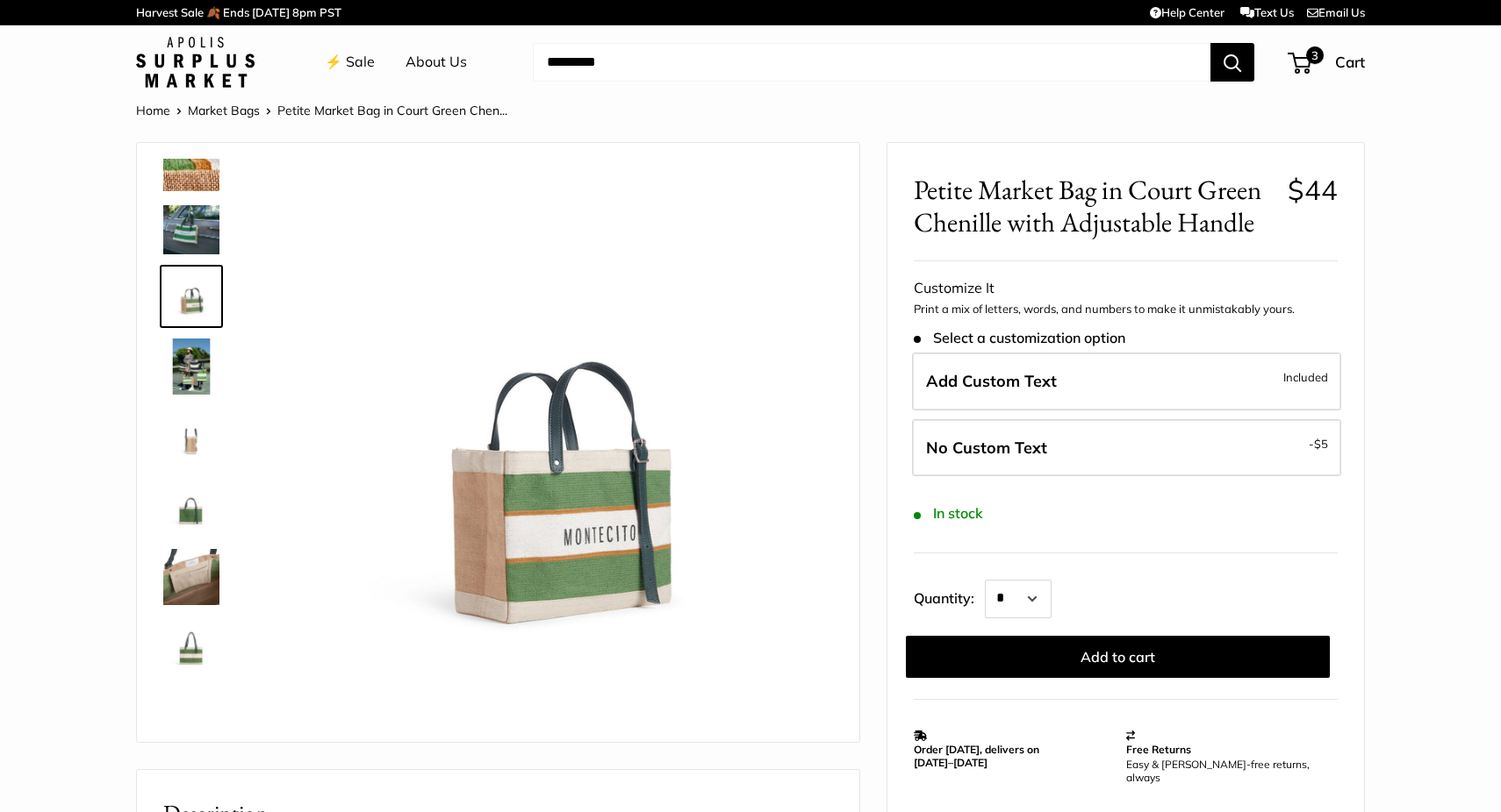
click at [206, 375] on img at bounding box center [192, 367] width 56 height 56
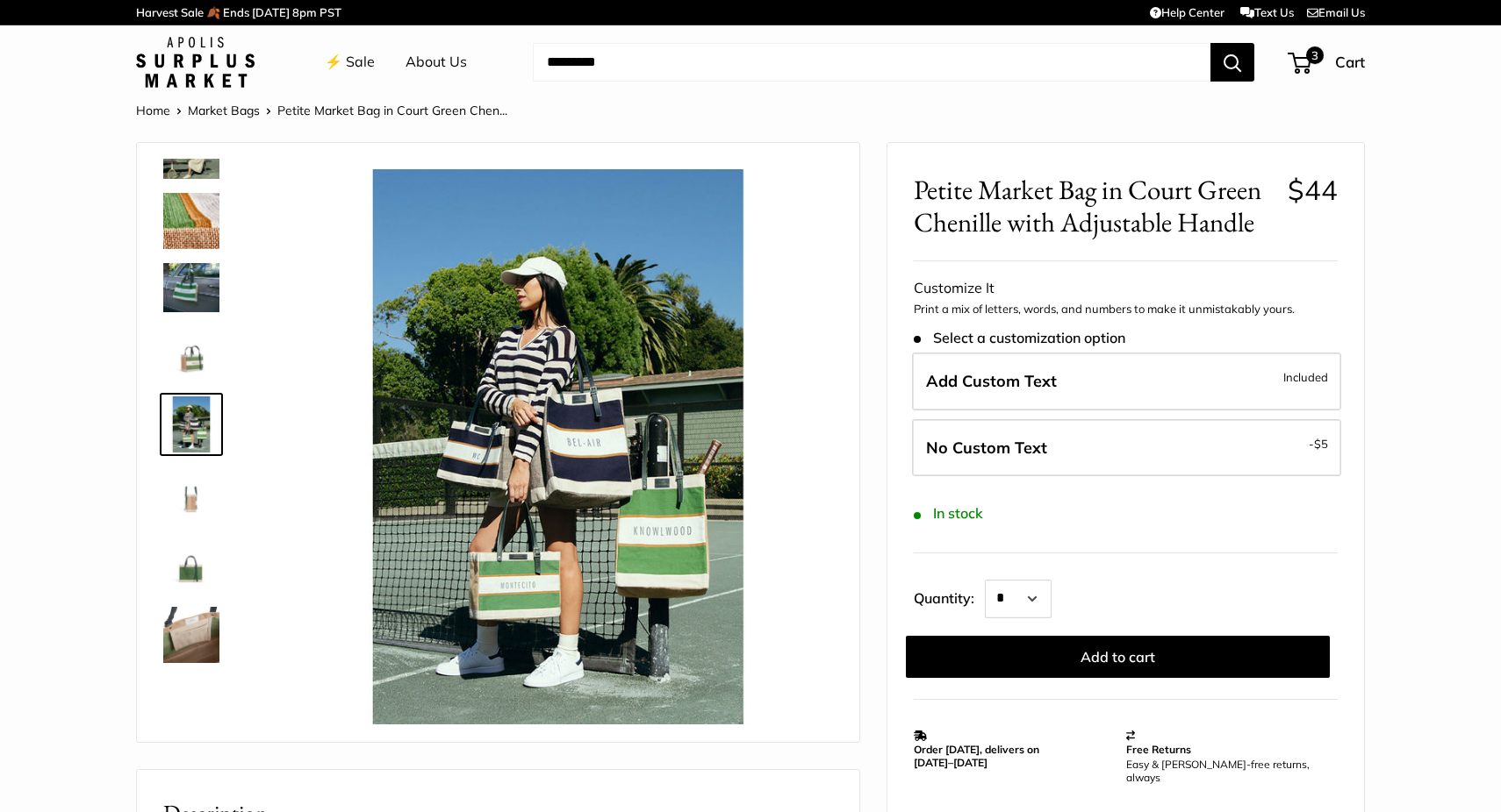
click at [204, 498] on img at bounding box center [192, 495] width 56 height 56
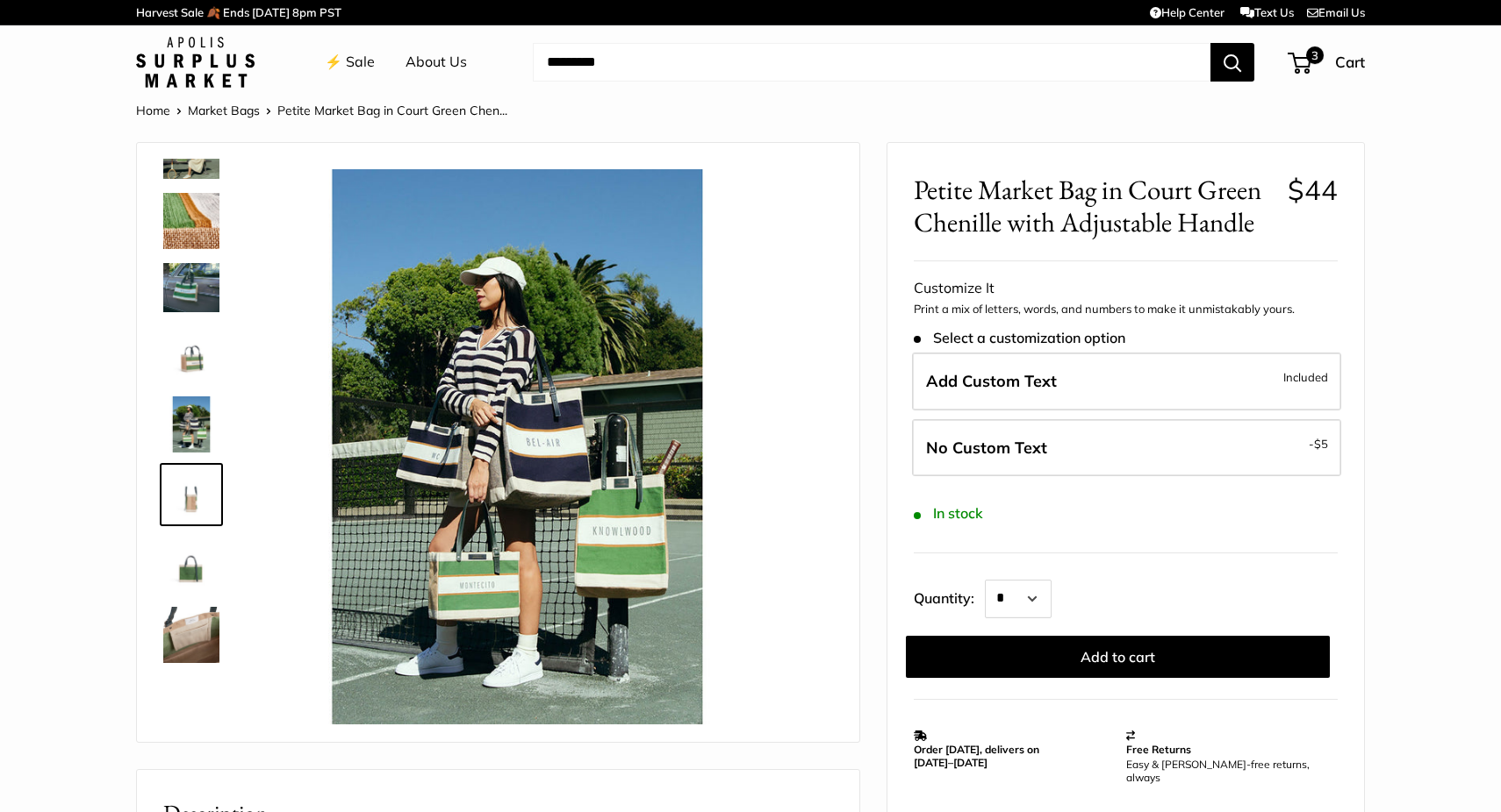
scroll to position [175, 0]
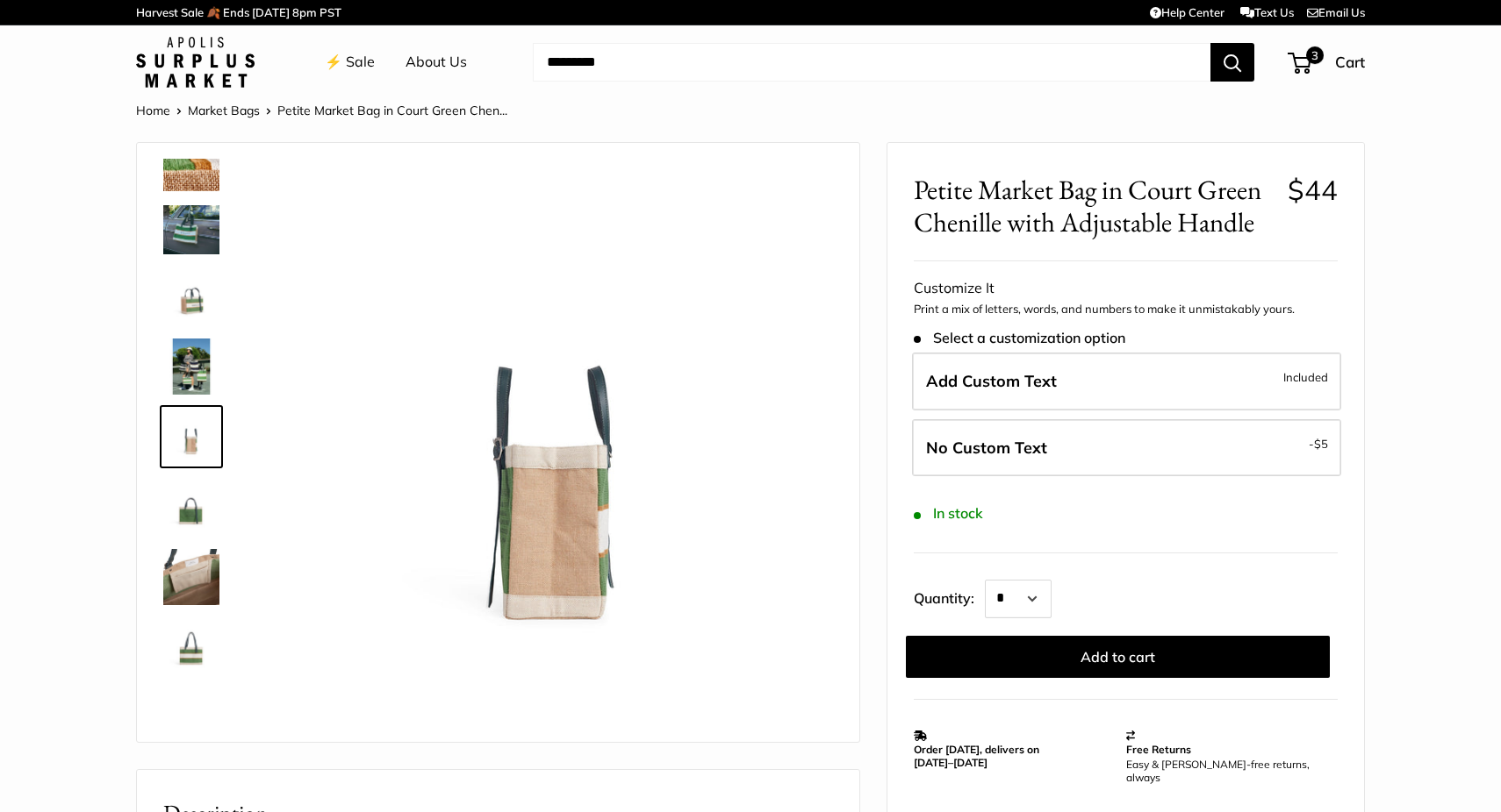
click at [200, 562] on img at bounding box center [192, 577] width 56 height 56
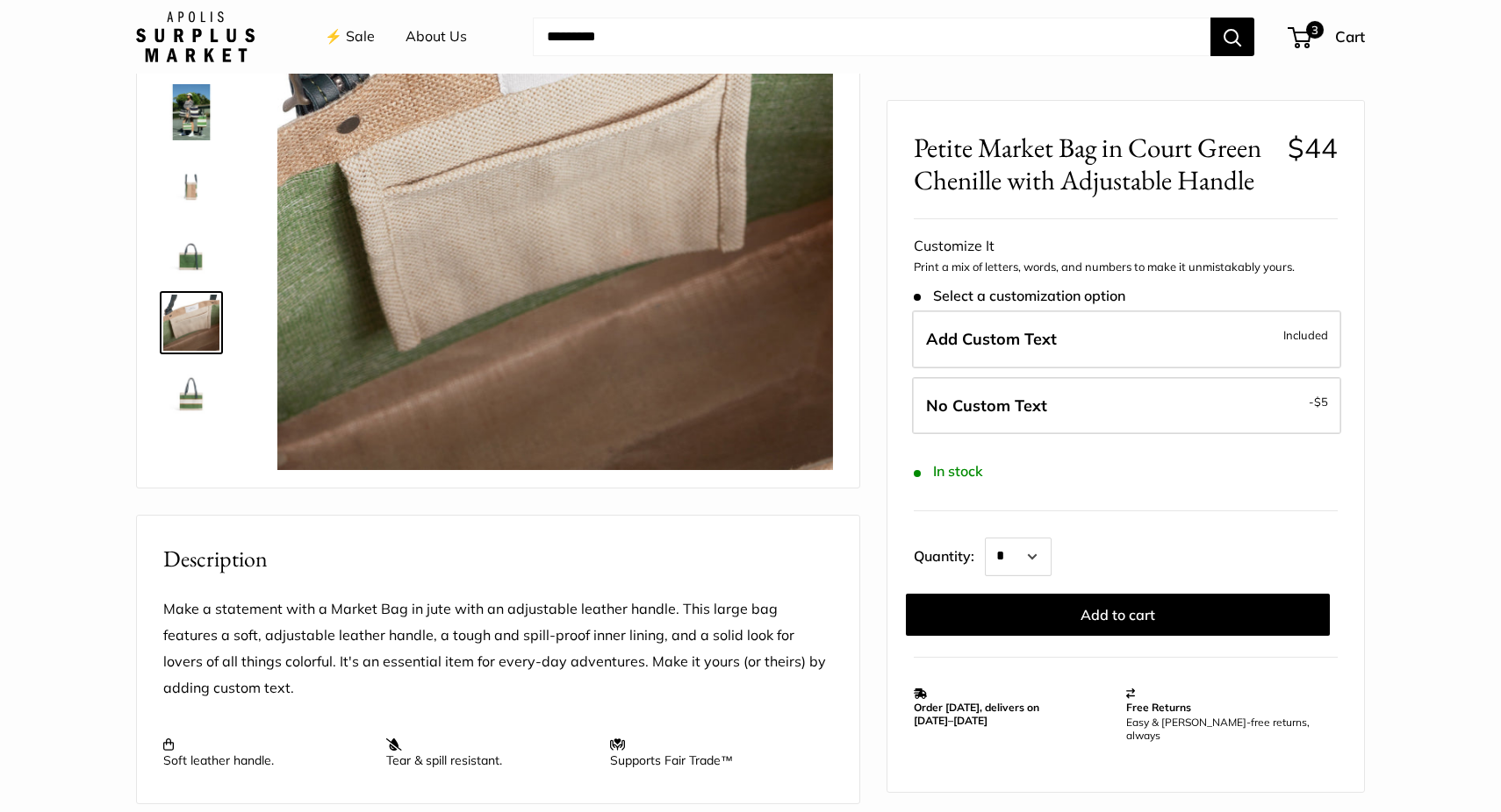
scroll to position [0, 0]
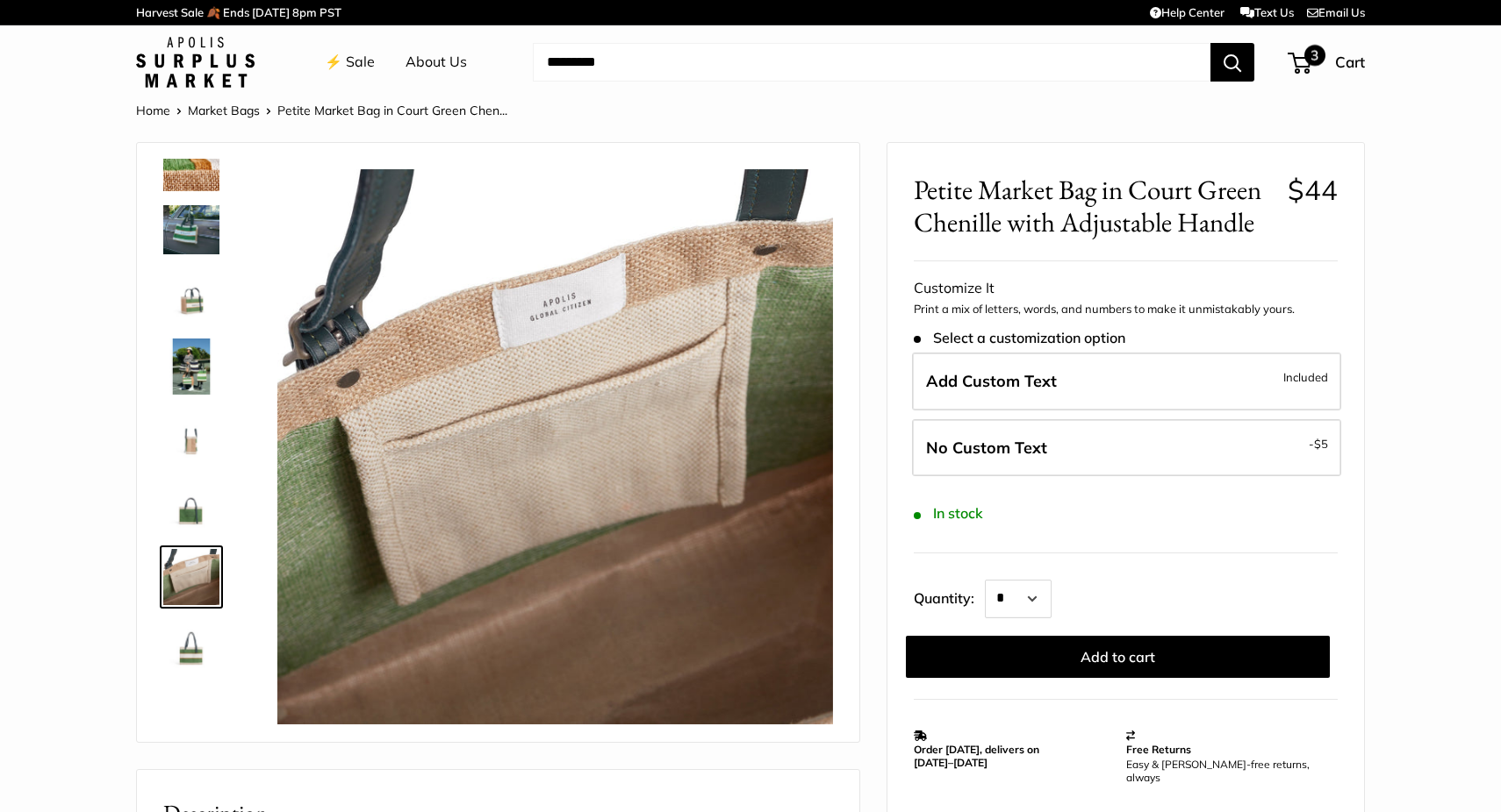
click at [1319, 53] on span "3" at bounding box center [1315, 55] width 21 height 21
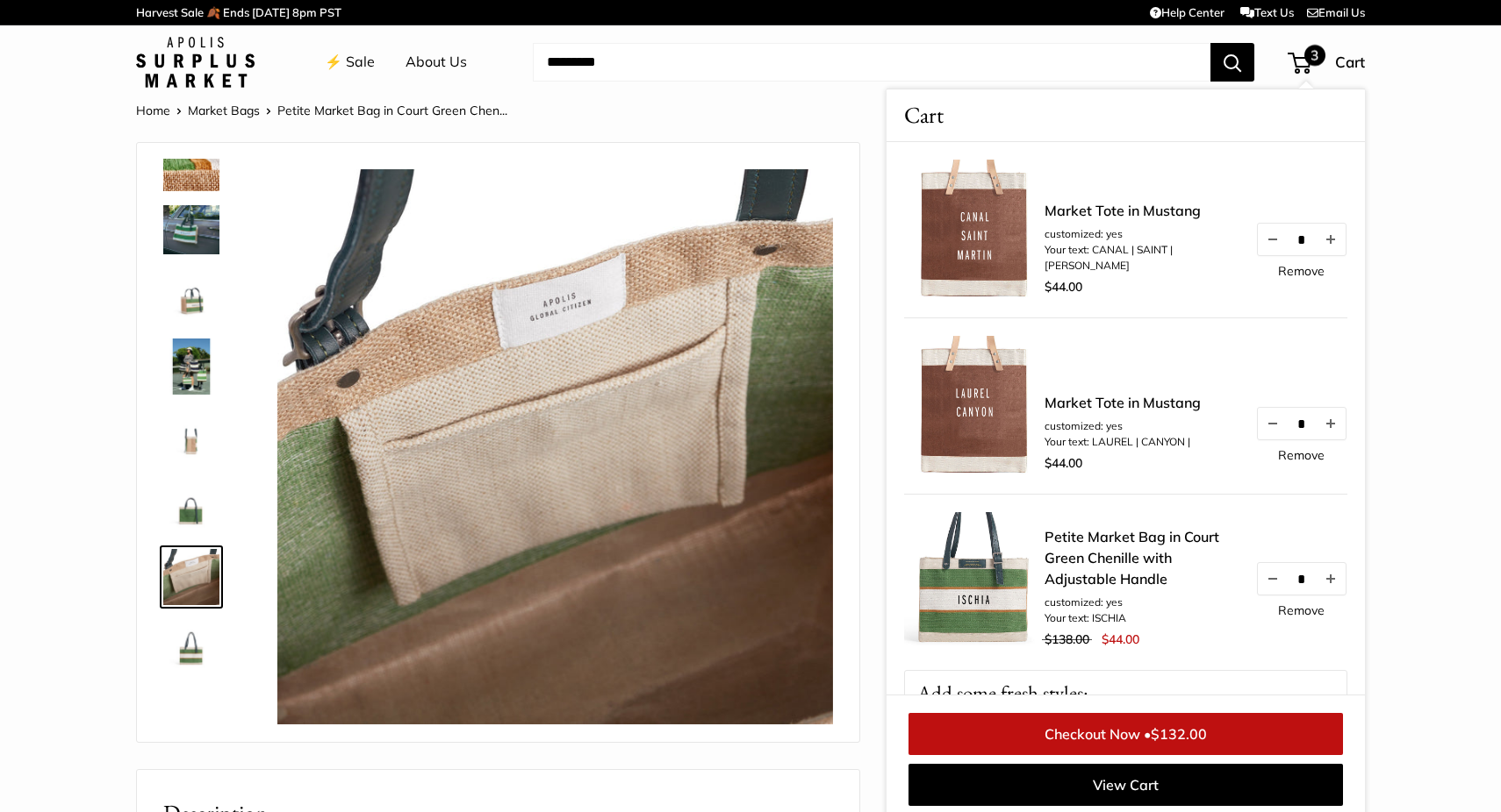
scroll to position [7, 0]
